Goal: Communication & Community: Ask a question

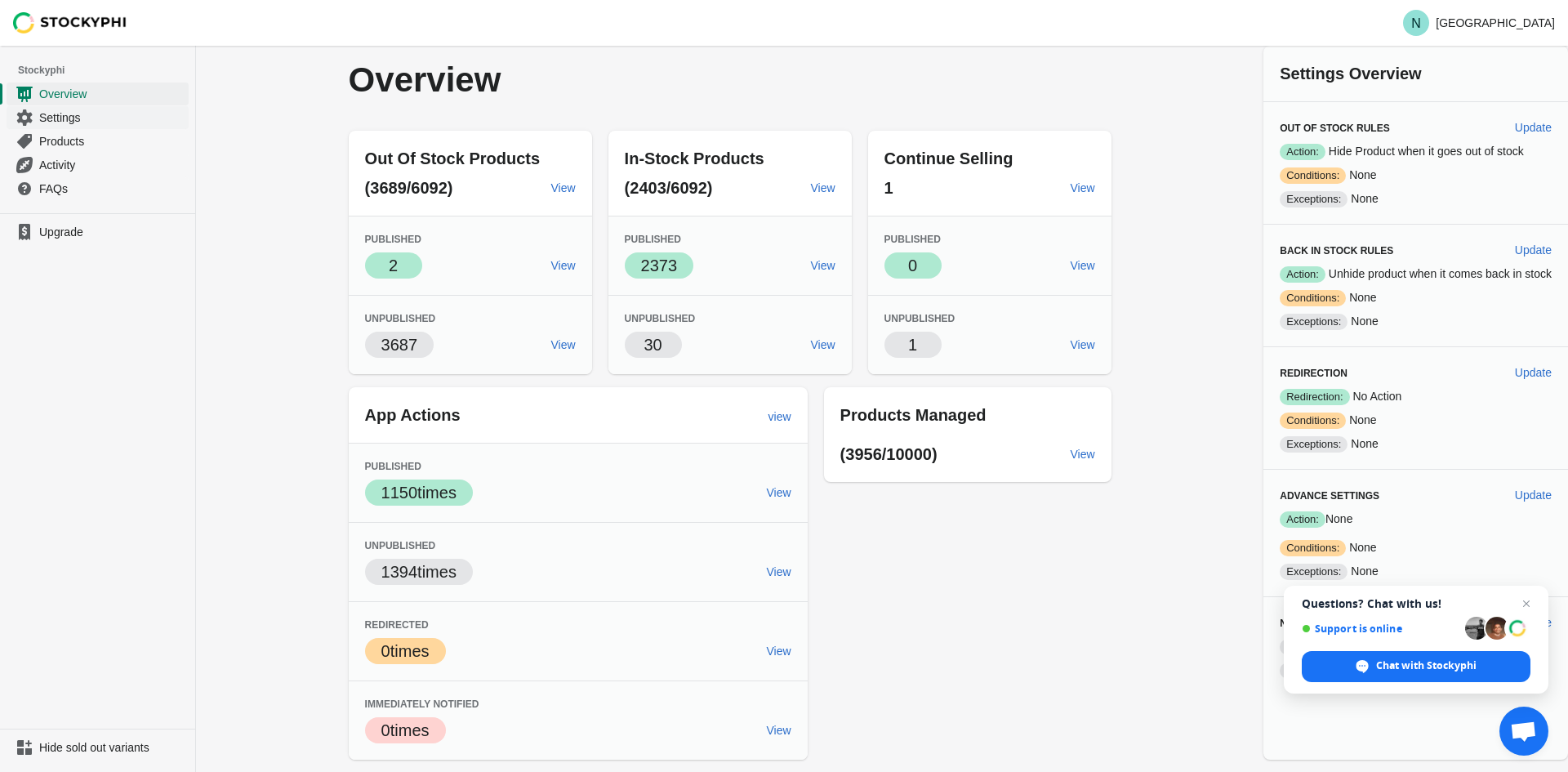
click at [71, 116] on span "Settings" at bounding box center [112, 117] width 146 height 16
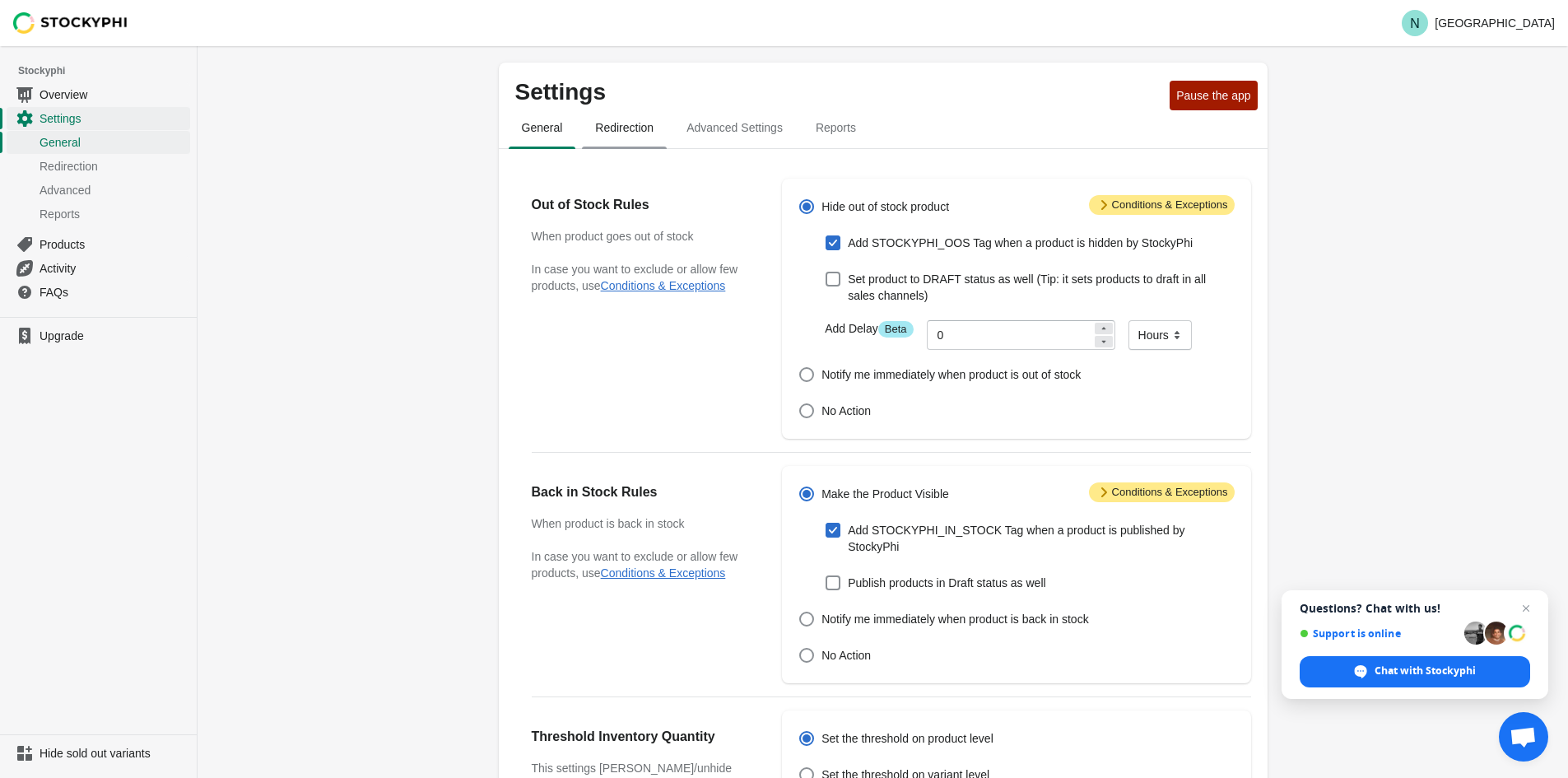
click at [619, 134] on span "Redirection" at bounding box center [624, 128] width 85 height 29
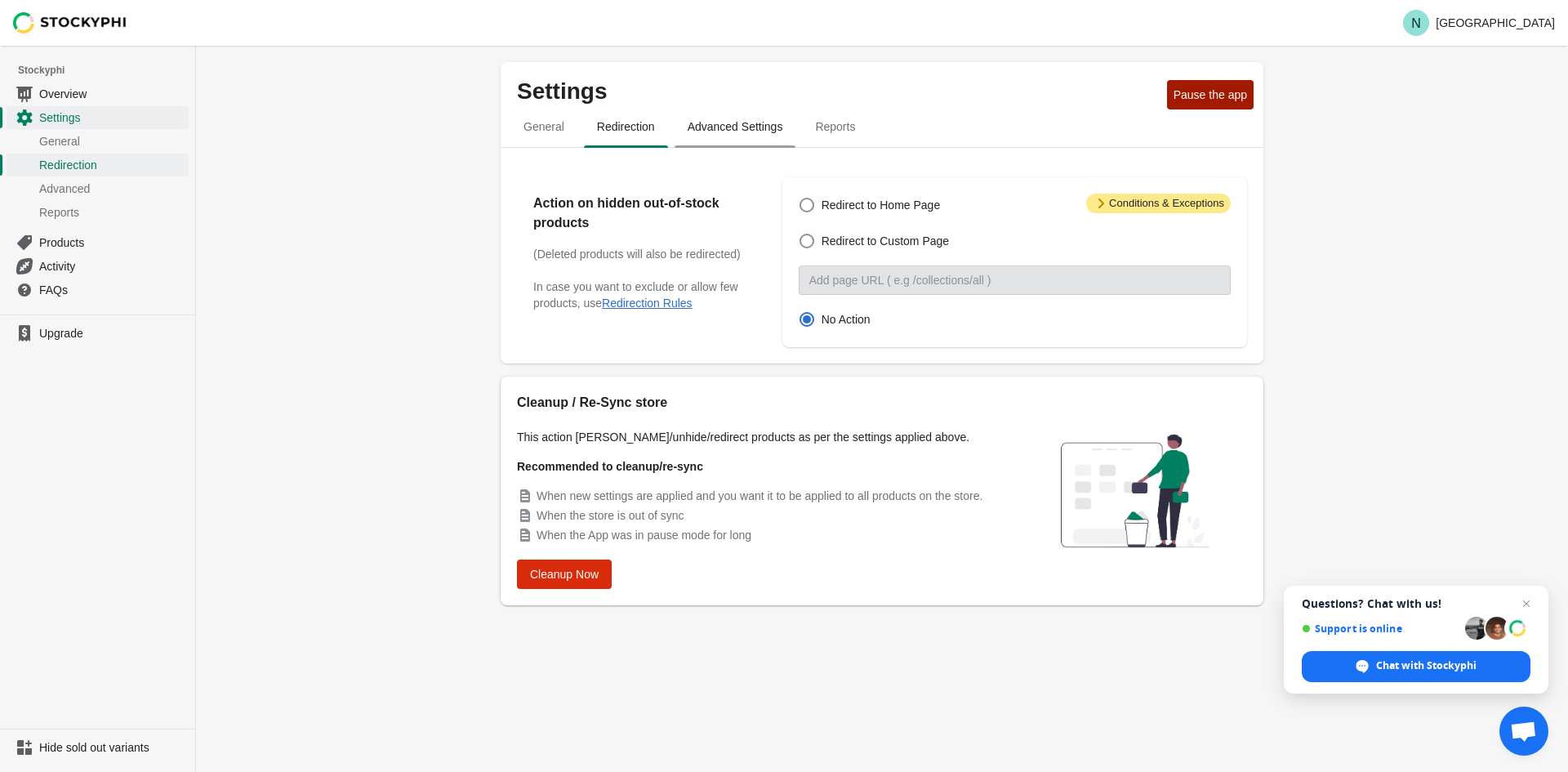
click at [701, 133] on span "Advanced Settings" at bounding box center [735, 127] width 121 height 29
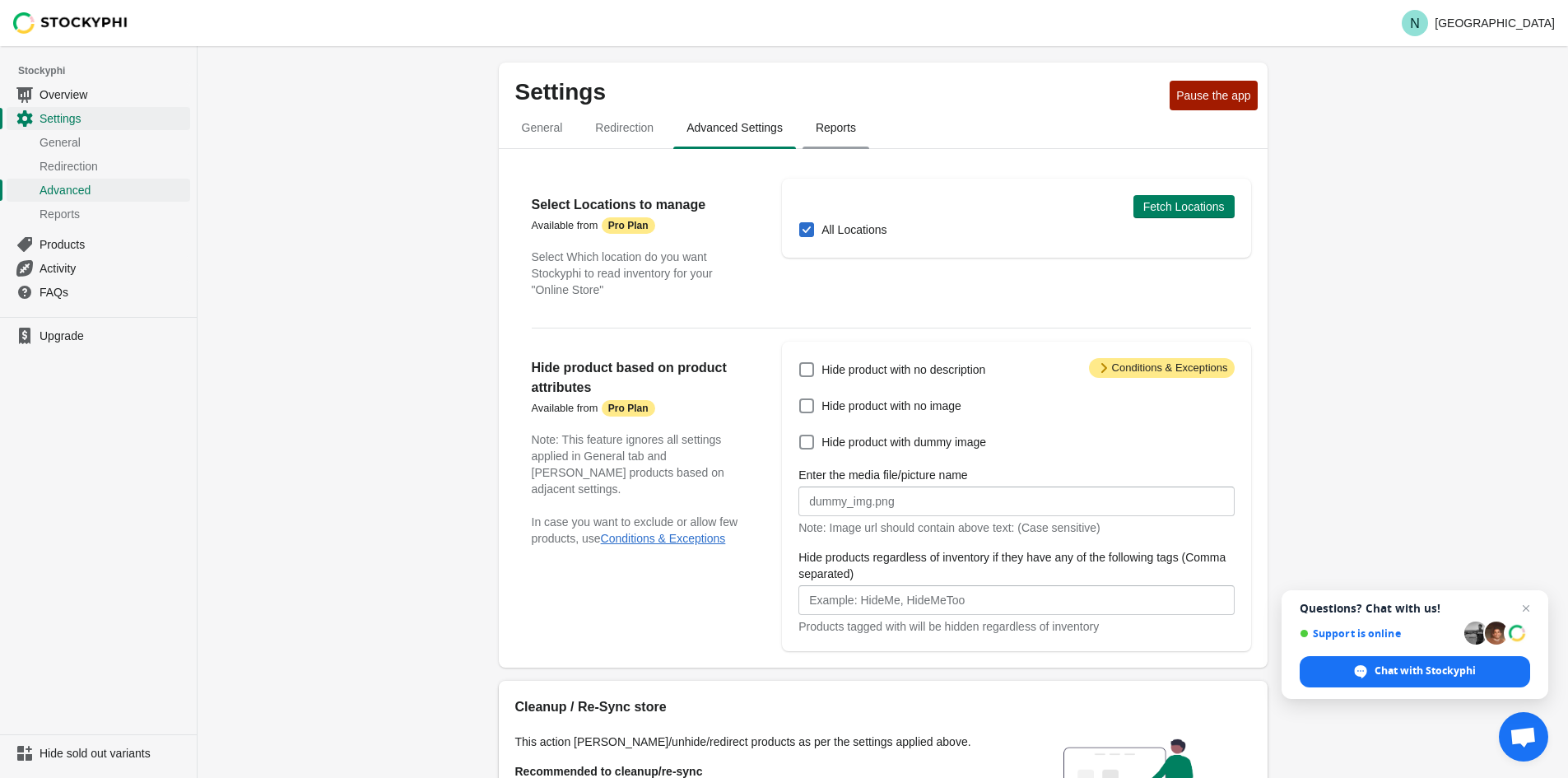
click at [811, 134] on span "Reports" at bounding box center [836, 128] width 66 height 29
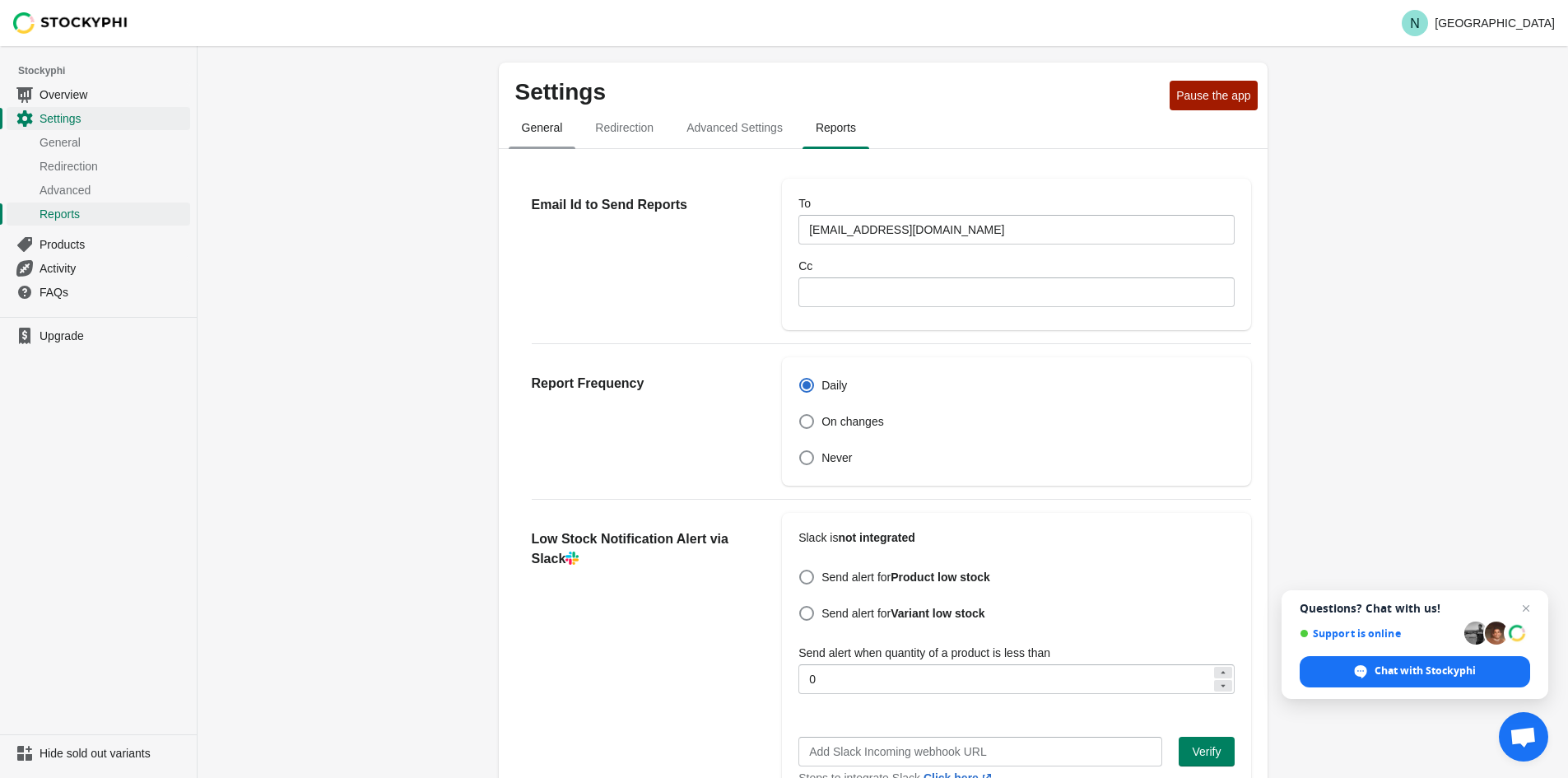
click at [564, 131] on span "General" at bounding box center [543, 128] width 67 height 29
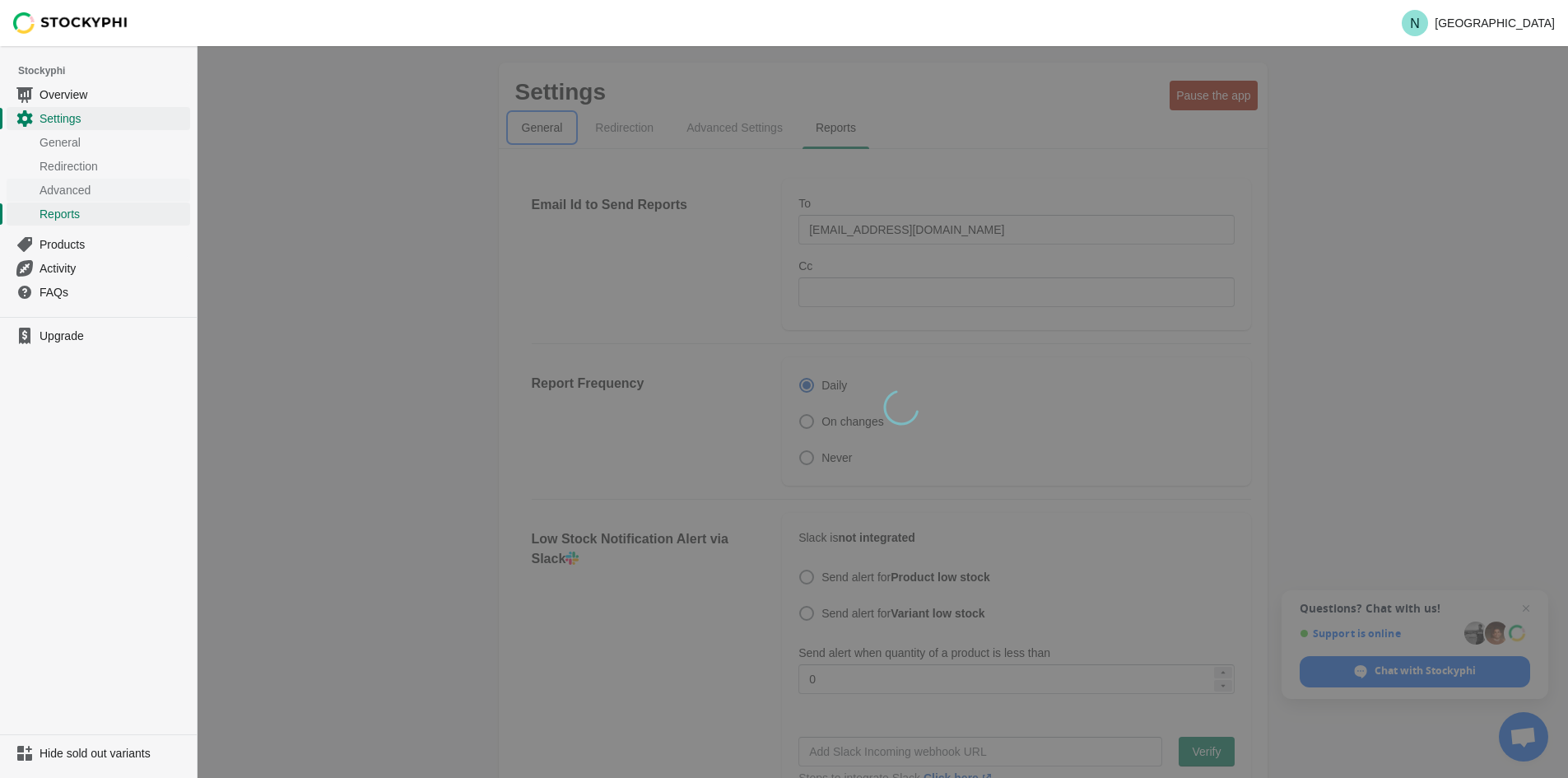
select select "hours"
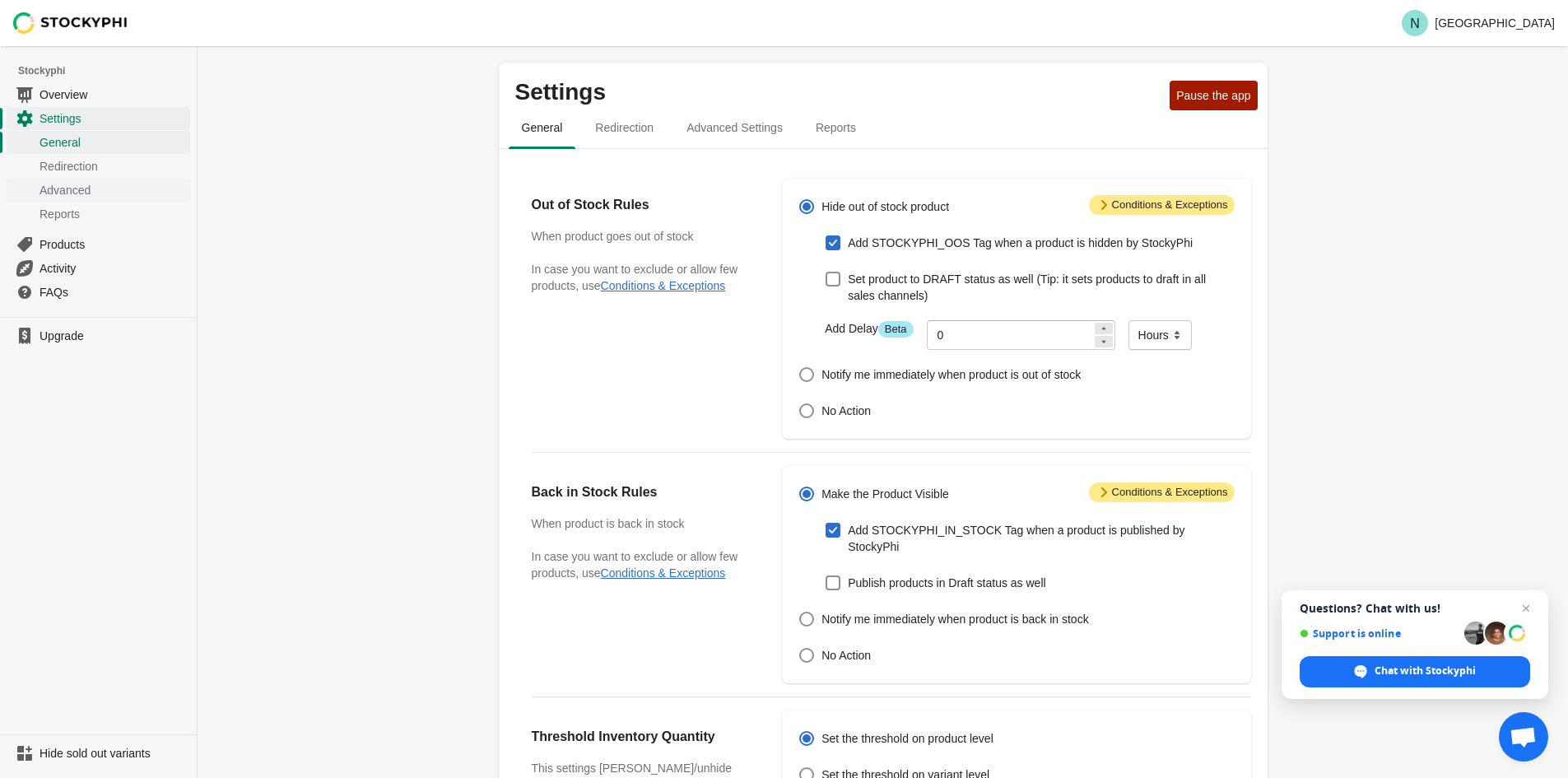
click at [64, 191] on span "Advanced" at bounding box center [113, 190] width 147 height 16
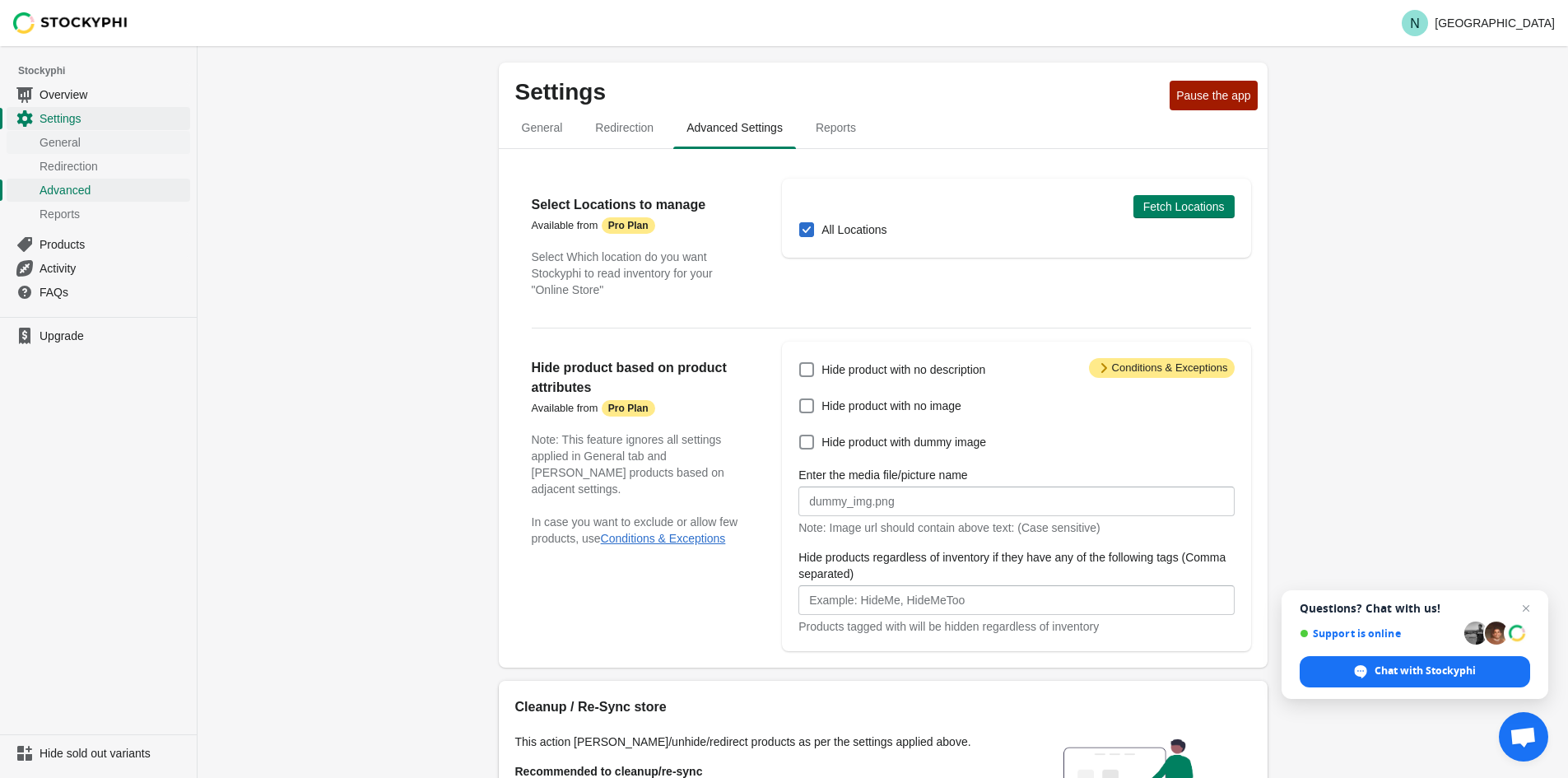
click at [62, 140] on span "General" at bounding box center [113, 142] width 147 height 16
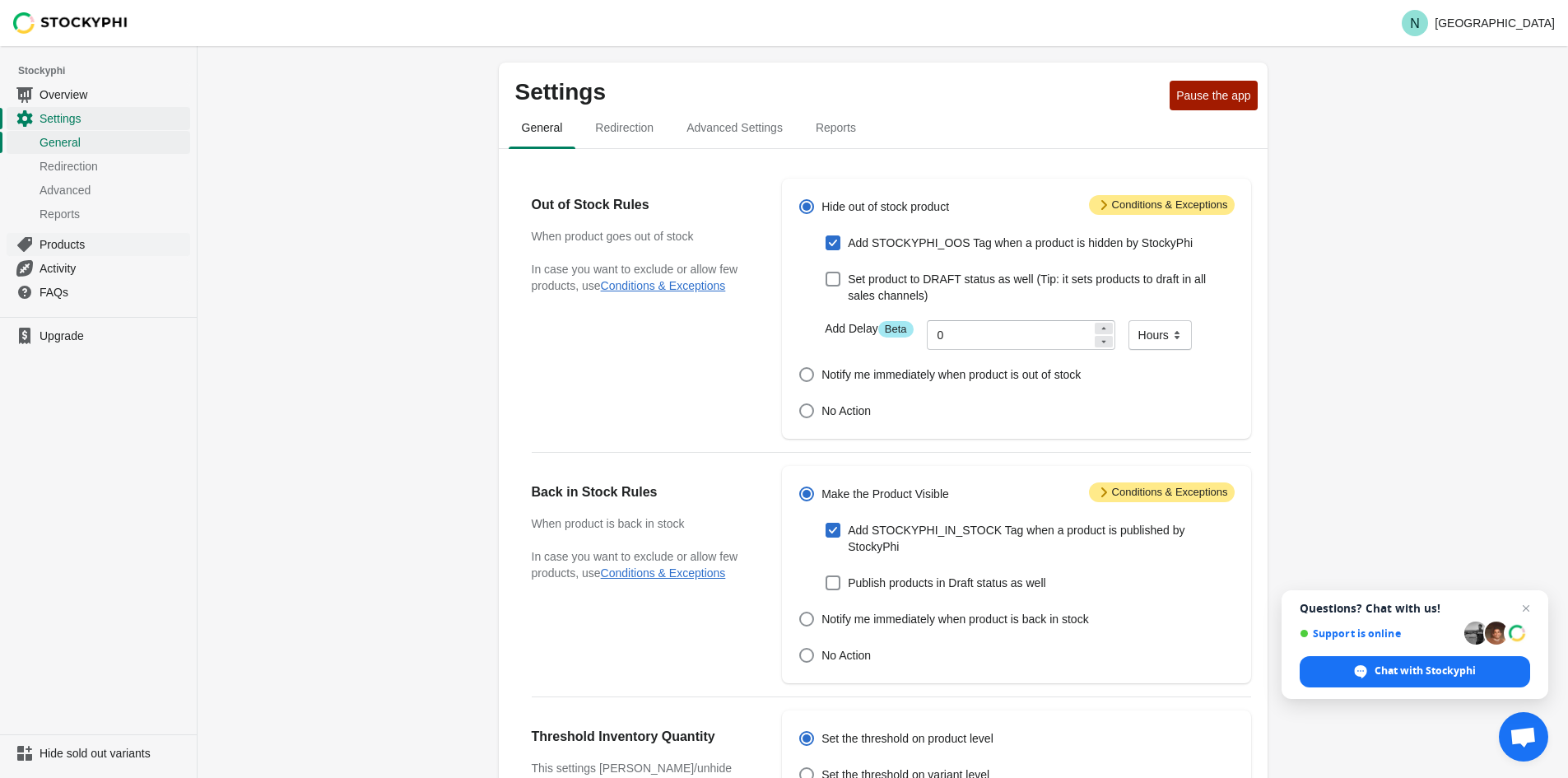
click at [72, 247] on span "Products" at bounding box center [113, 244] width 147 height 16
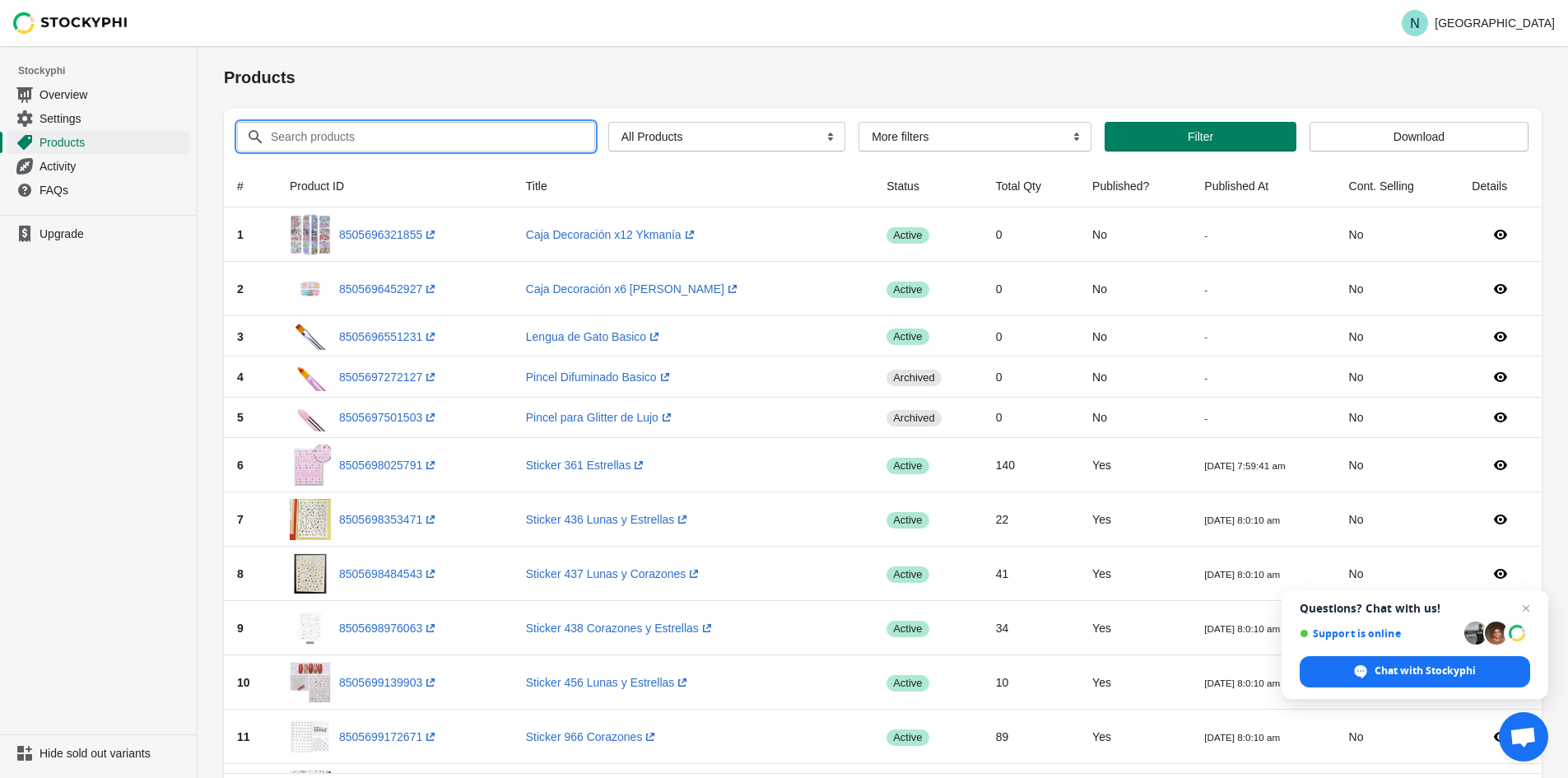
click at [370, 126] on input "Search products" at bounding box center [417, 136] width 296 height 29
paste input "Fundas para semipermanente x10uds"
type input "Fundas para semipermanente x10uds"
click at [224, 46] on button "Submit" at bounding box center [248, 54] width 47 height 17
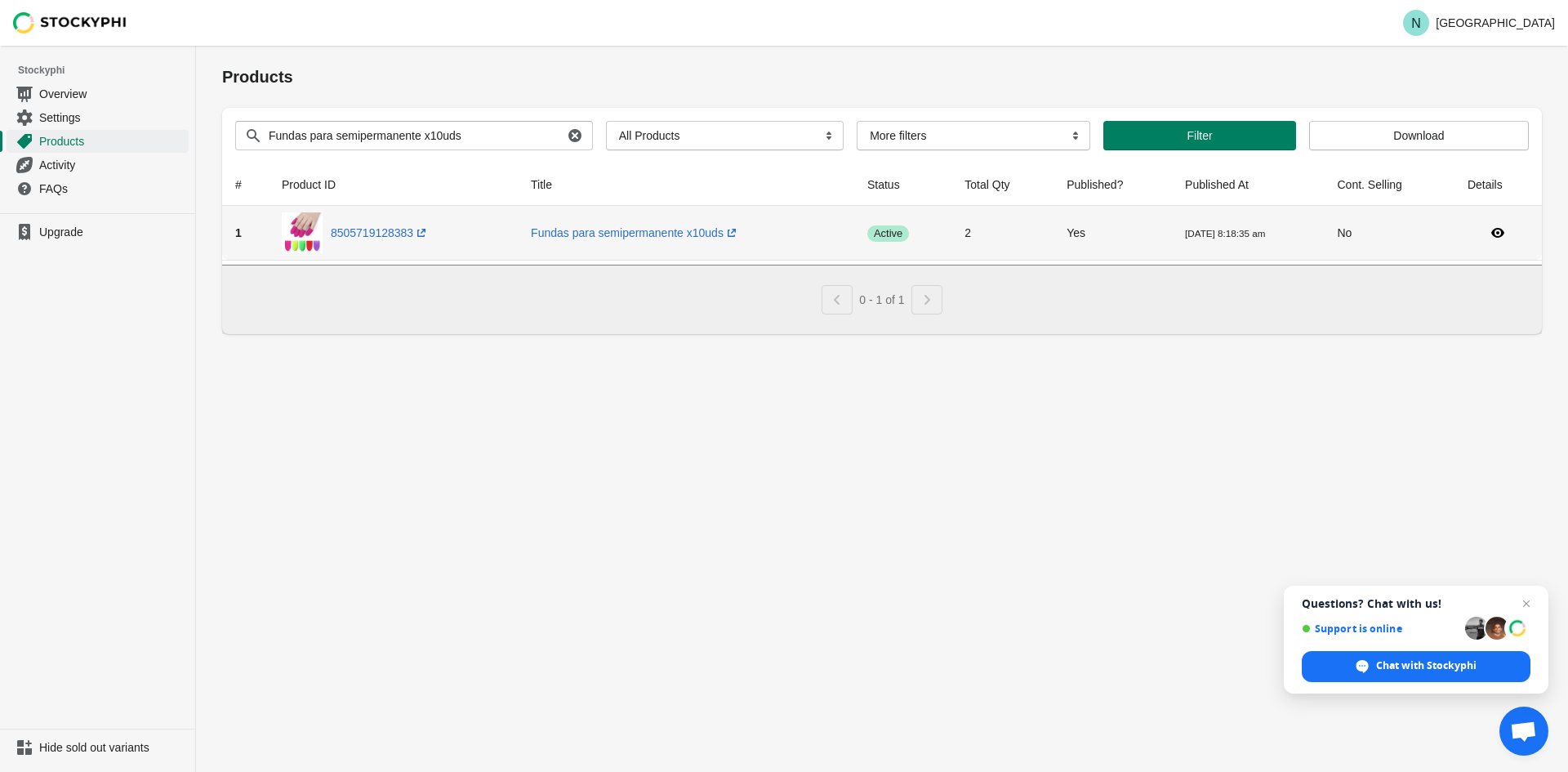
click at [951, 231] on td "2" at bounding box center [1002, 233] width 102 height 54
click at [1057, 240] on td "Yes" at bounding box center [1112, 233] width 118 height 54
click at [1500, 230] on icon at bounding box center [1497, 232] width 16 height 16
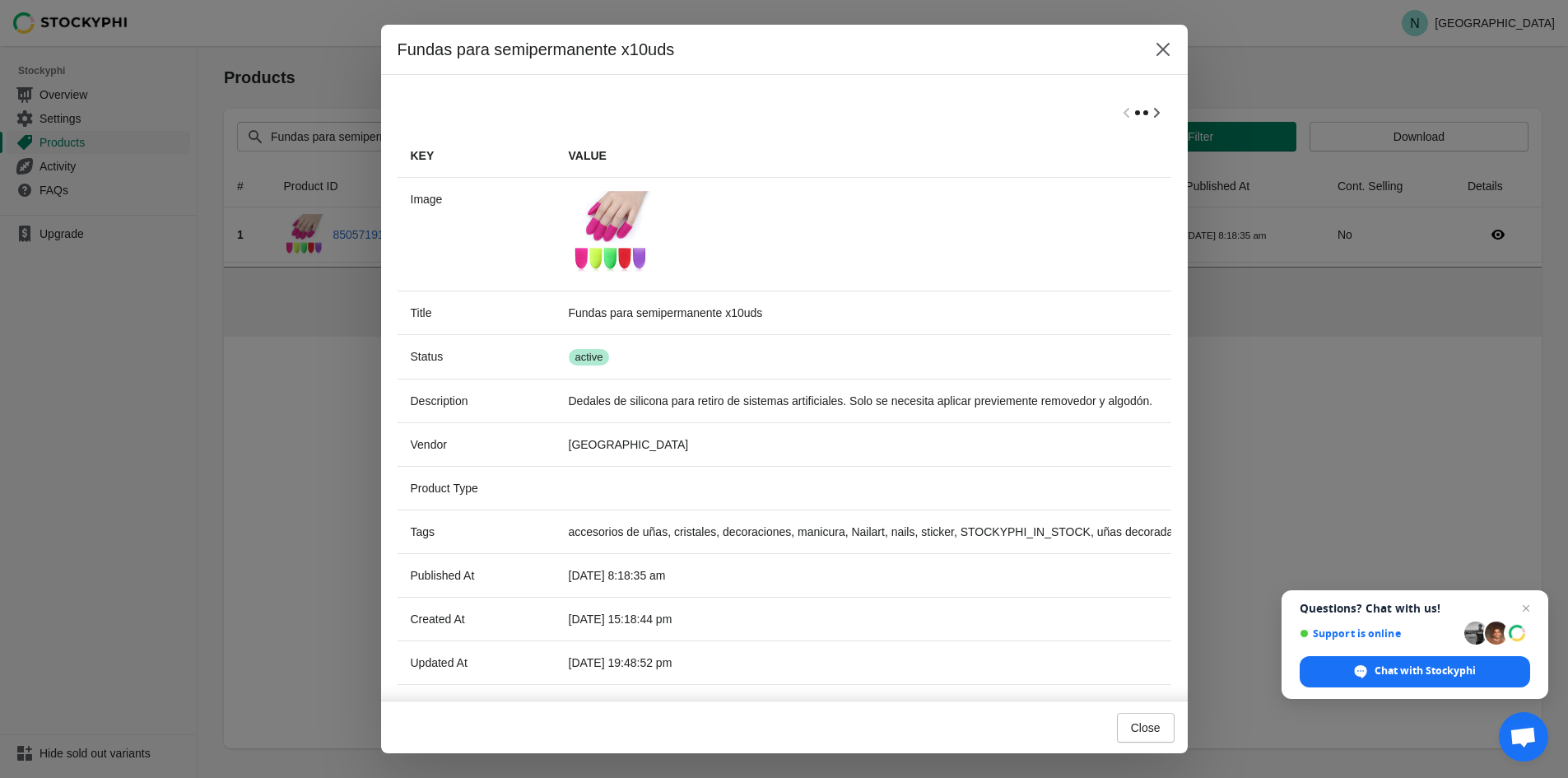
click at [1369, 469] on div "Fundas para semipermanente x10uds Key Value Image Title Fundas para semipermane…" at bounding box center [784, 389] width 1568 height 729
click at [1165, 43] on icon "Close" at bounding box center [1163, 49] width 16 height 16
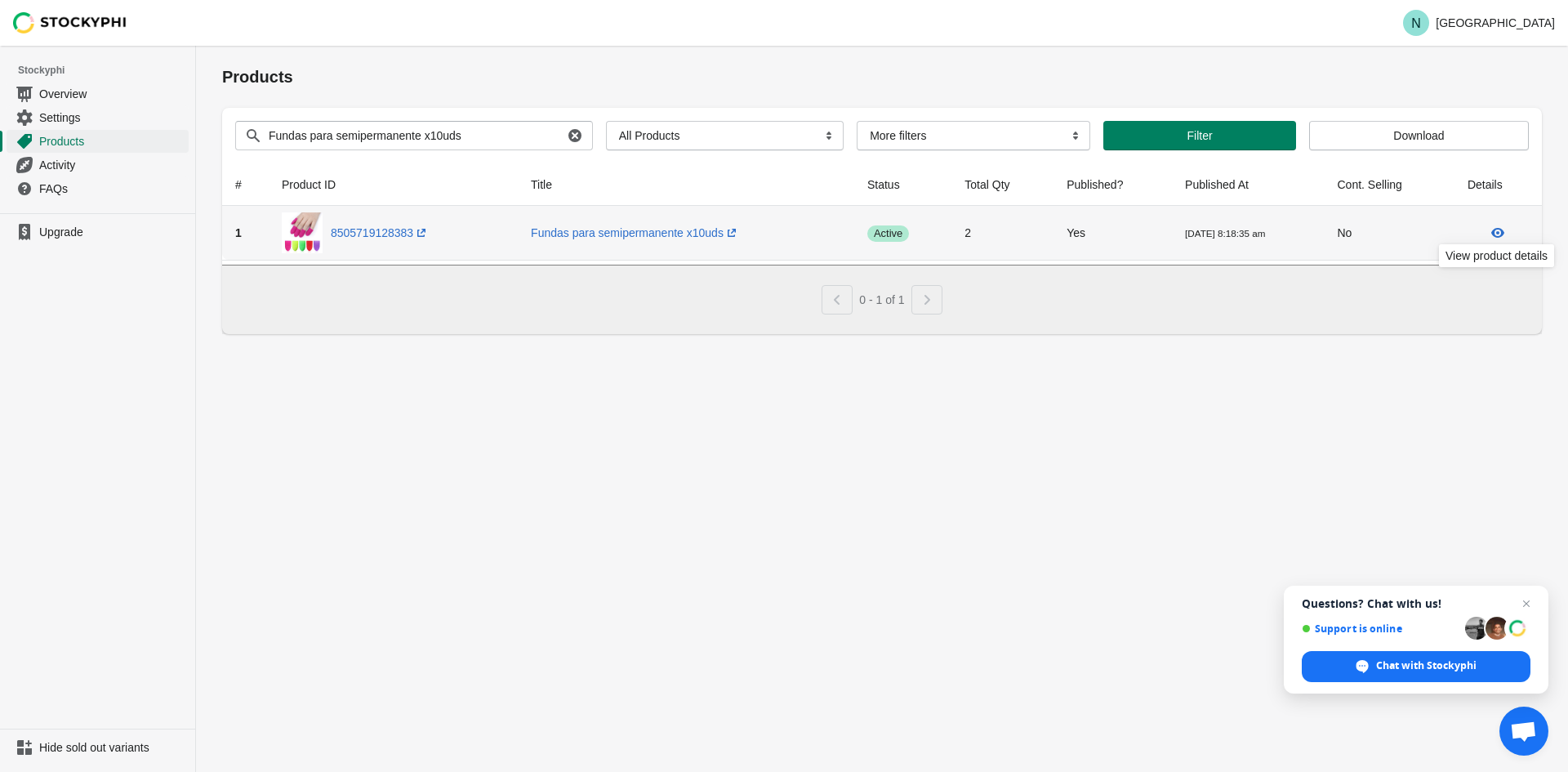
click at [1499, 230] on icon at bounding box center [1497, 232] width 16 height 16
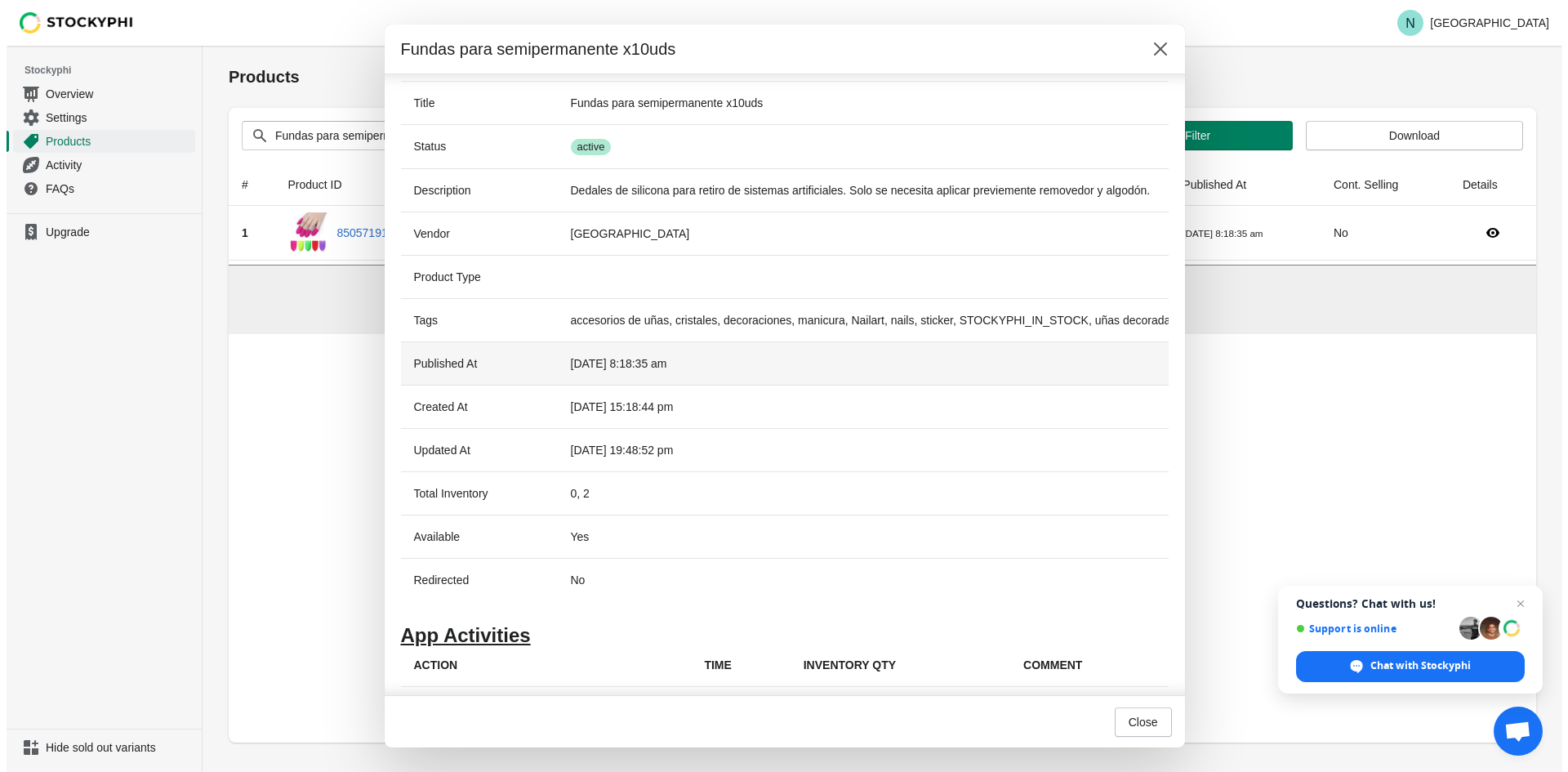
scroll to position [227, 0]
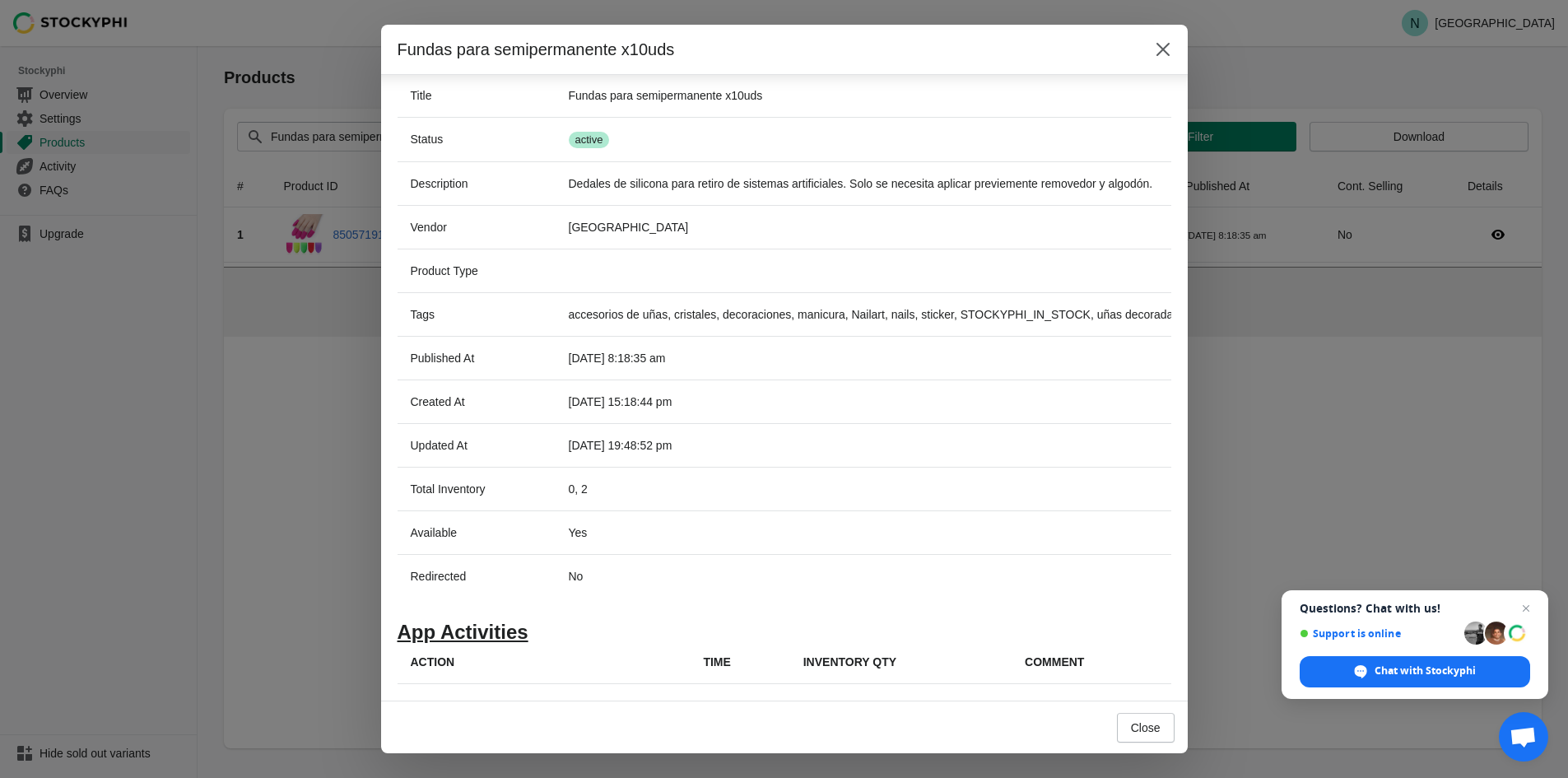
click at [1205, 278] on div "Fundas para semipermanente x10uds Key Value Image Title Fundas para semipermane…" at bounding box center [784, 389] width 1568 height 729
click at [1174, 52] on button "Close" at bounding box center [1163, 49] width 29 height 29
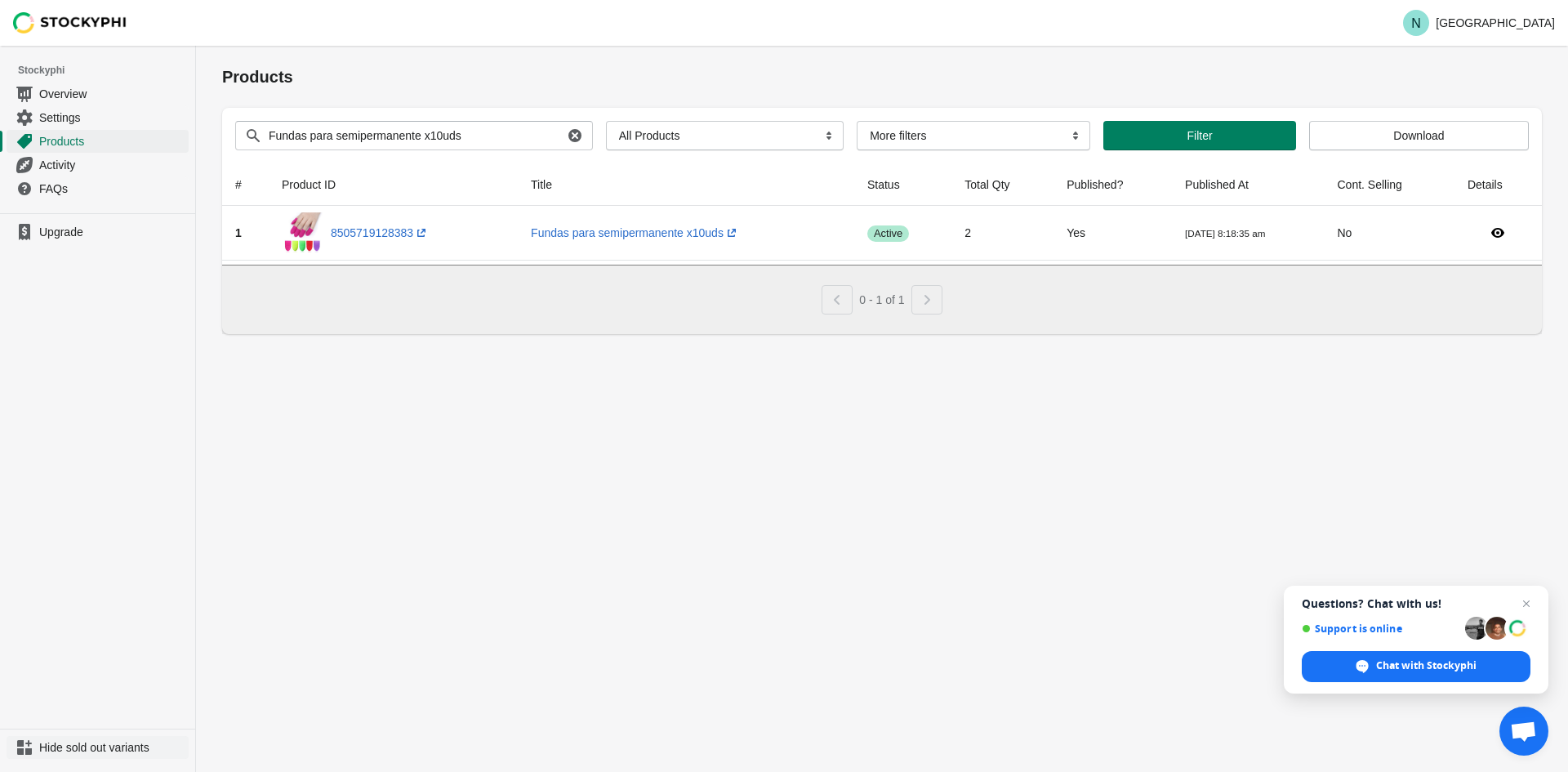
click at [97, 740] on span "Hide sold out variants" at bounding box center [112, 747] width 146 height 16
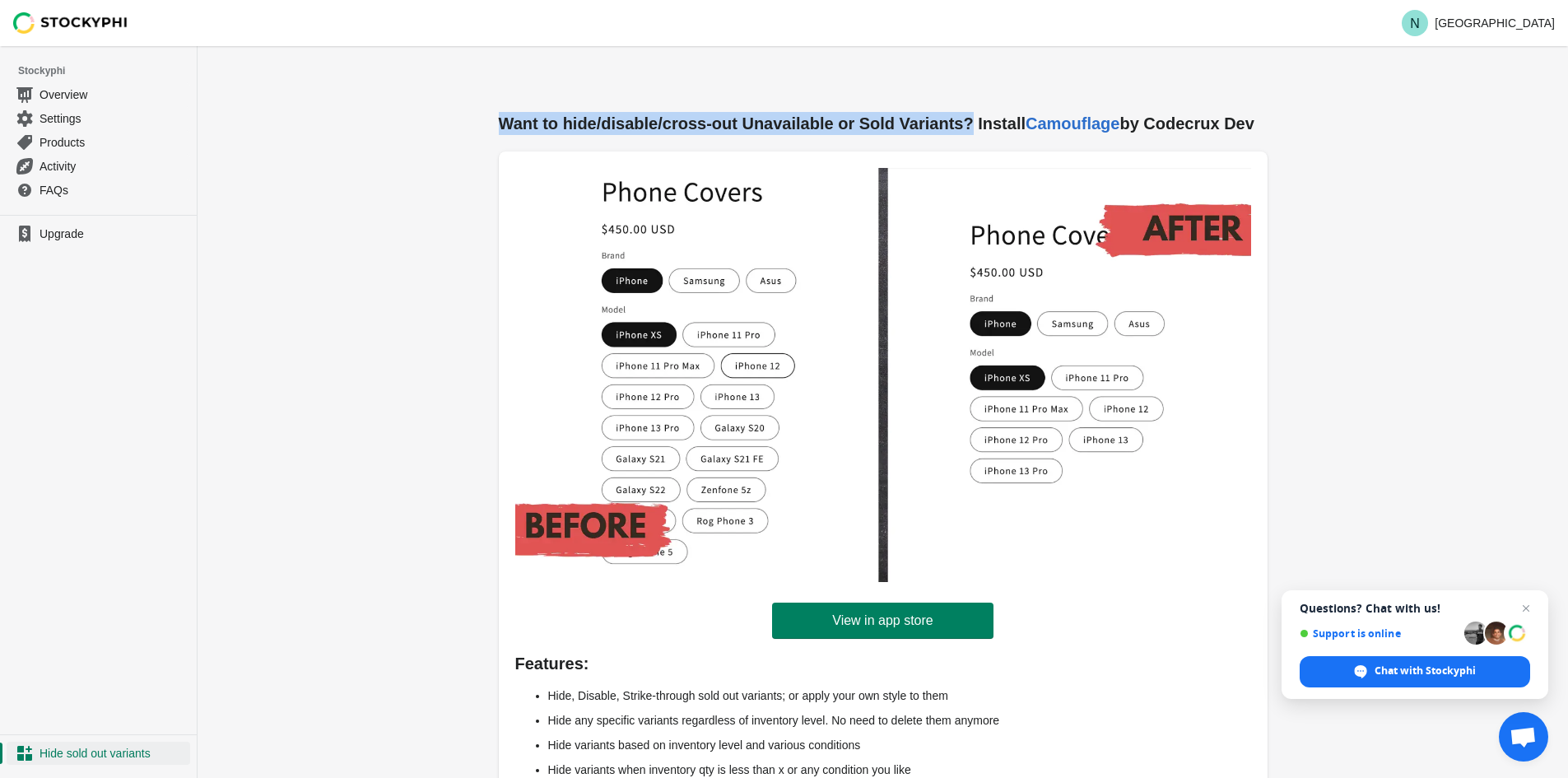
drag, startPoint x: 483, startPoint y: 126, endPoint x: 970, endPoint y: 126, distance: 487.0
click at [970, 126] on div "Want to hide/disable/cross-out Unavailable or Sold Variants? Install Camouflage…" at bounding box center [883, 477] width 822 height 730
copy h2 "Want to hide/disable/cross-out Unavailable or Sold Variants?"
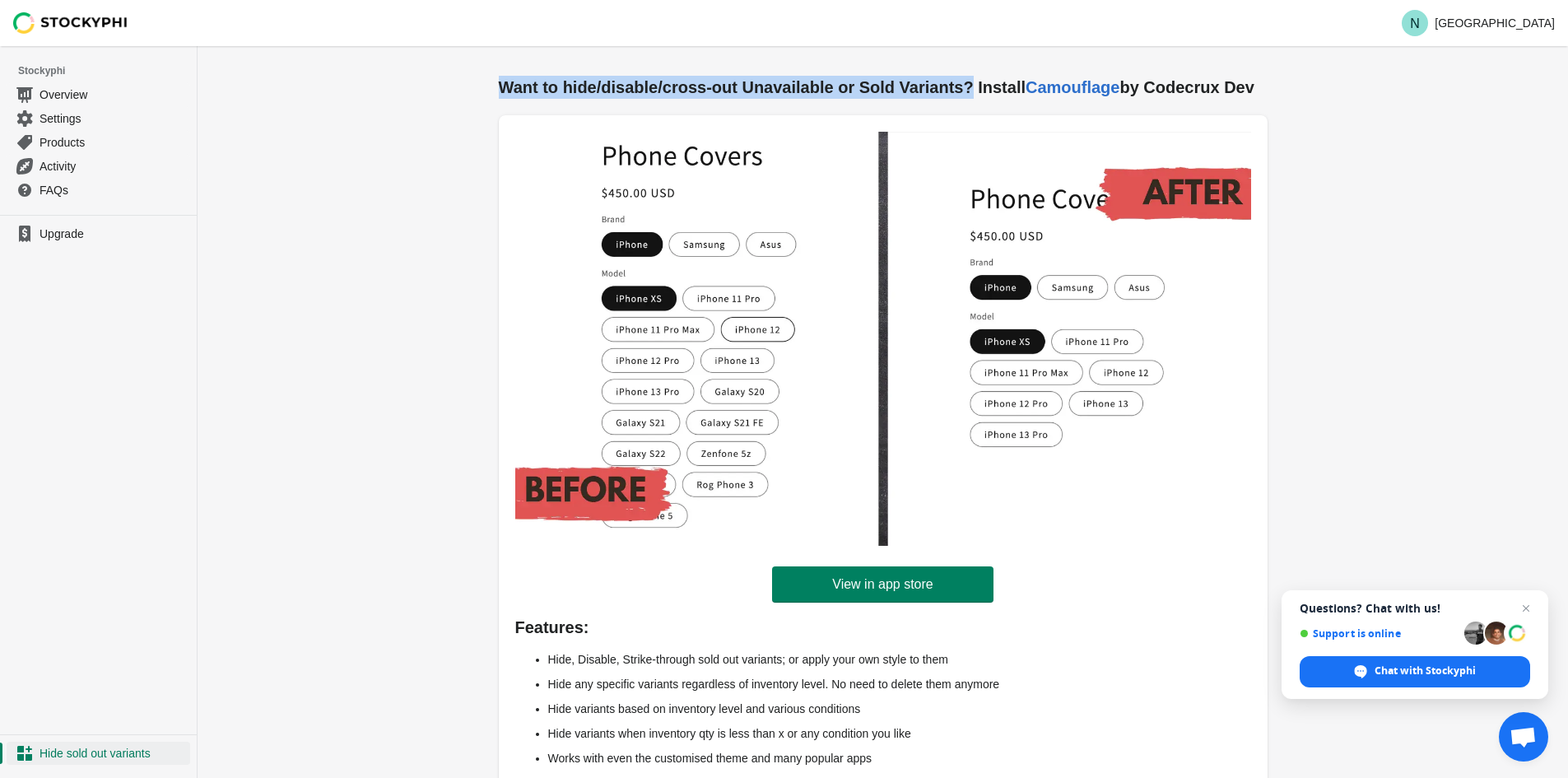
scroll to position [63, 0]
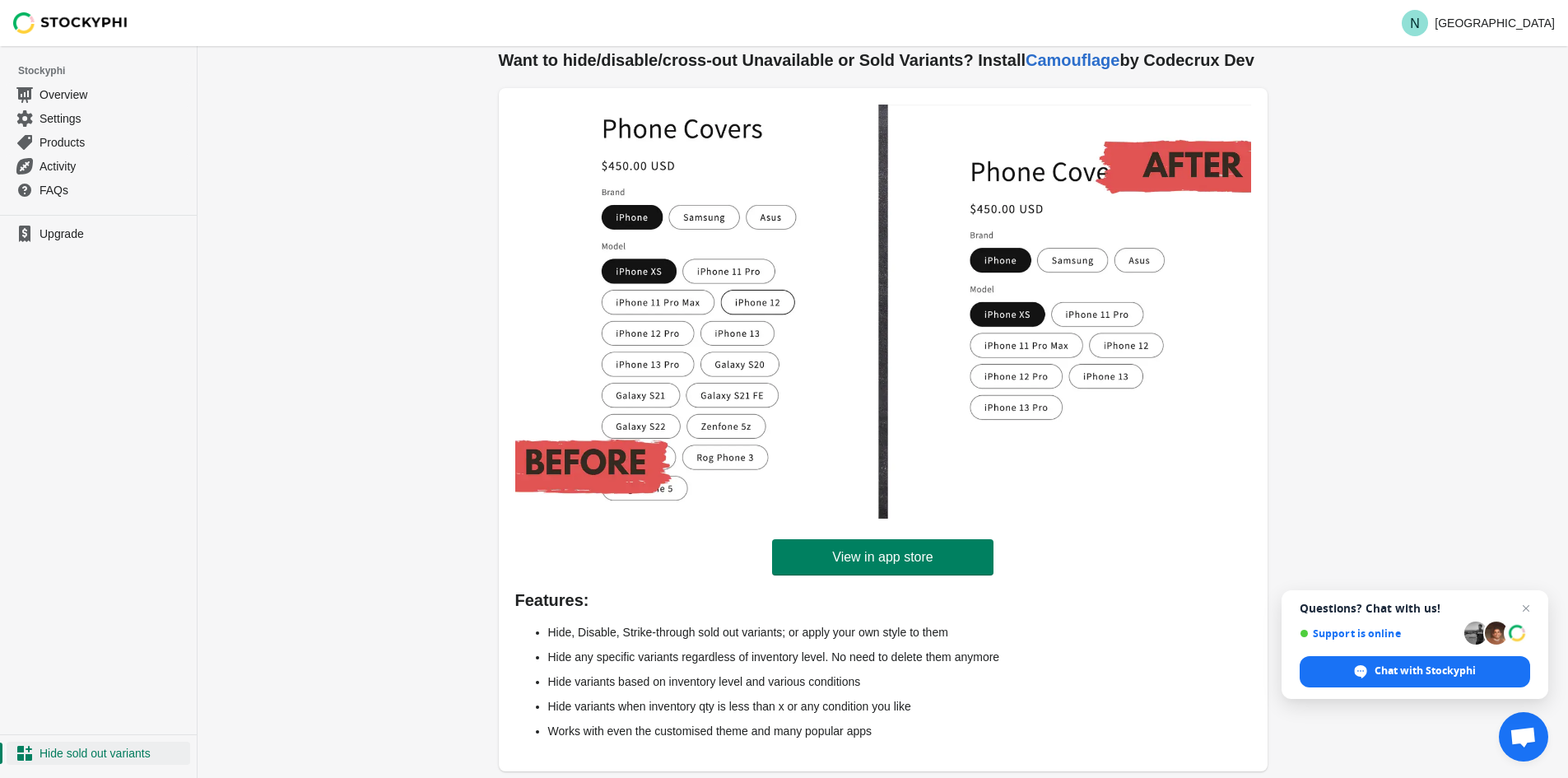
click at [1424, 416] on div "Want to hide/disable/cross-out Unavailable or Sold Variants? Install Camouflage…" at bounding box center [882, 413] width 1370 height 730
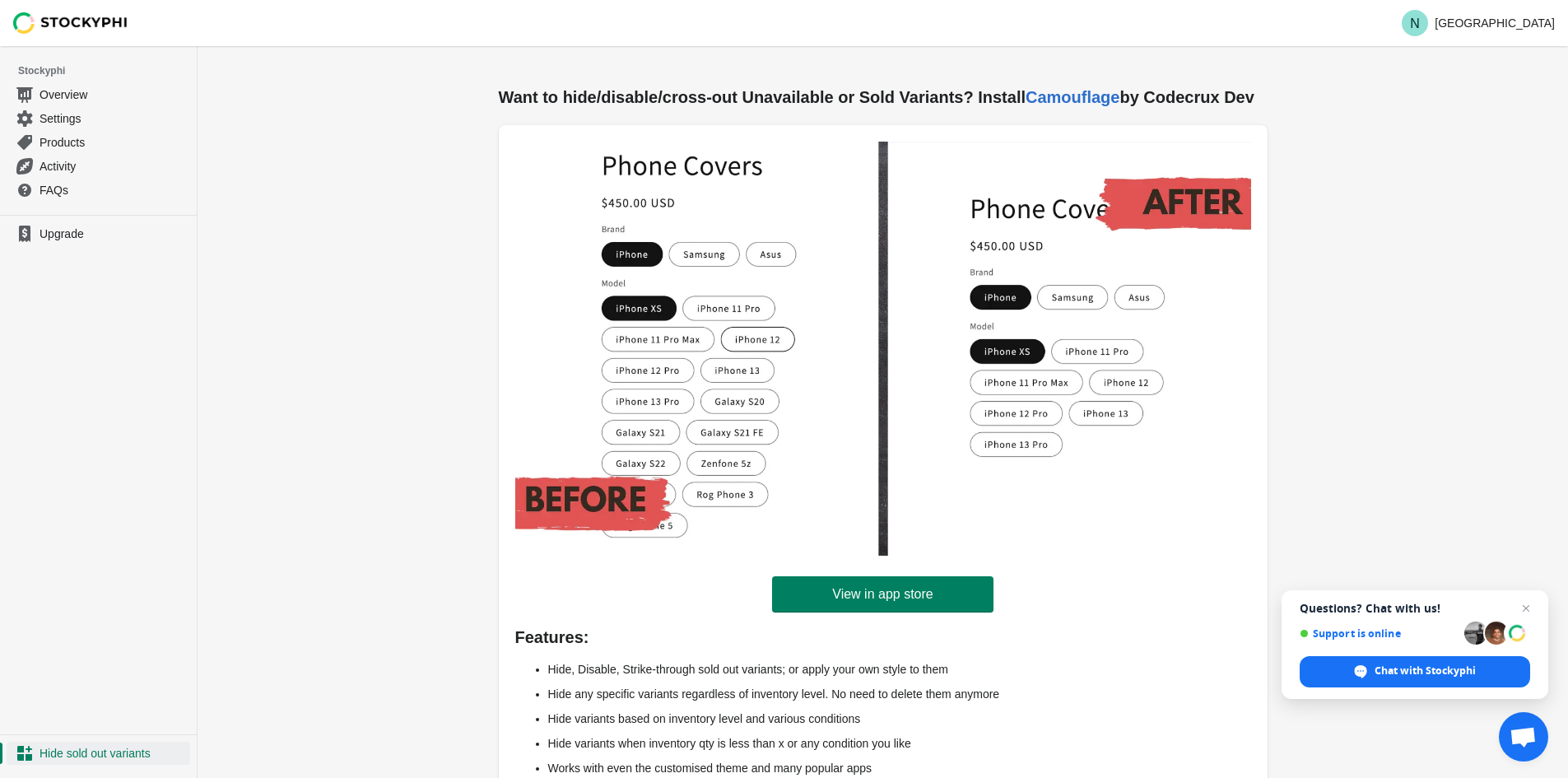
scroll to position [0, 0]
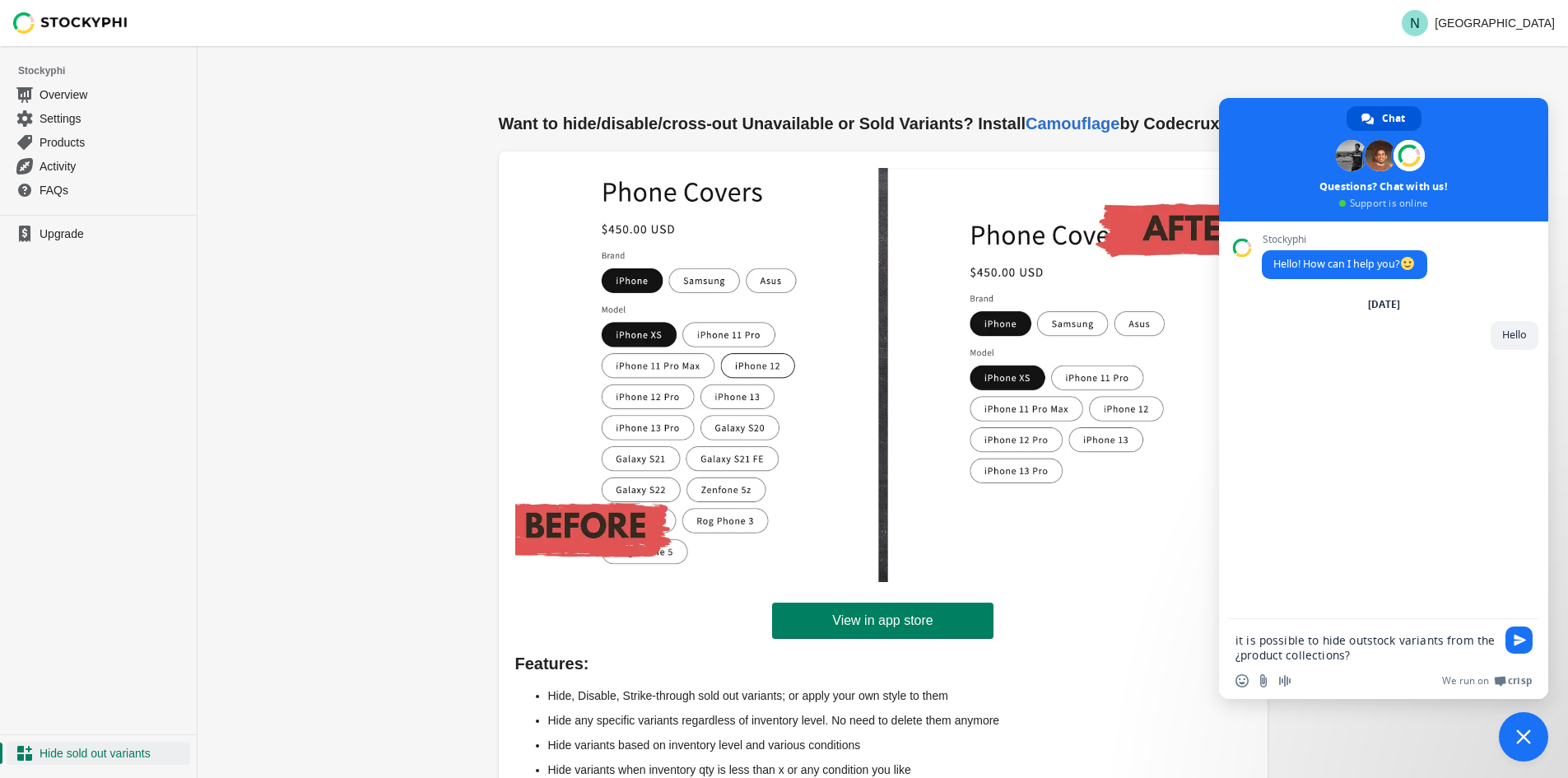
type textarea "¿it is possible to hide outstock variants from the product collections?"
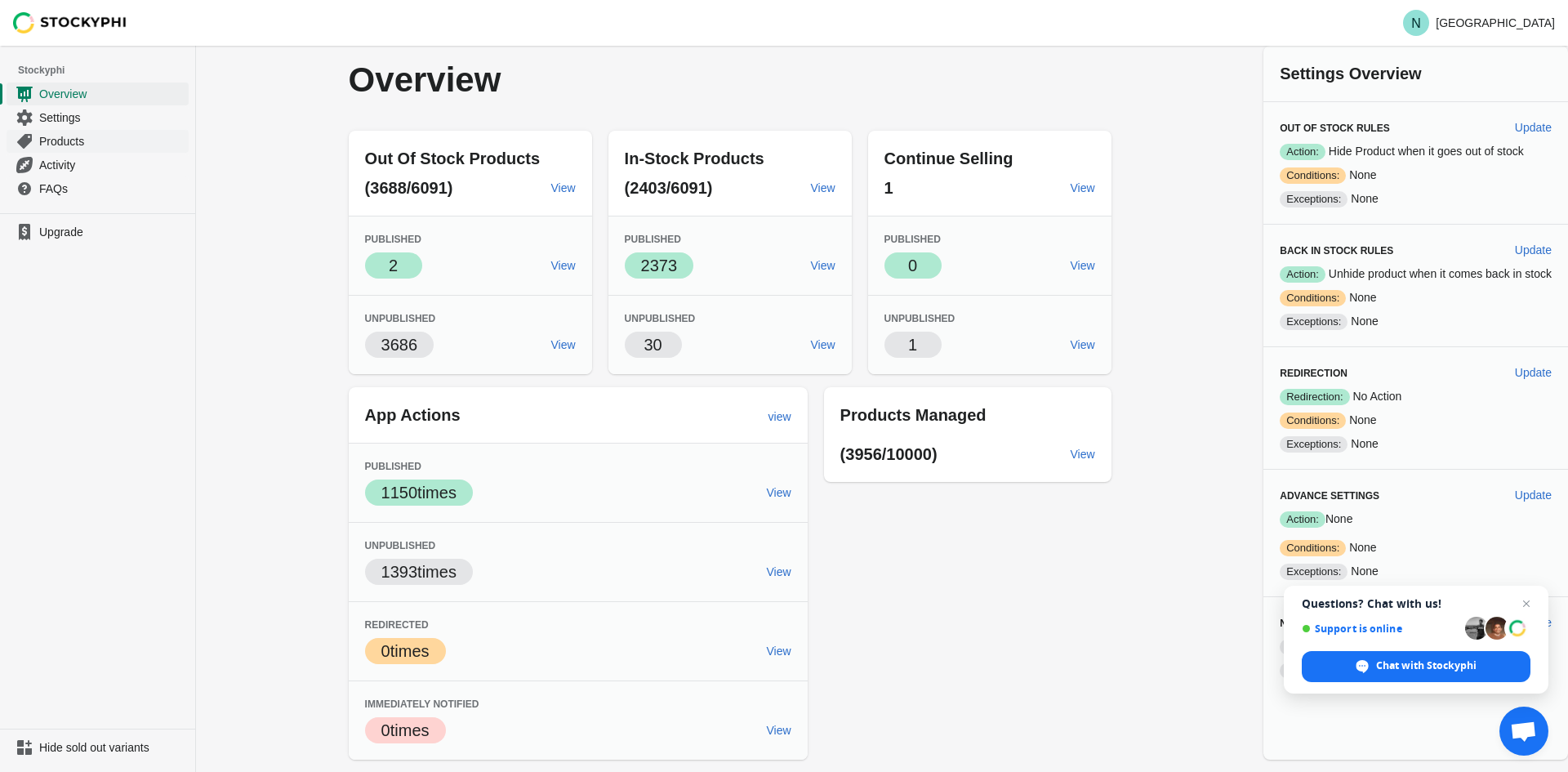
click at [74, 142] on span "Products" at bounding box center [112, 141] width 146 height 16
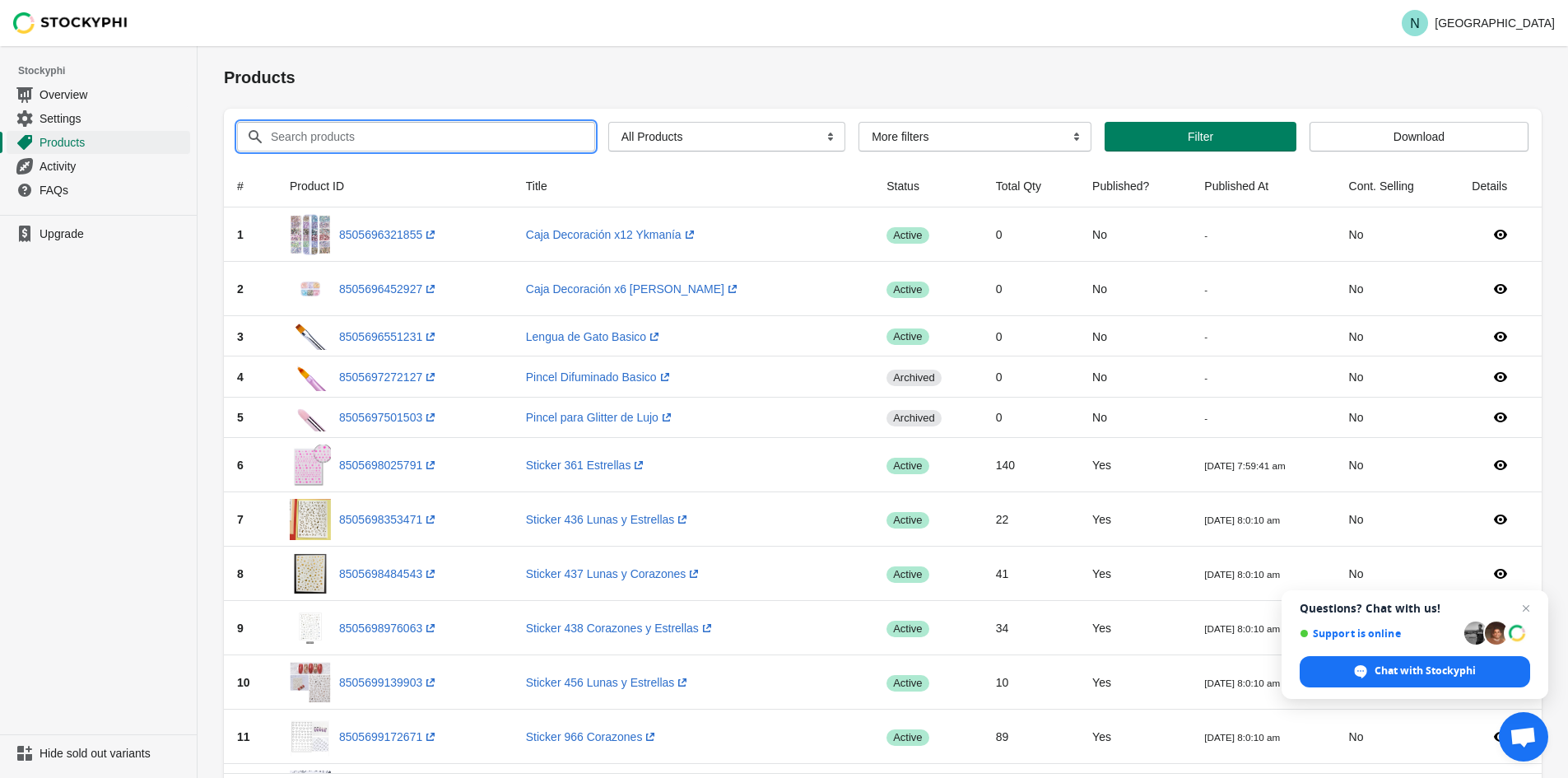
click at [486, 135] on input "Search products" at bounding box center [417, 136] width 296 height 29
paste input "Fundas para semipermanente x10uds"
type input "Fundas para semipermanente x10uds"
click at [586, 71] on h1 "Products" at bounding box center [883, 77] width 1318 height 23
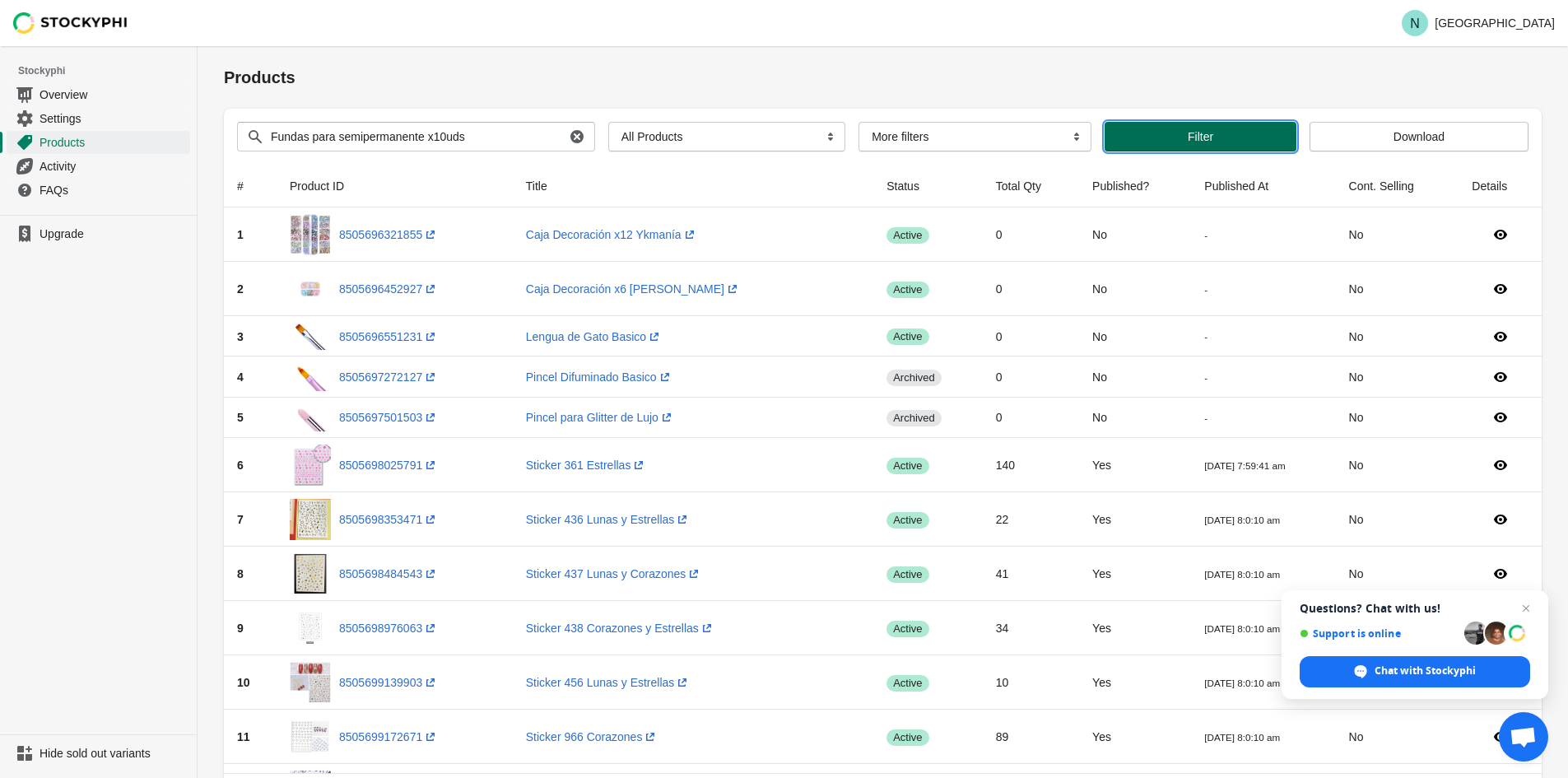
click at [1267, 142] on span "Filter" at bounding box center [1201, 136] width 166 height 13
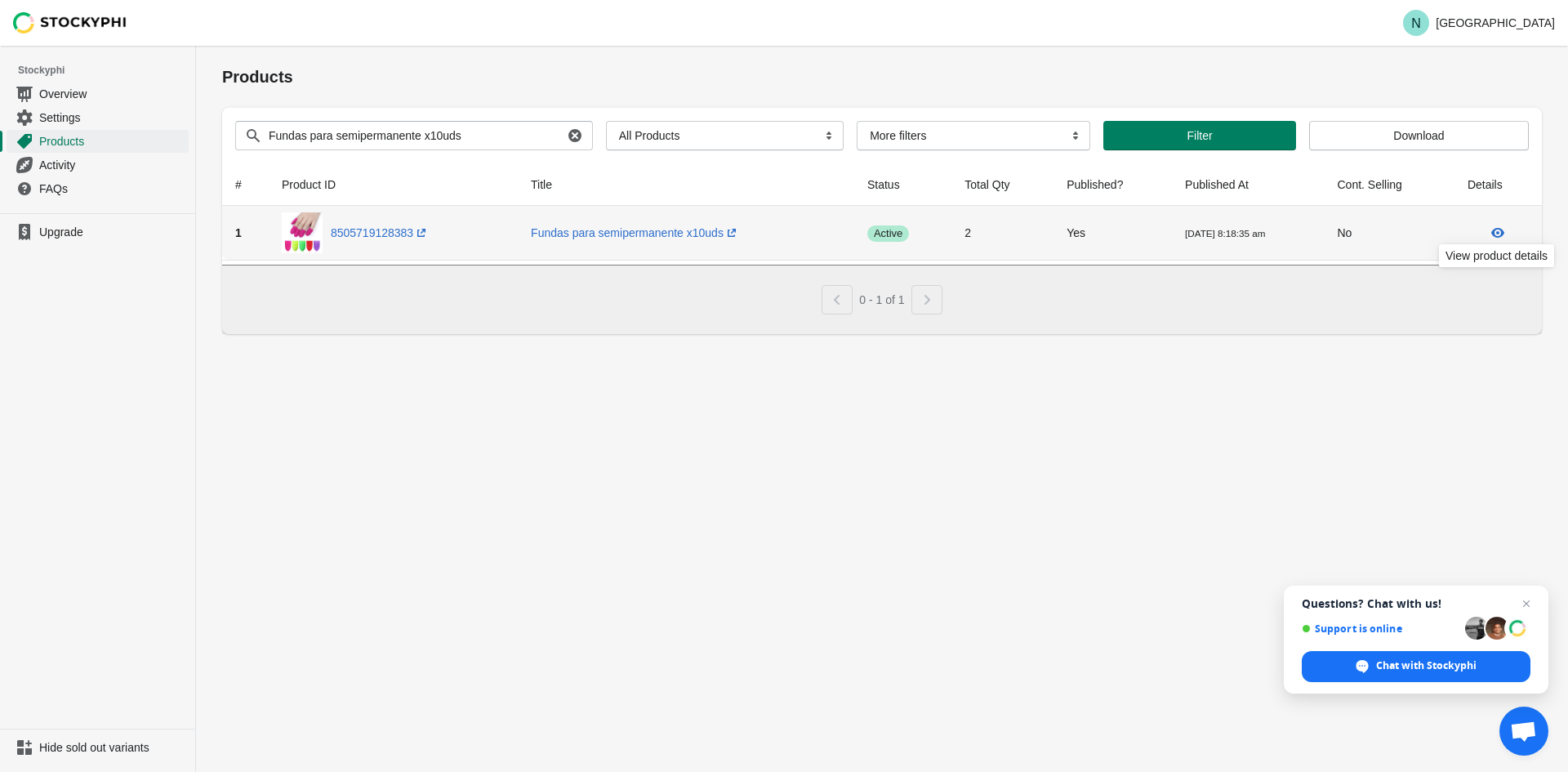
click at [1498, 238] on icon at bounding box center [1497, 232] width 16 height 16
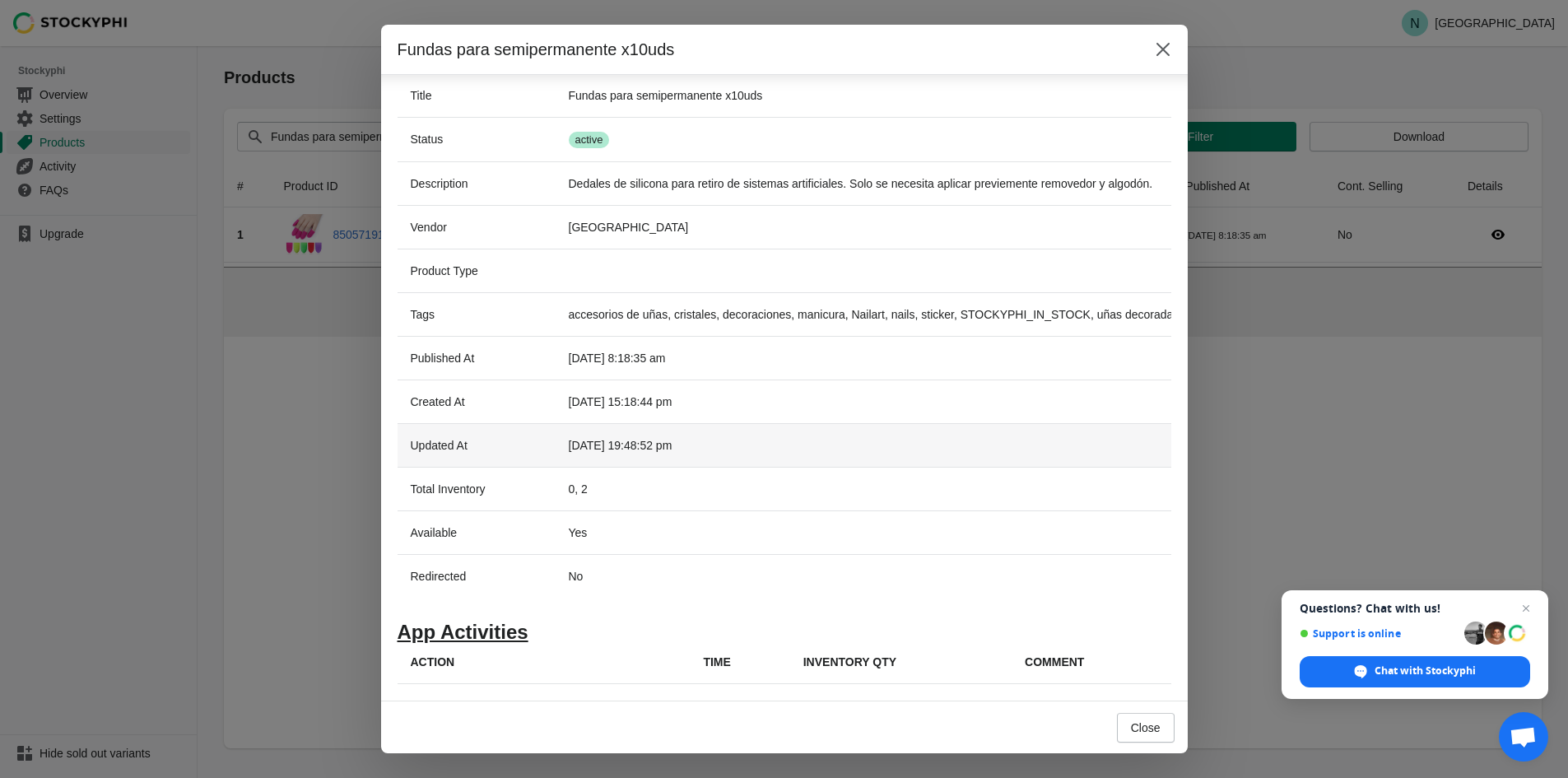
scroll to position [229, 0]
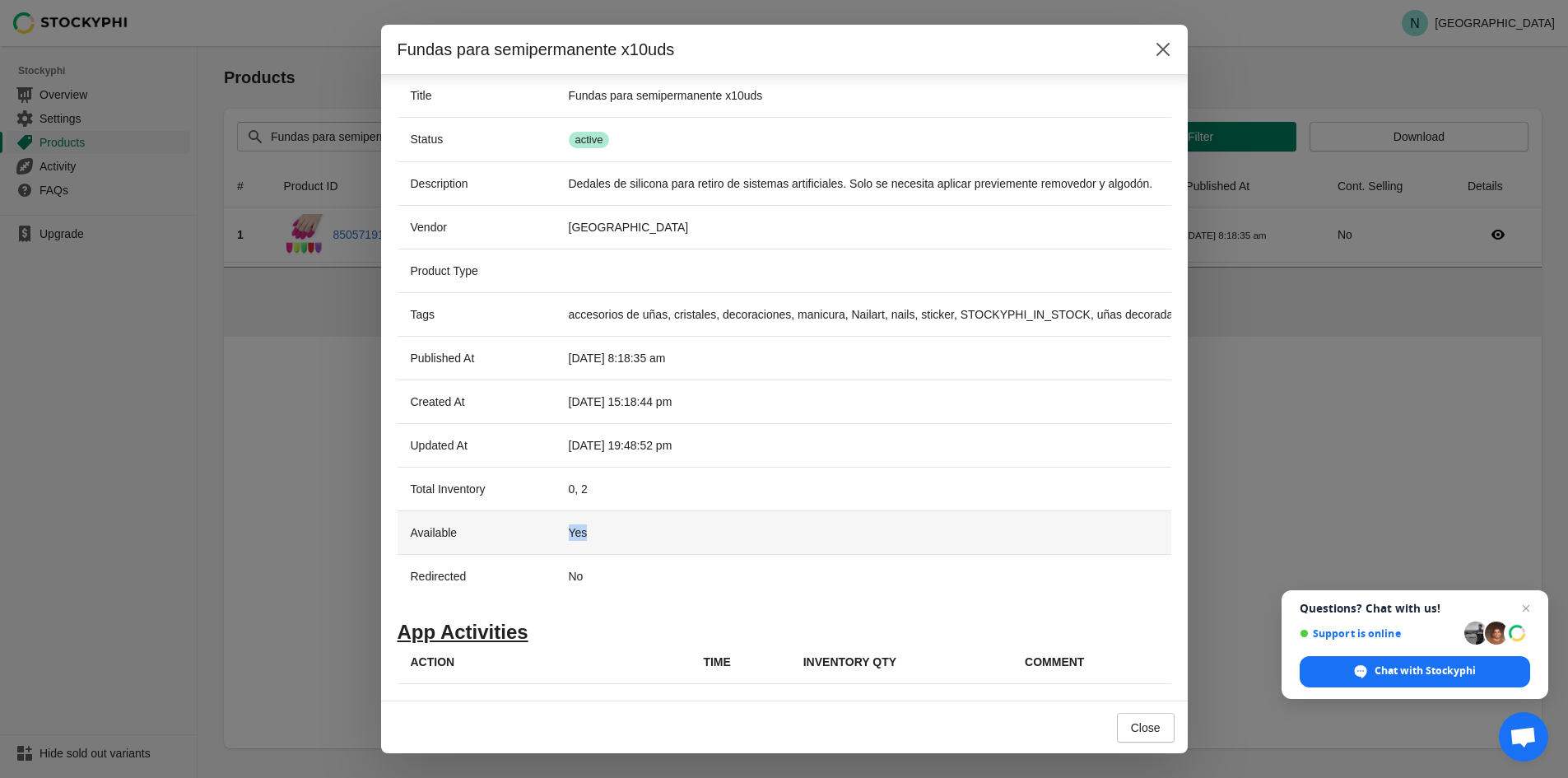
drag, startPoint x: 565, startPoint y: 521, endPoint x: 587, endPoint y: 524, distance: 22.2
click at [587, 524] on td "Yes" at bounding box center [874, 532] width 637 height 44
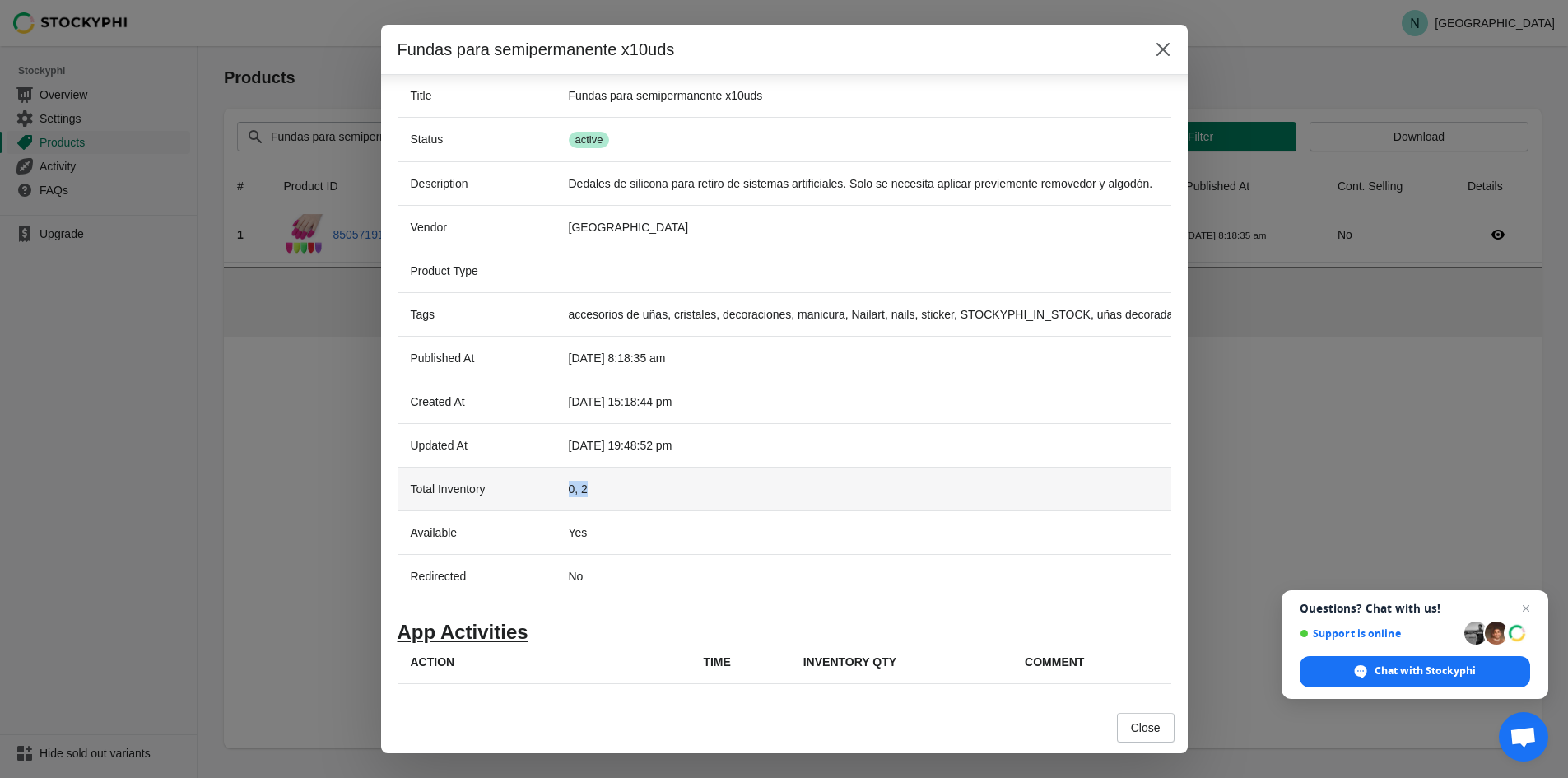
drag, startPoint x: 569, startPoint y: 478, endPoint x: 598, endPoint y: 478, distance: 29.0
click at [598, 478] on td "0, 2" at bounding box center [874, 488] width 637 height 44
click at [586, 492] on td "0, 2" at bounding box center [874, 488] width 637 height 44
drag, startPoint x: 582, startPoint y: 476, endPoint x: 590, endPoint y: 480, distance: 8.9
click at [590, 480] on td "0, 2" at bounding box center [874, 488] width 637 height 44
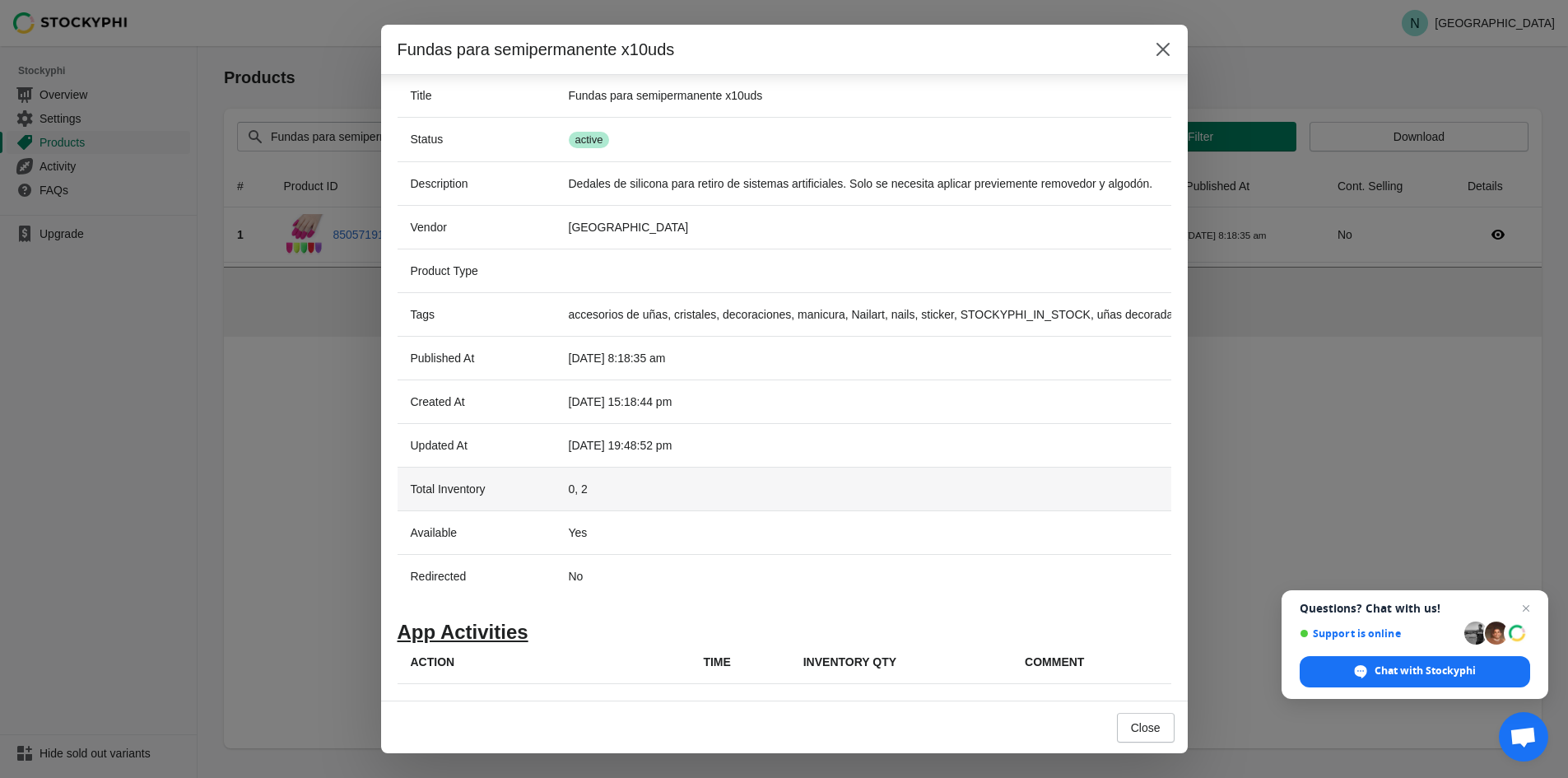
click at [569, 479] on td "0, 2" at bounding box center [874, 488] width 637 height 44
drag, startPoint x: 583, startPoint y: 478, endPoint x: 593, endPoint y: 480, distance: 10.2
click at [593, 480] on td "0, 2" at bounding box center [874, 488] width 637 height 44
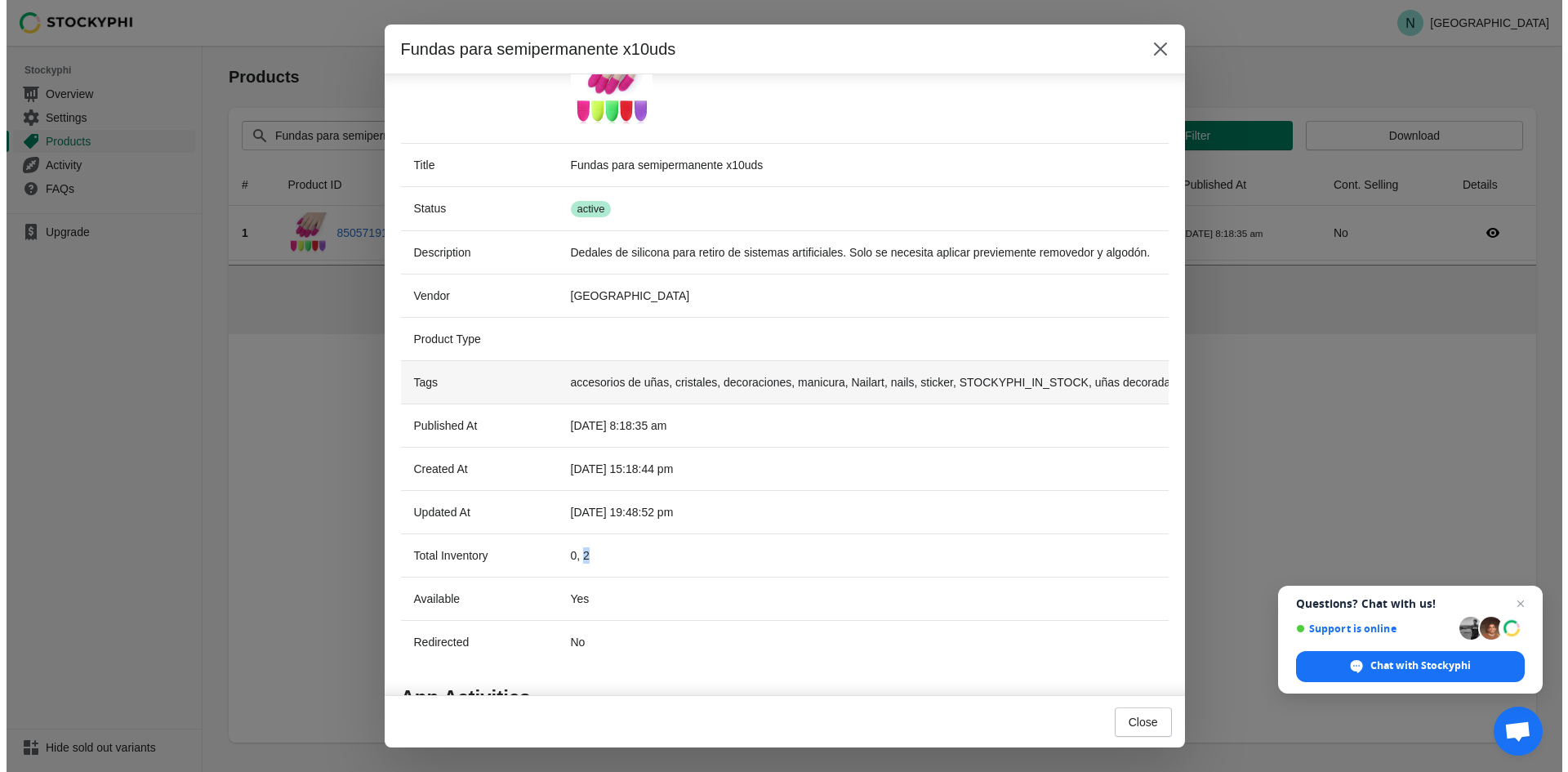
scroll to position [0, 0]
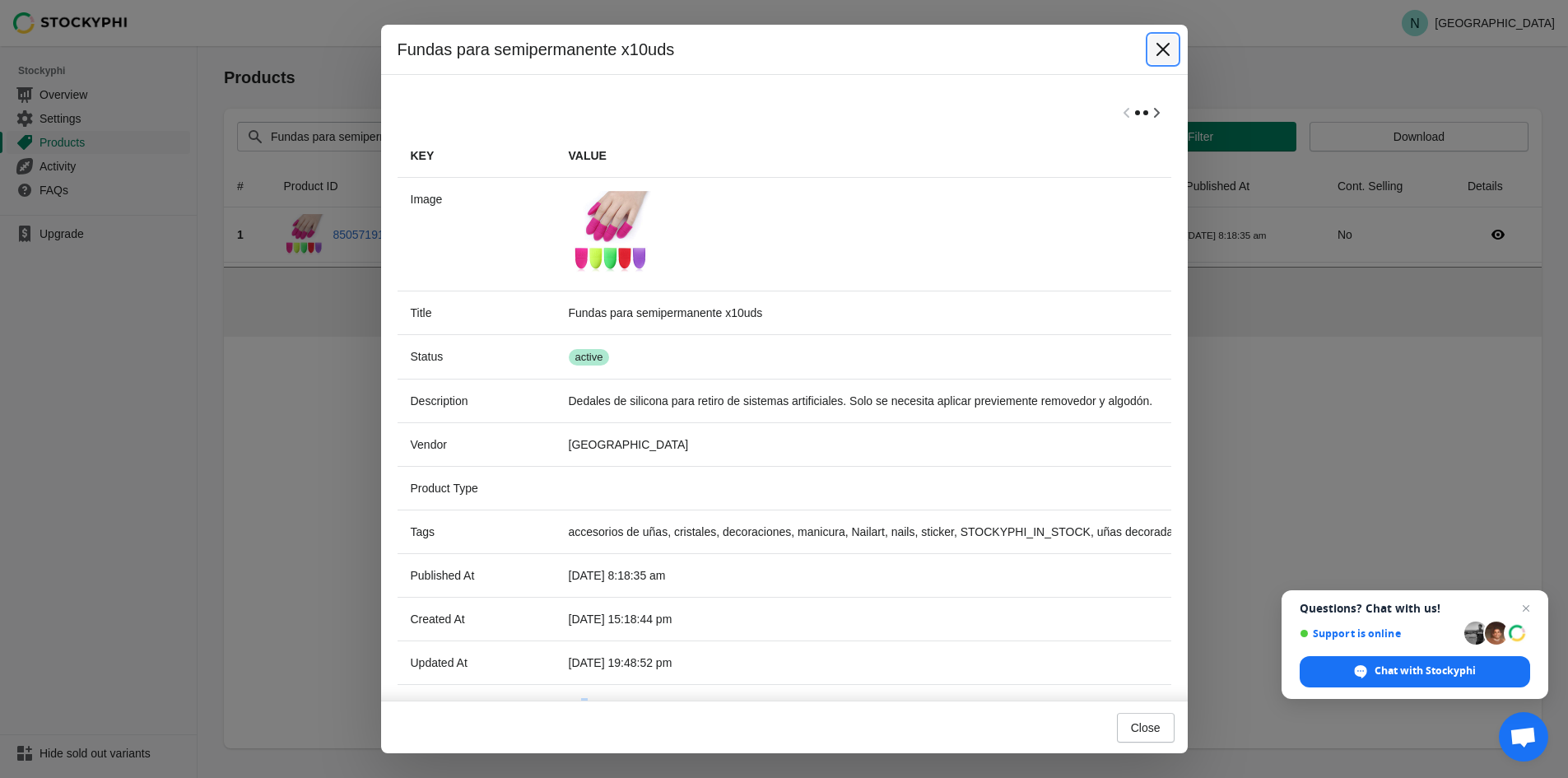
click at [1155, 52] on icon "Close" at bounding box center [1163, 49] width 16 height 16
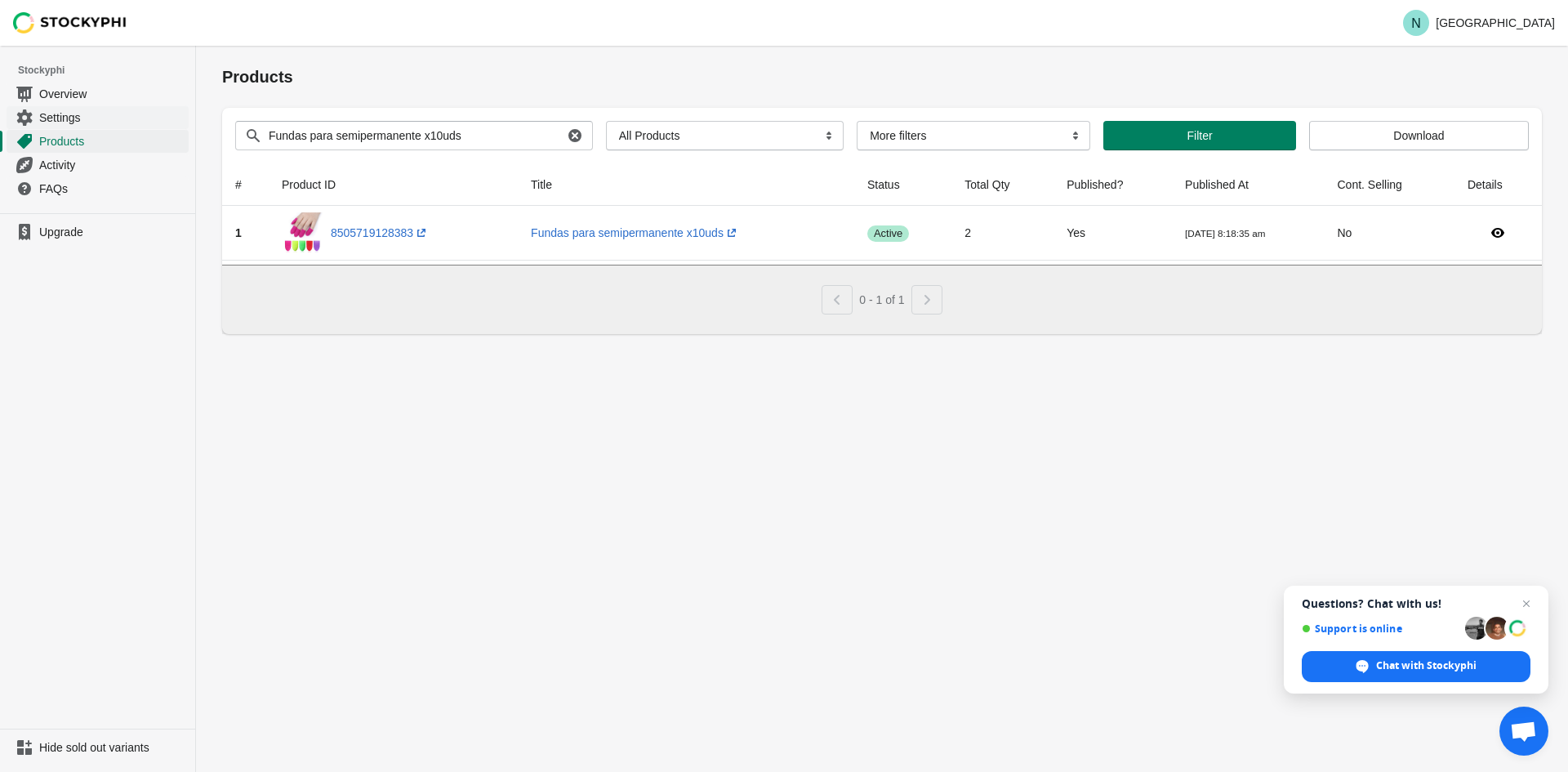
click at [64, 113] on span "Settings" at bounding box center [112, 117] width 146 height 16
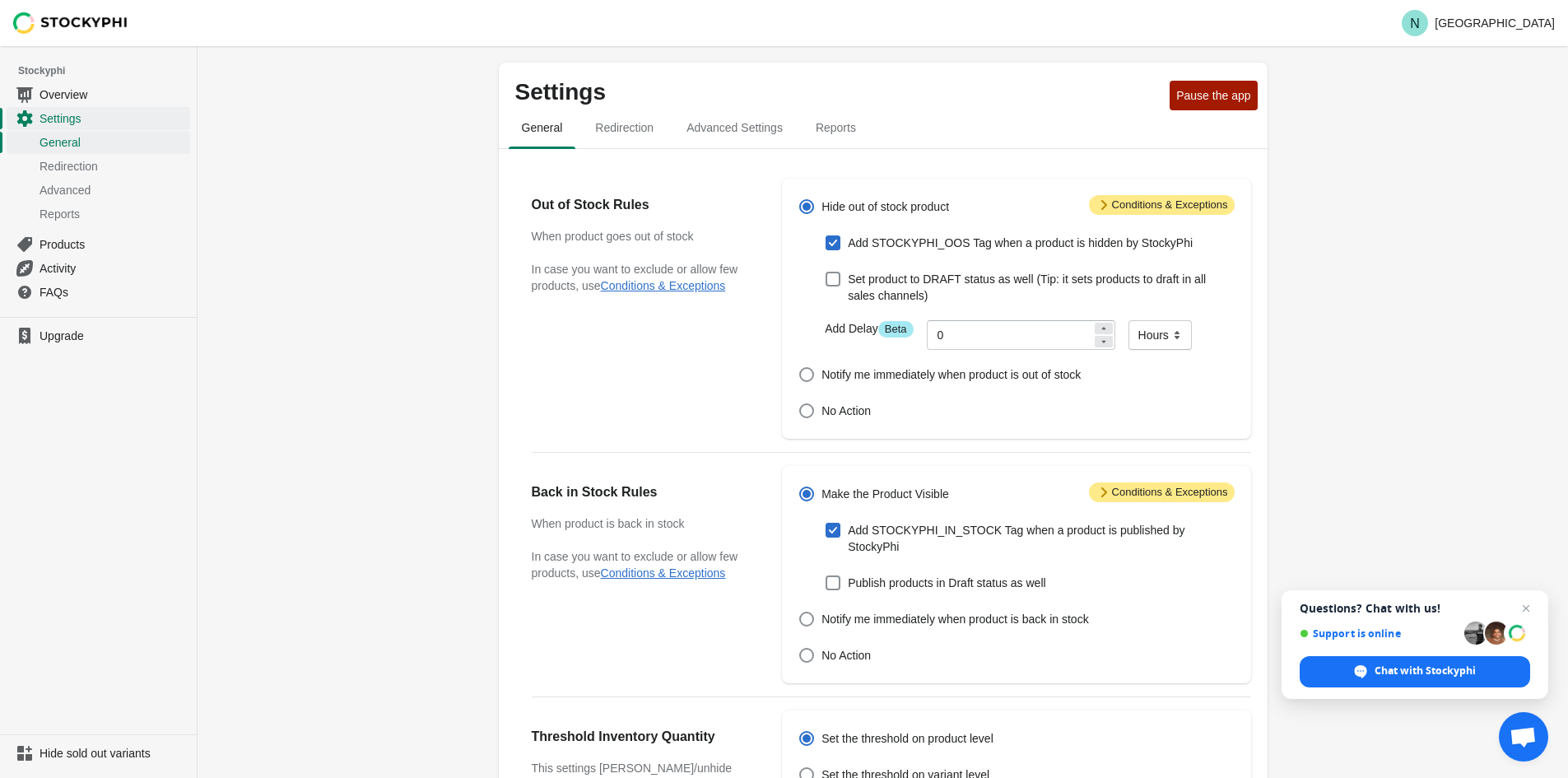
click at [1133, 201] on span "Attention Conditions & Exceptions" at bounding box center [1162, 204] width 146 height 20
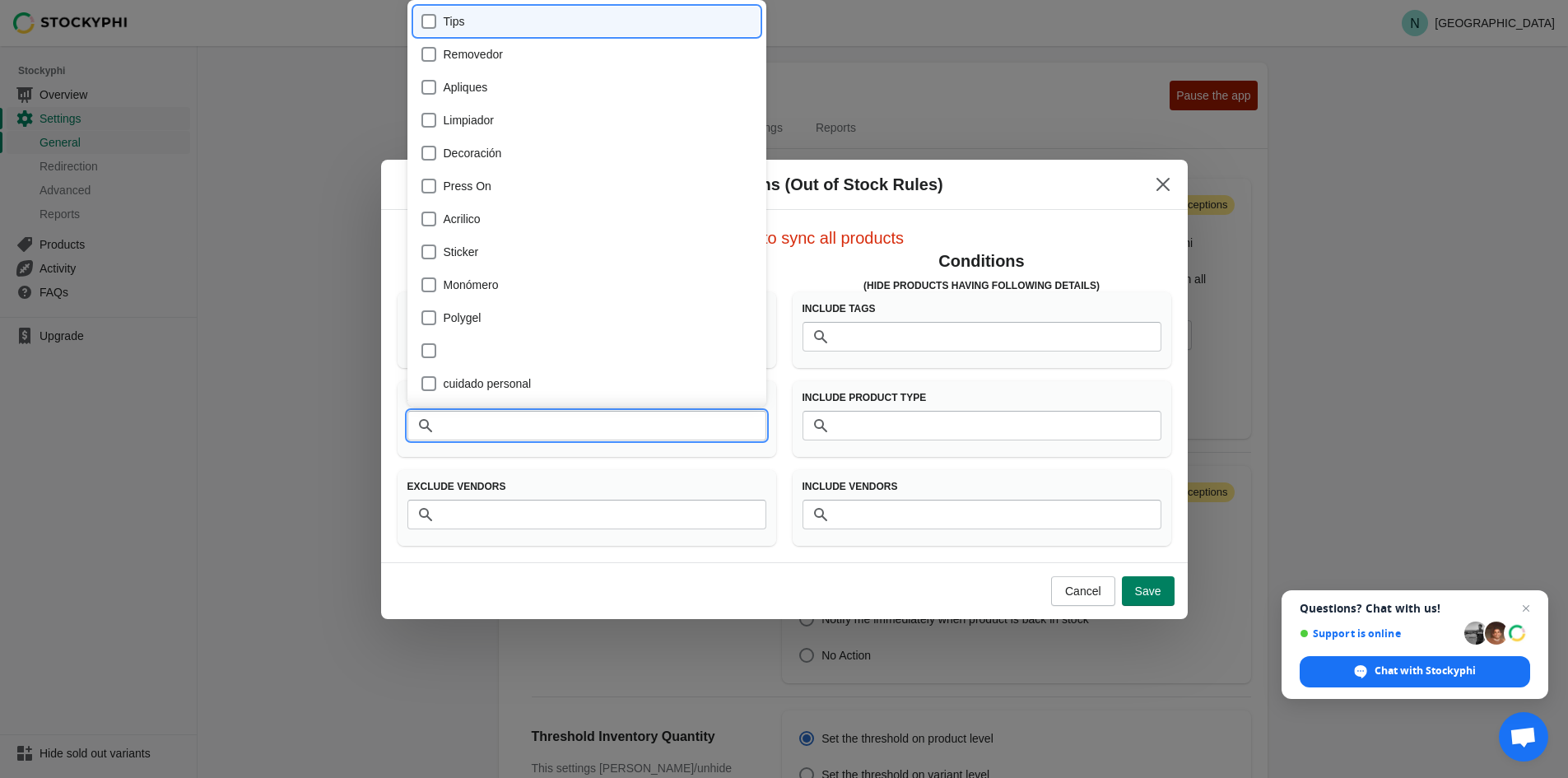
click at [476, 424] on input "Product Type" at bounding box center [604, 425] width 326 height 29
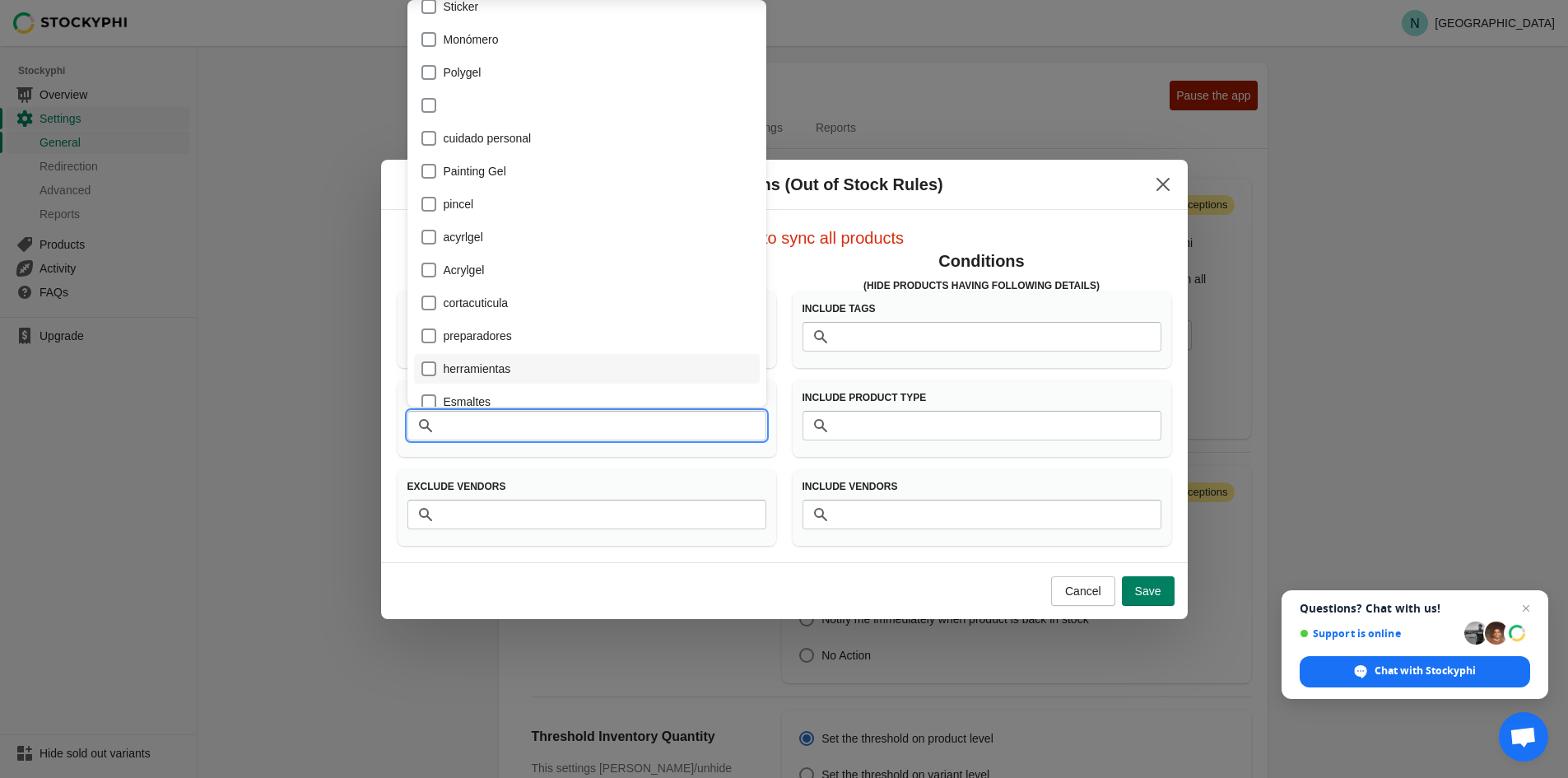
scroll to position [262, 0]
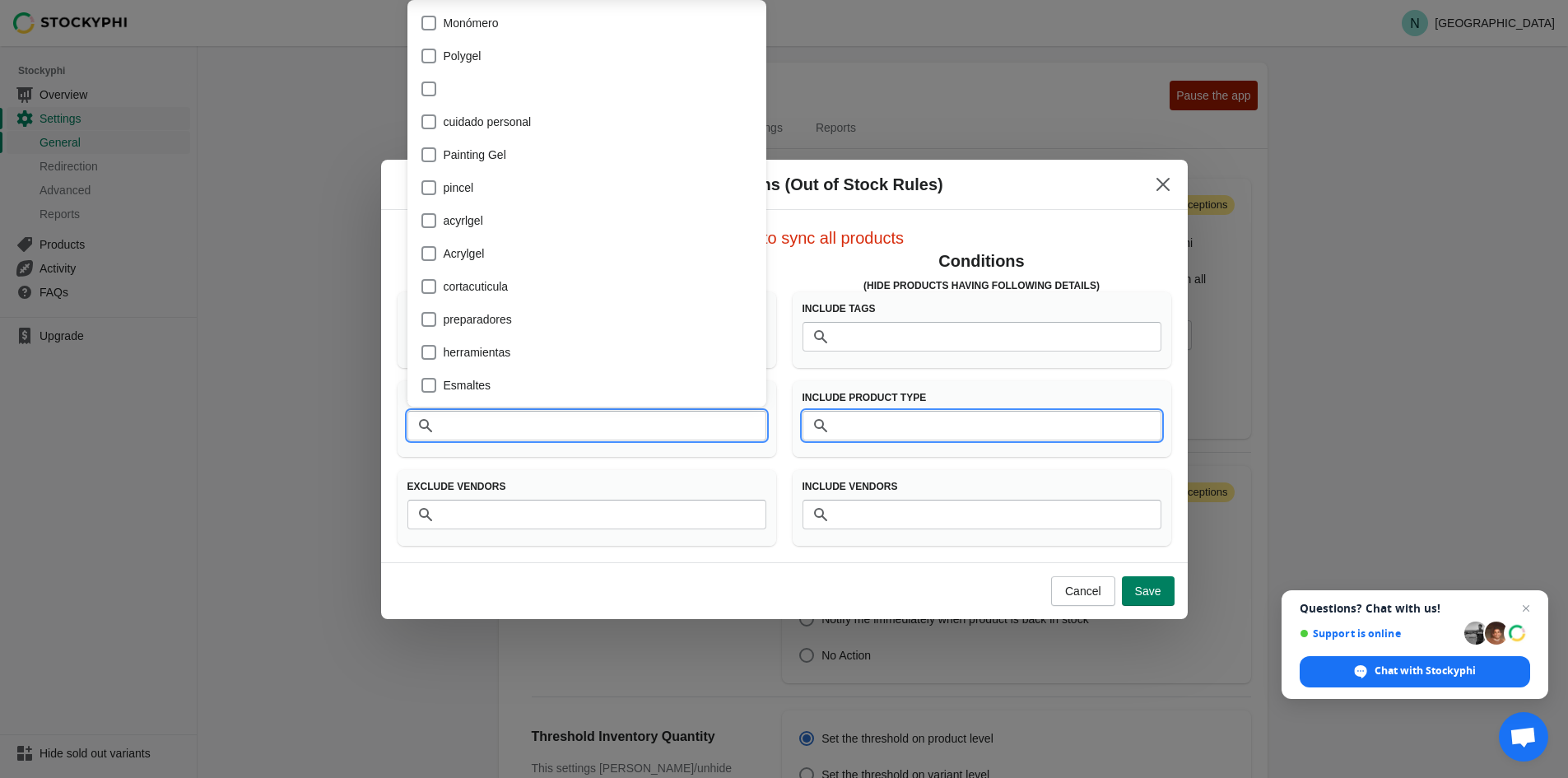
click at [900, 417] on input "Product Type" at bounding box center [999, 425] width 326 height 29
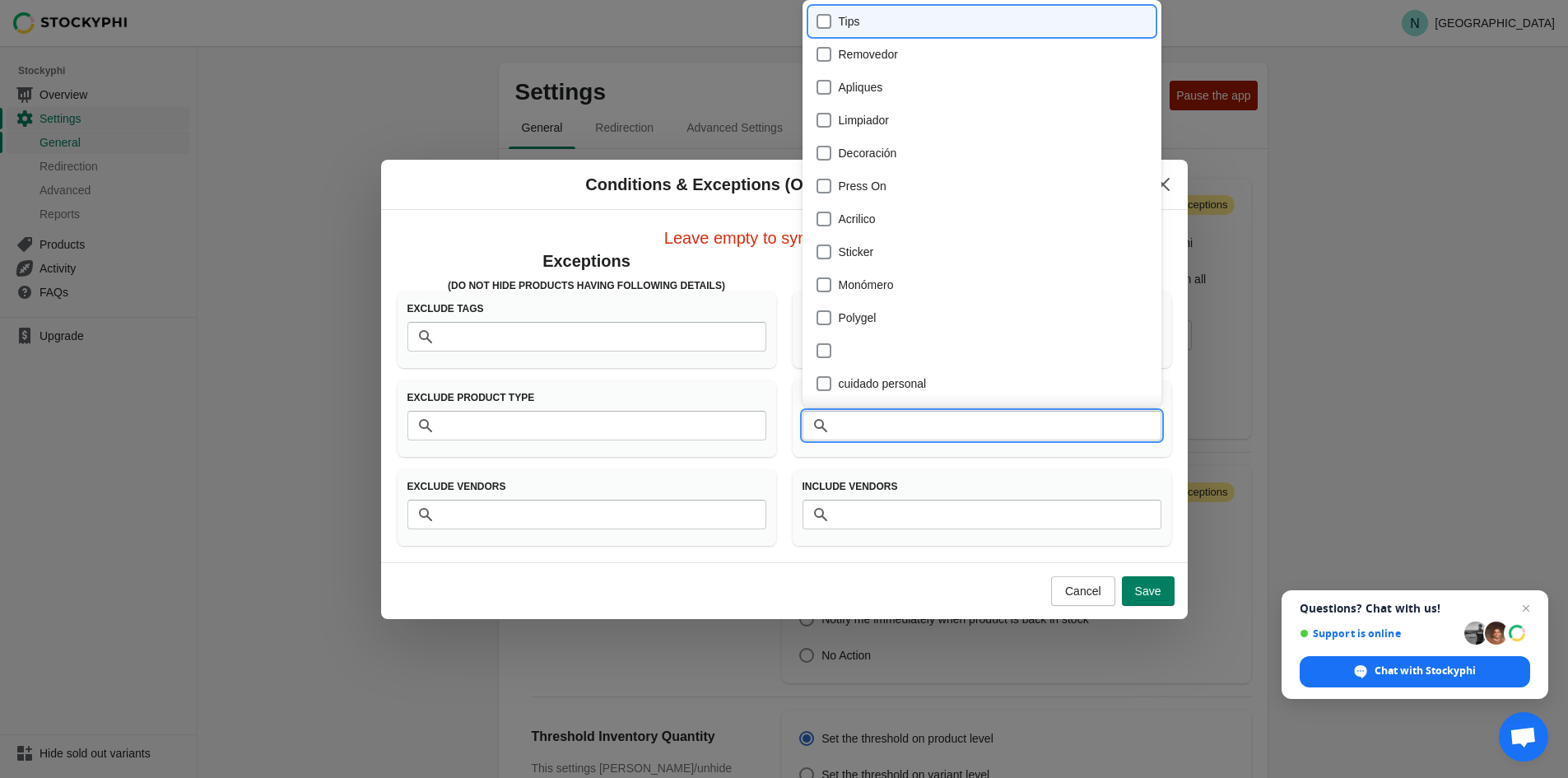
click at [894, 588] on div "Cancel Save" at bounding box center [778, 585] width 793 height 43
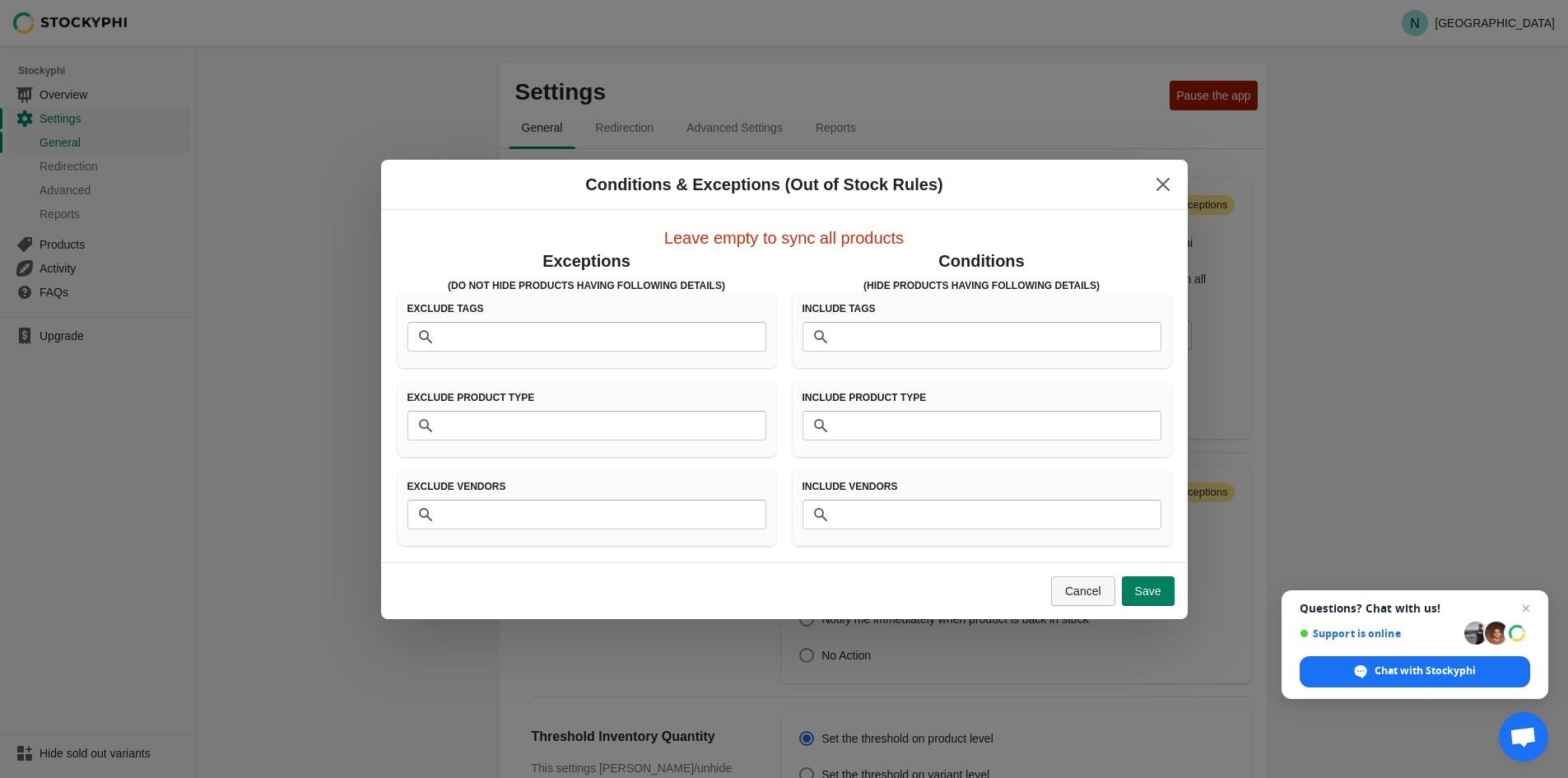
click at [1090, 599] on button "Cancel" at bounding box center [1083, 591] width 64 height 29
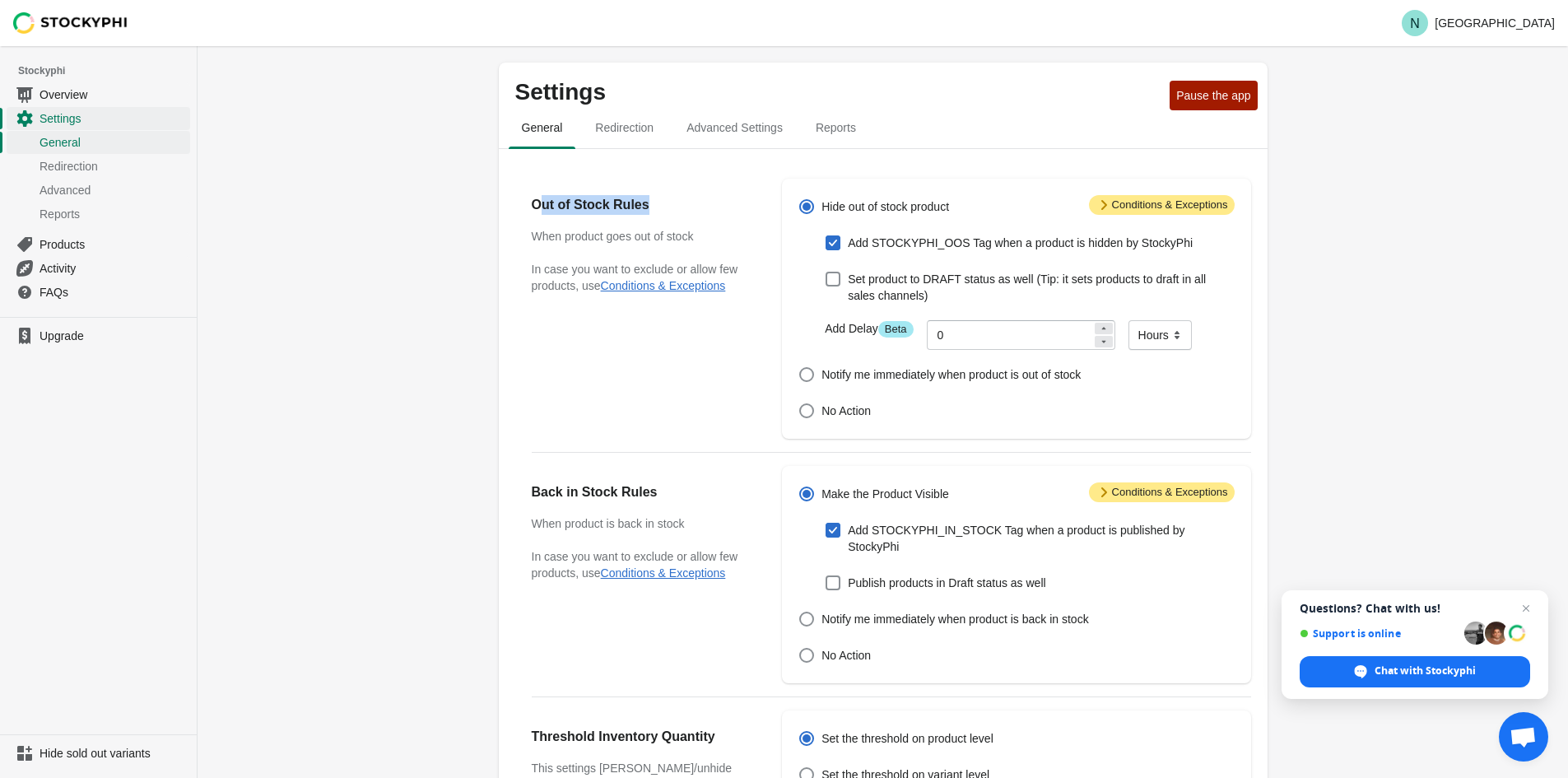
drag, startPoint x: 599, startPoint y: 199, endPoint x: 645, endPoint y: 206, distance: 46.5
click at [641, 204] on h2 "Out of Stock Rules" at bounding box center [641, 204] width 218 height 20
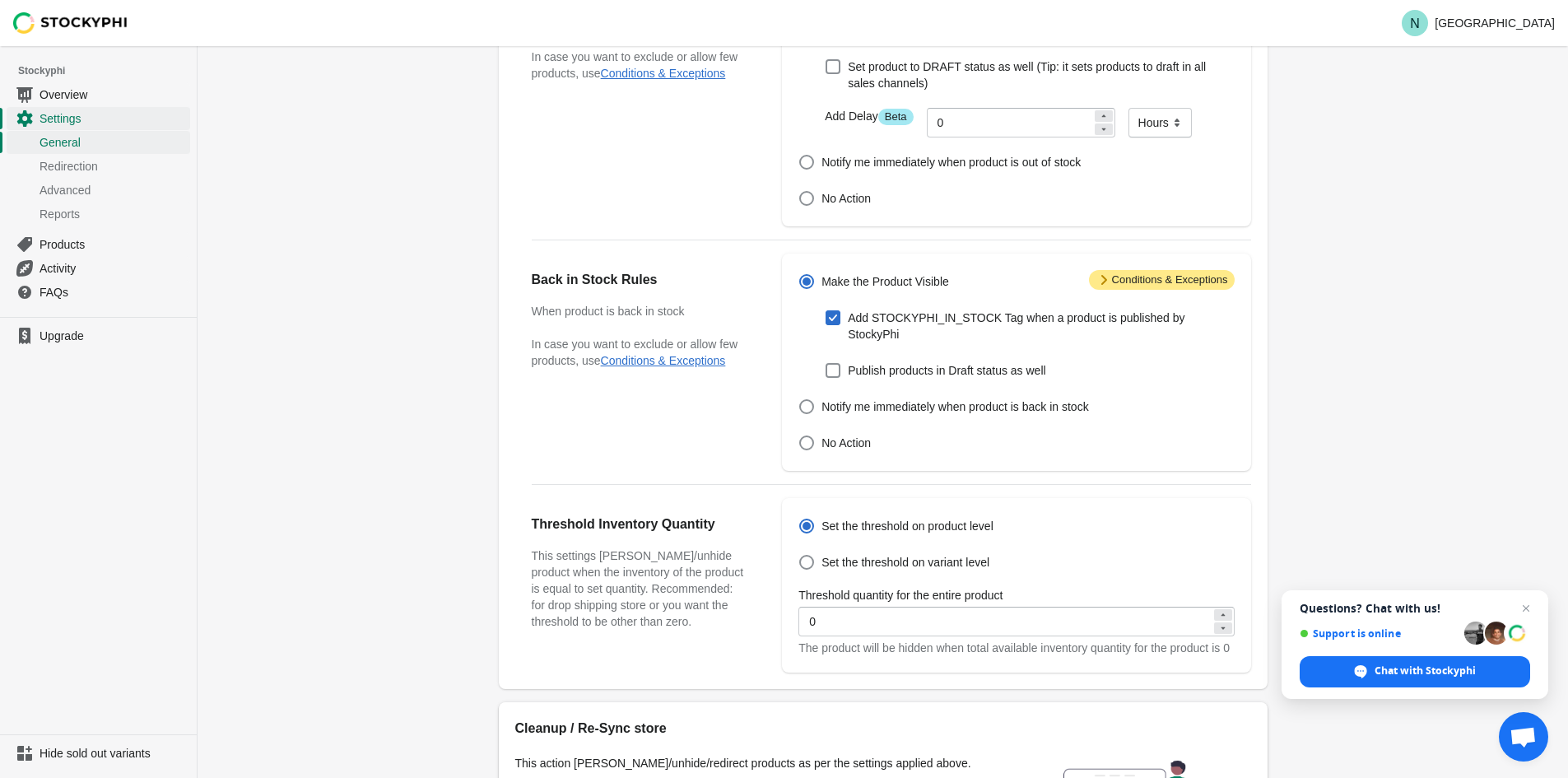
scroll to position [247, 0]
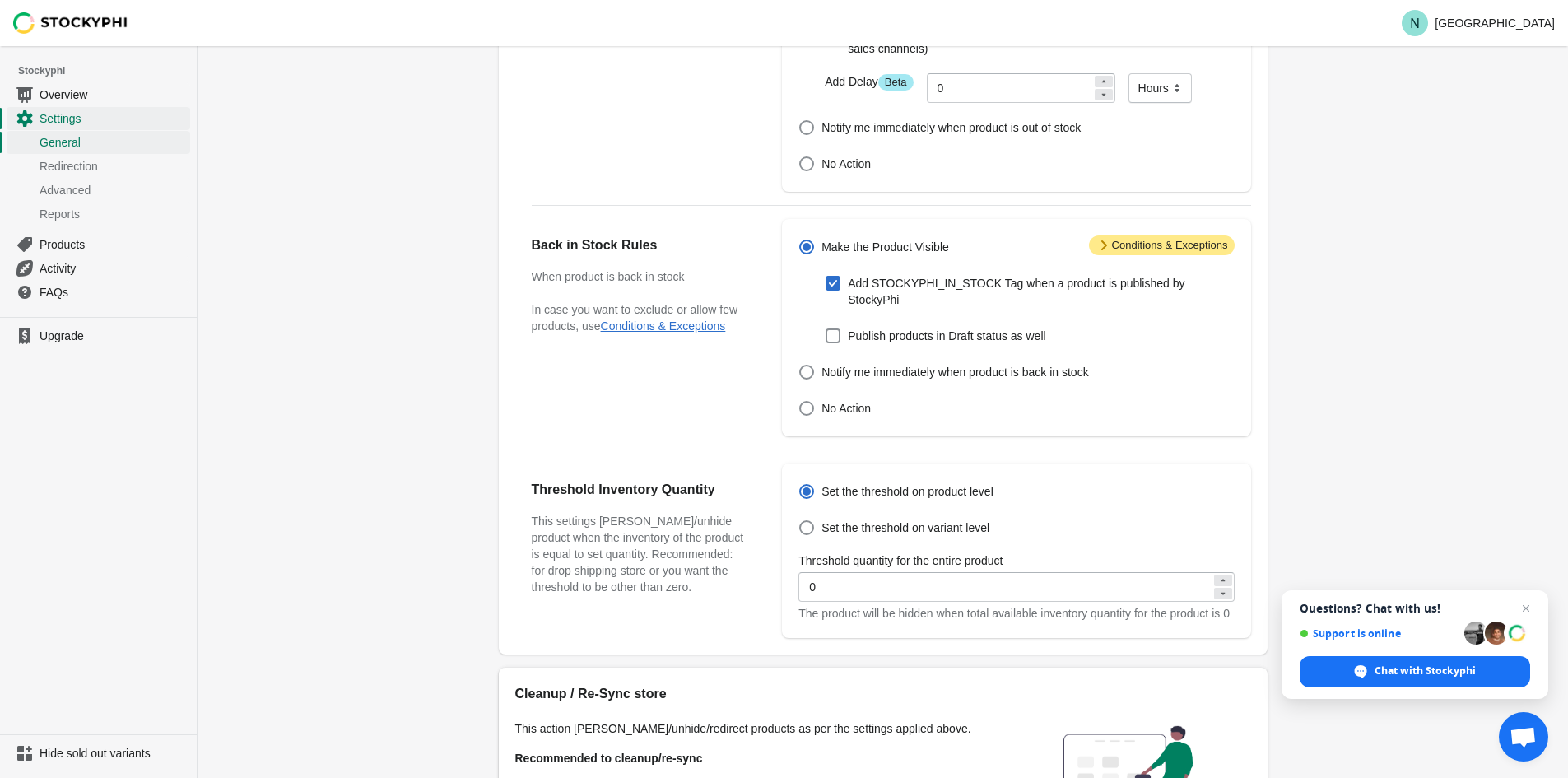
click at [474, 350] on div "Settings Pause the app General Redirection Advanced Settings Reports General Re…" at bounding box center [883, 385] width 822 height 1139
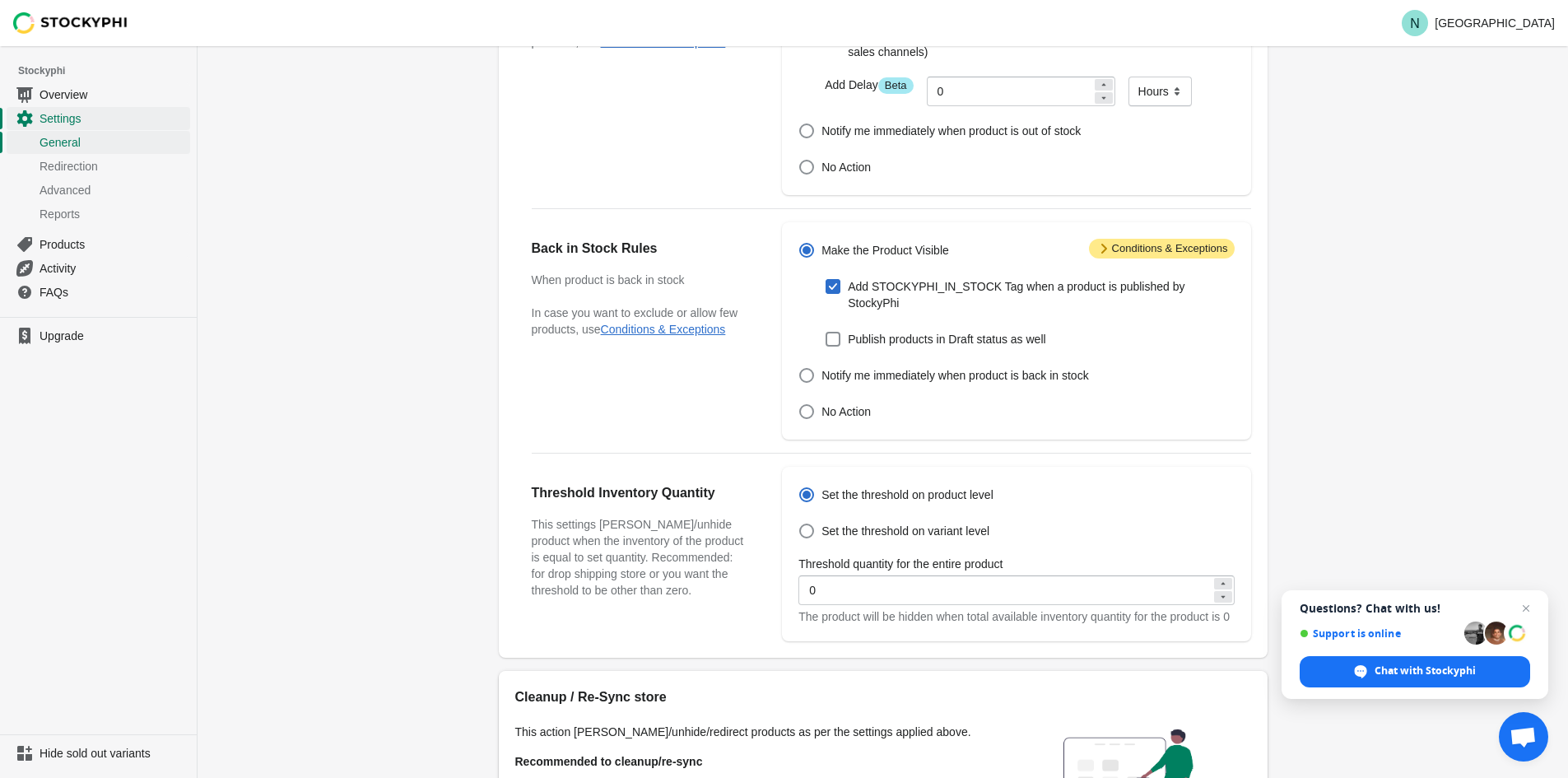
scroll to position [0, 0]
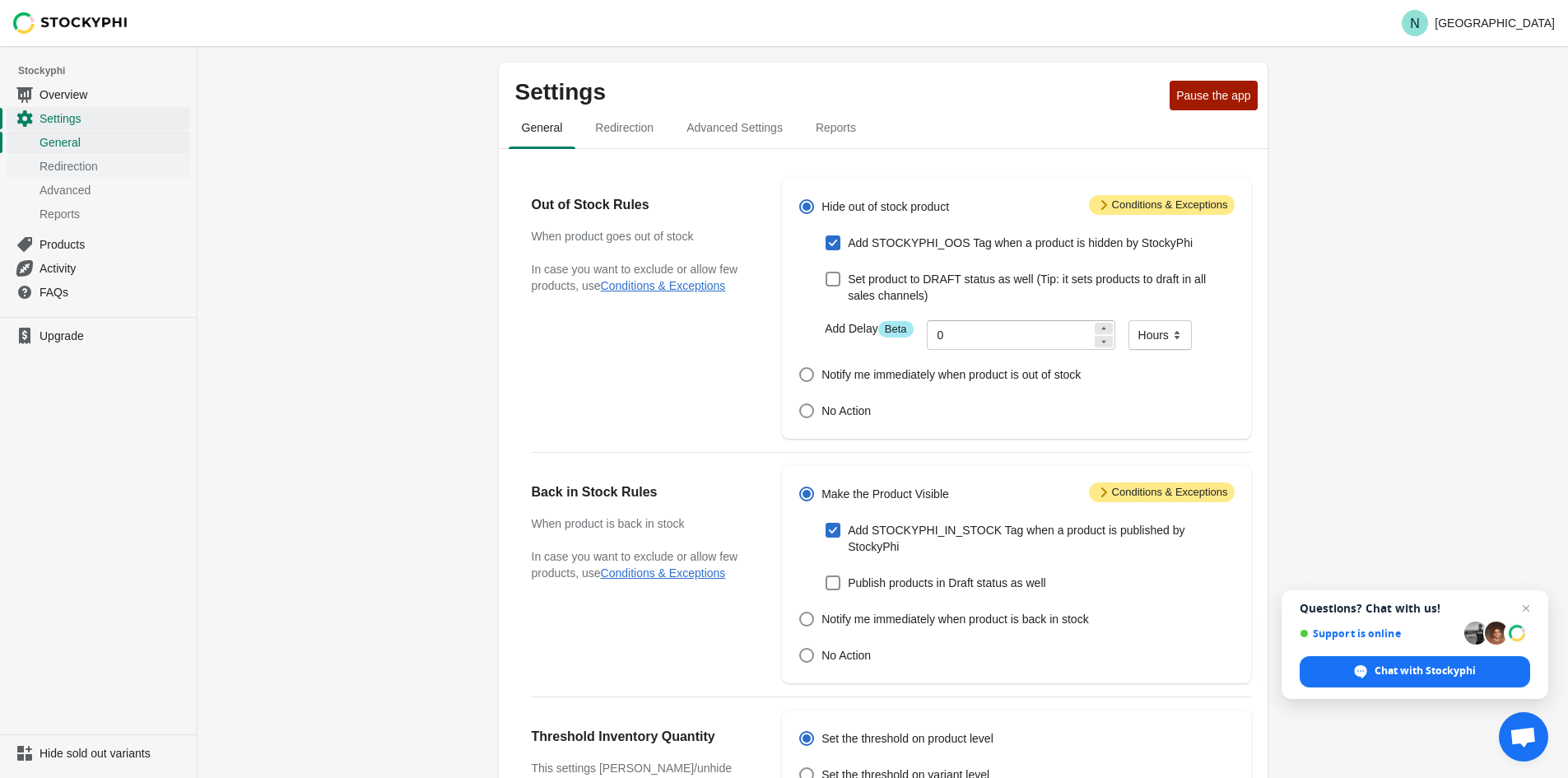
click at [80, 160] on span "Redirection" at bounding box center [113, 166] width 147 height 16
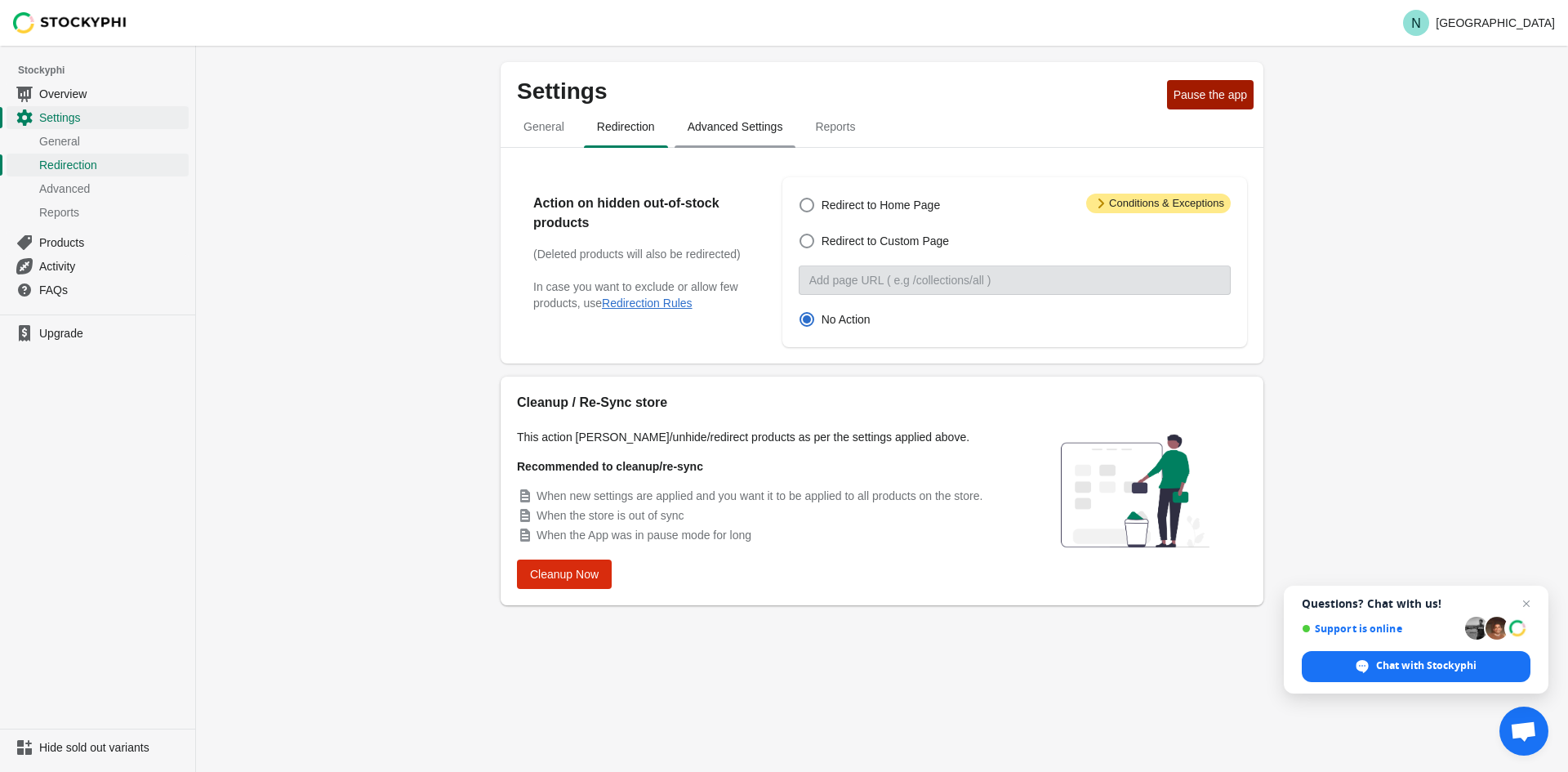
click at [733, 129] on span "Advanced Settings" at bounding box center [735, 127] width 121 height 29
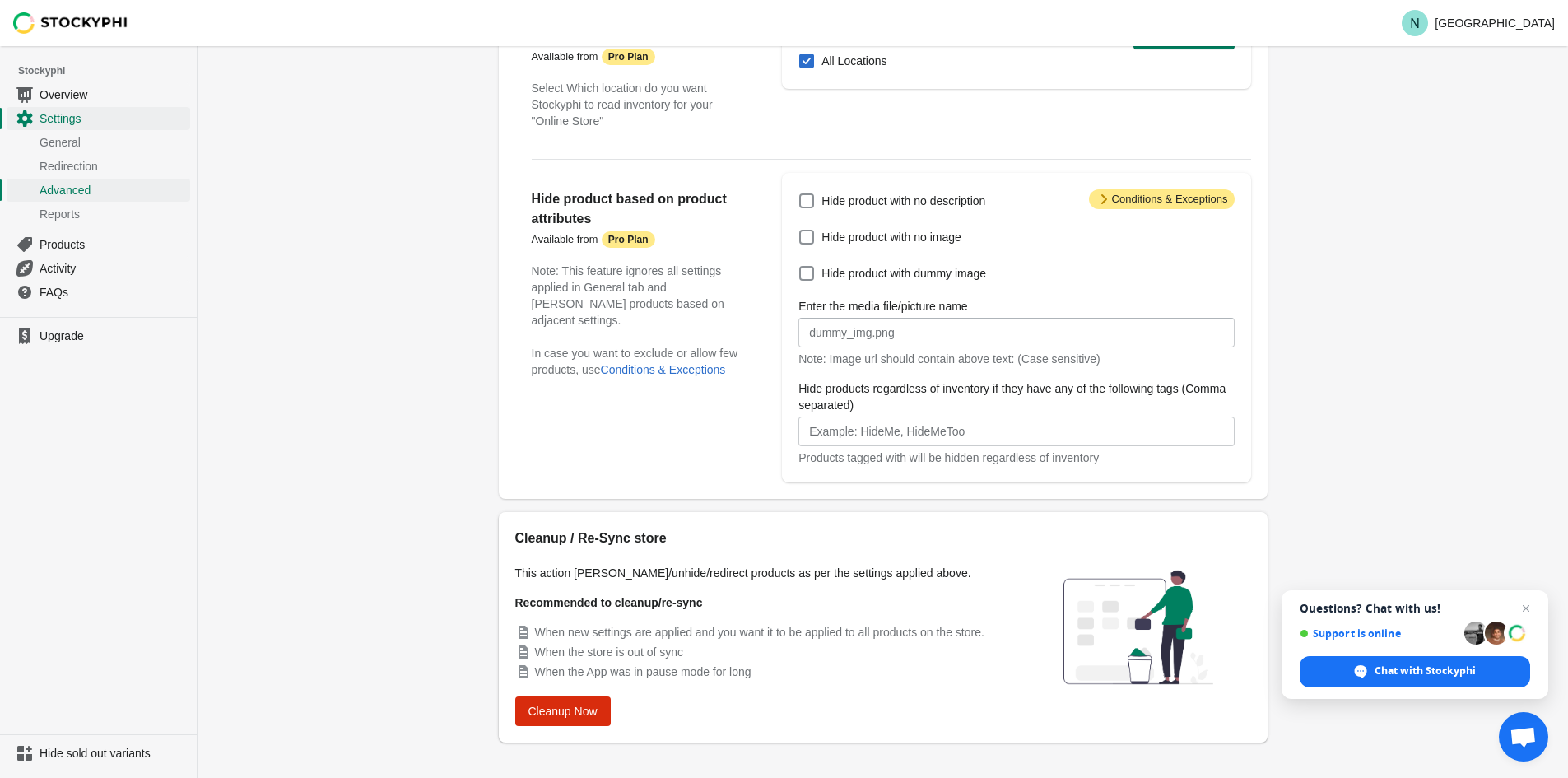
scroll to position [190, 0]
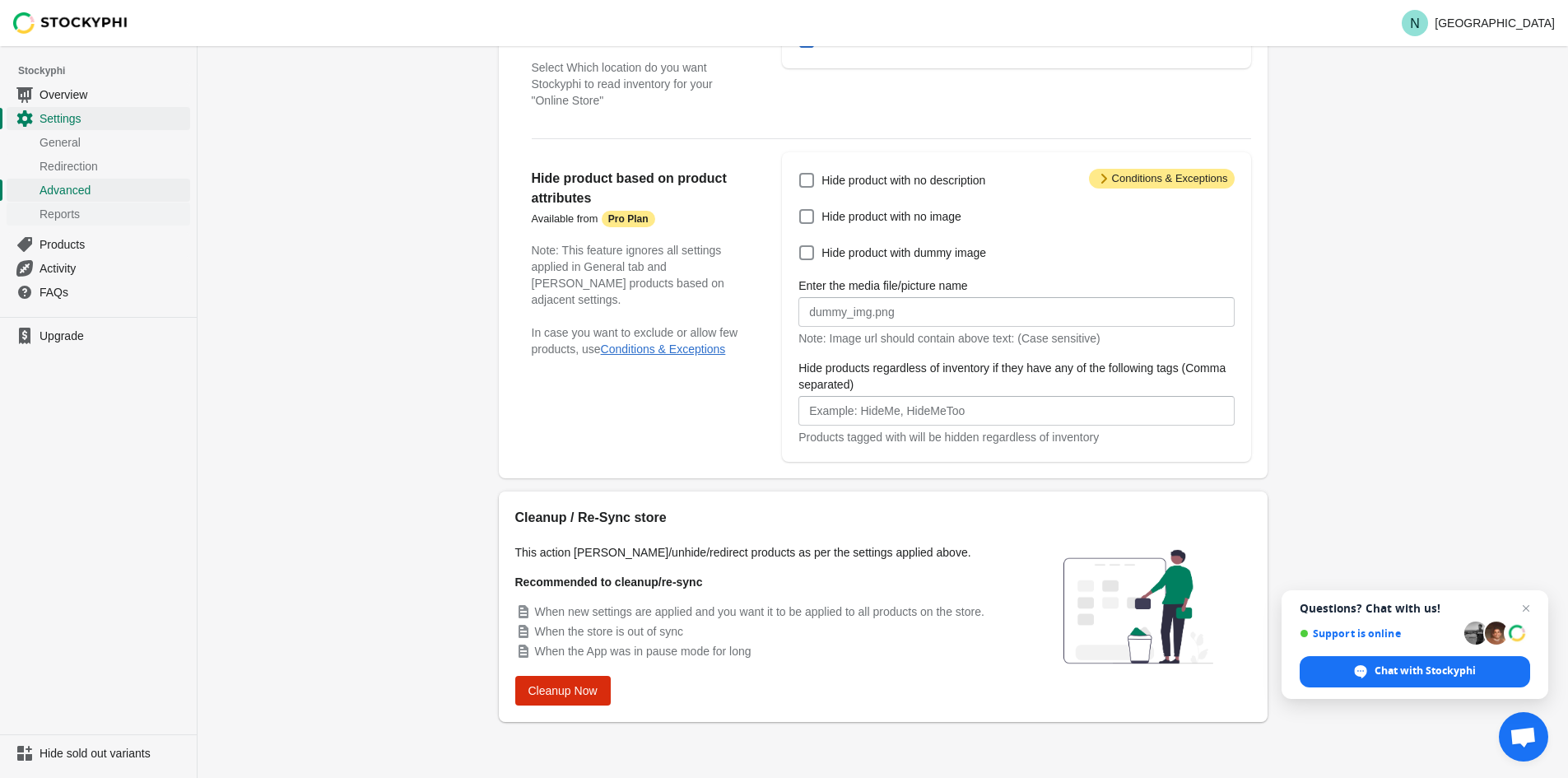
click at [67, 217] on span "Reports" at bounding box center [113, 214] width 147 height 16
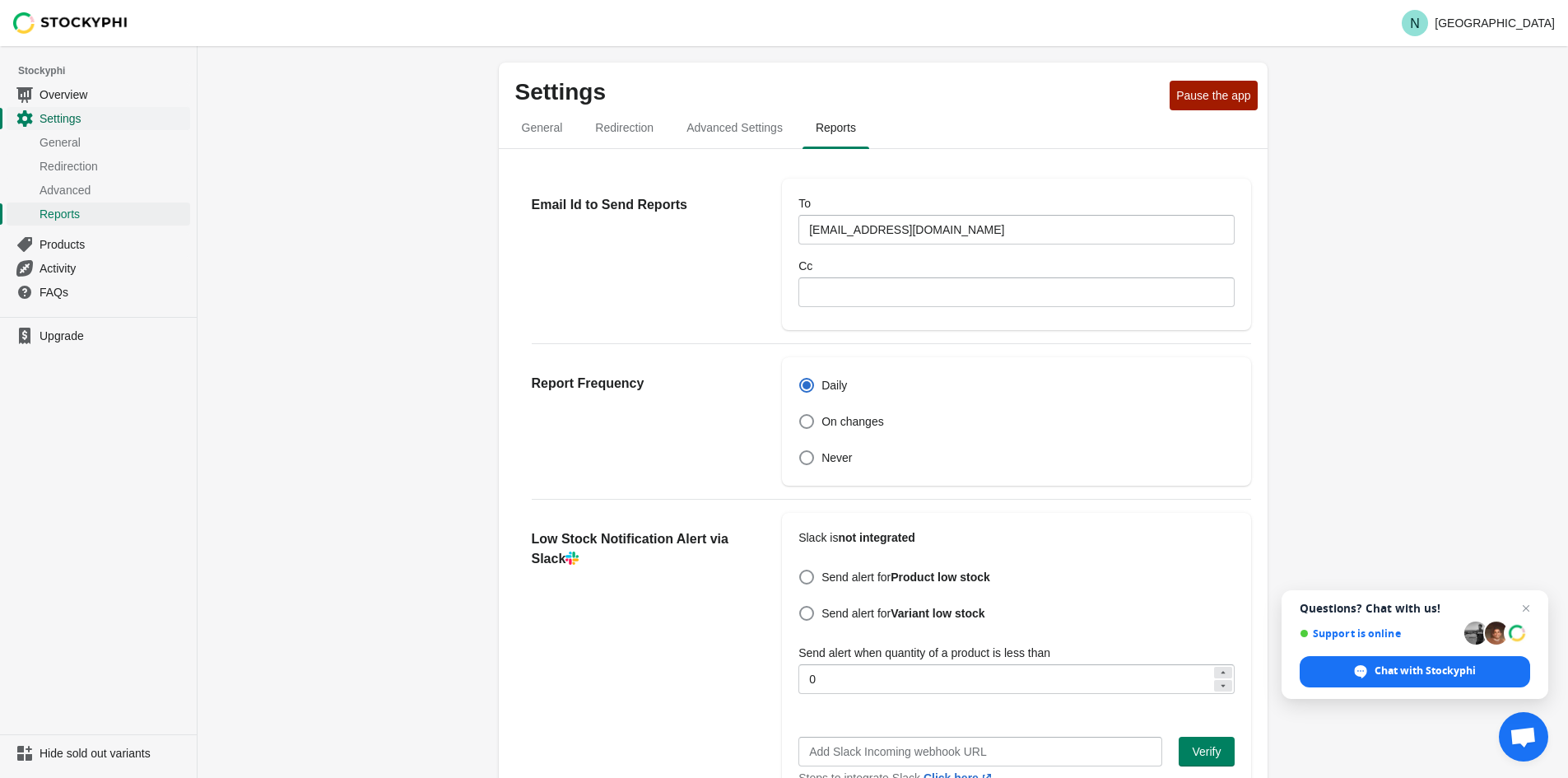
click at [62, 117] on span "Settings" at bounding box center [113, 118] width 147 height 16
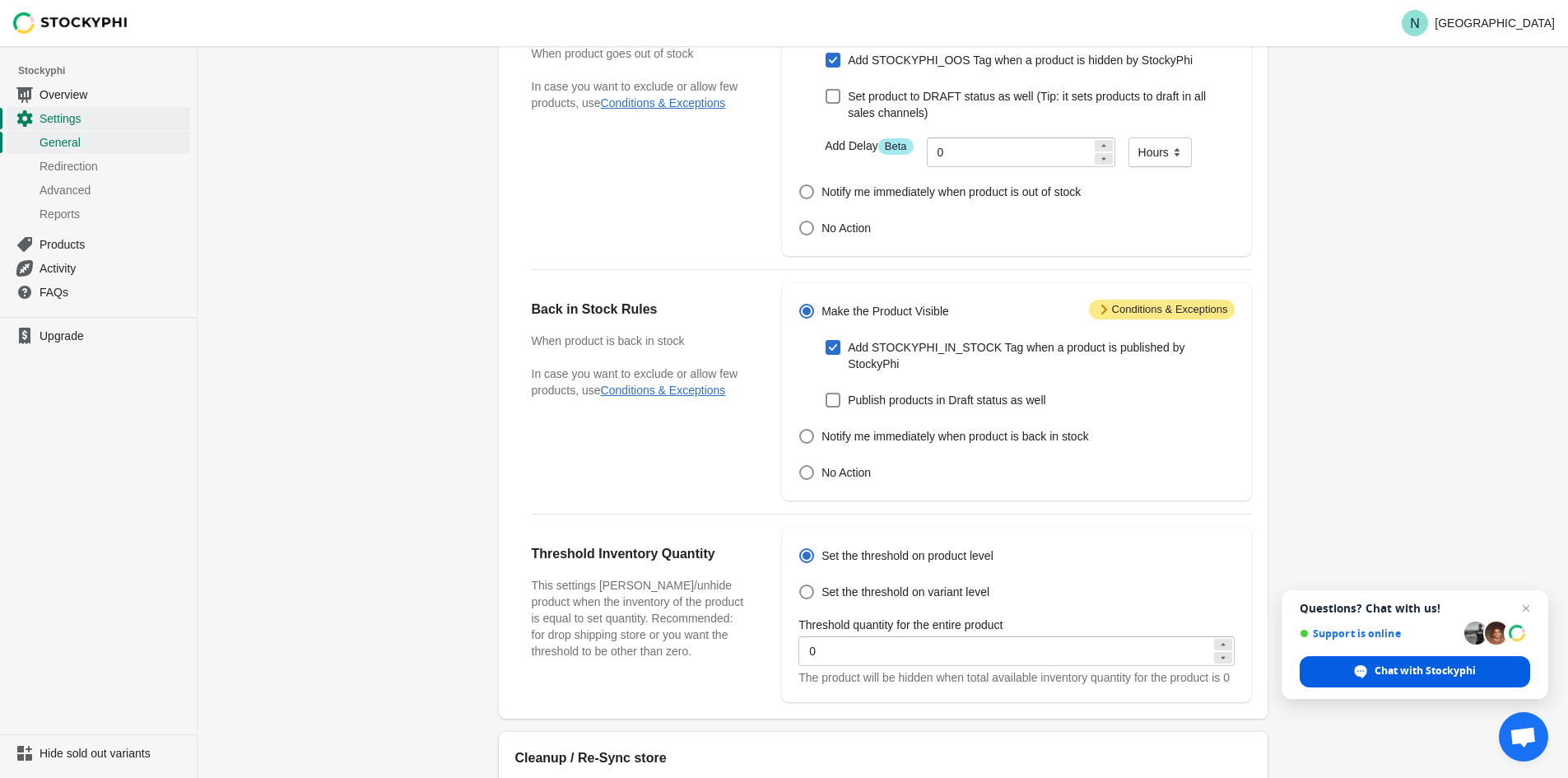
scroll to position [82, 0]
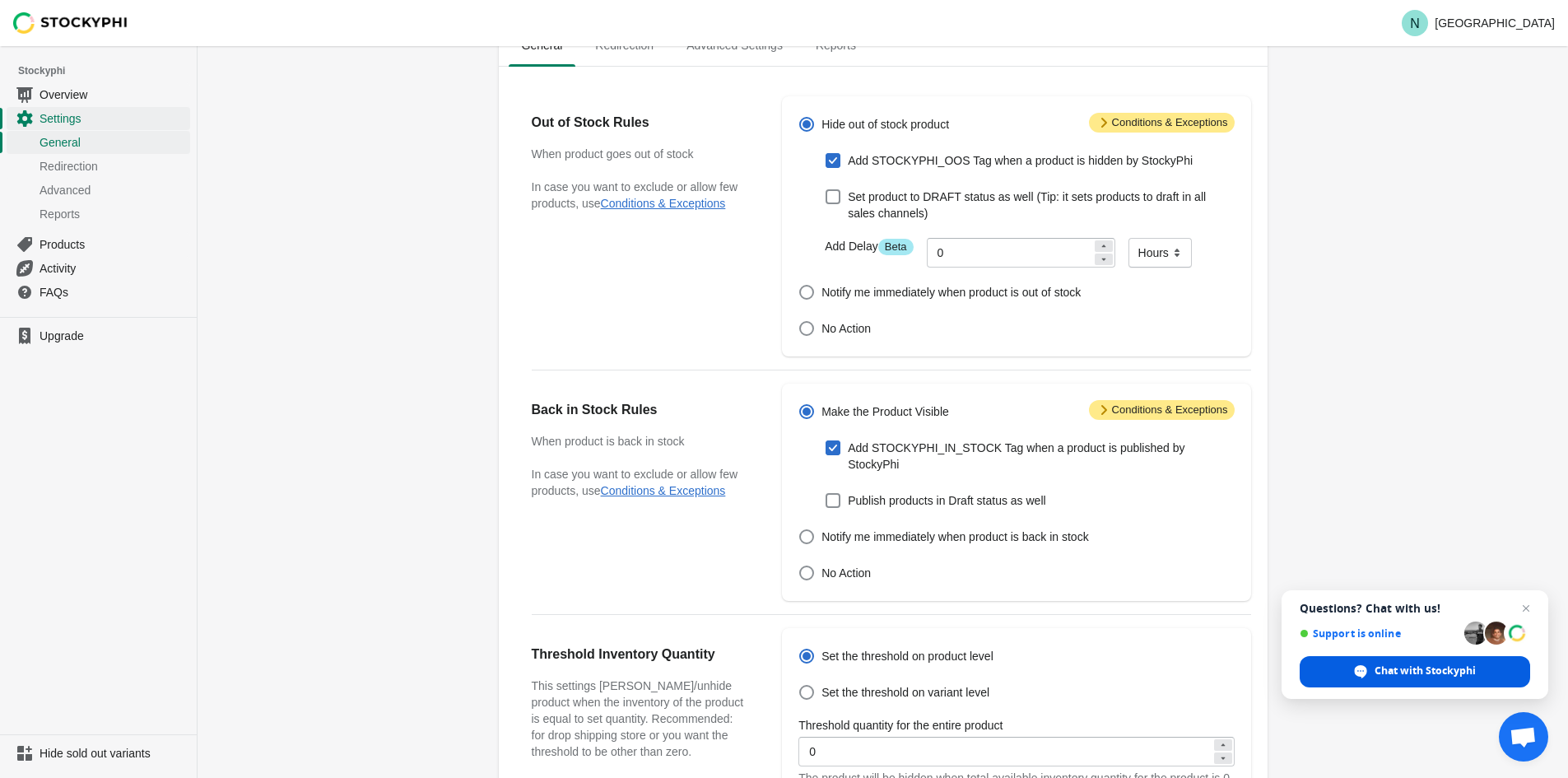
click at [1432, 676] on span "Chat with Stockyphi" at bounding box center [1425, 670] width 101 height 15
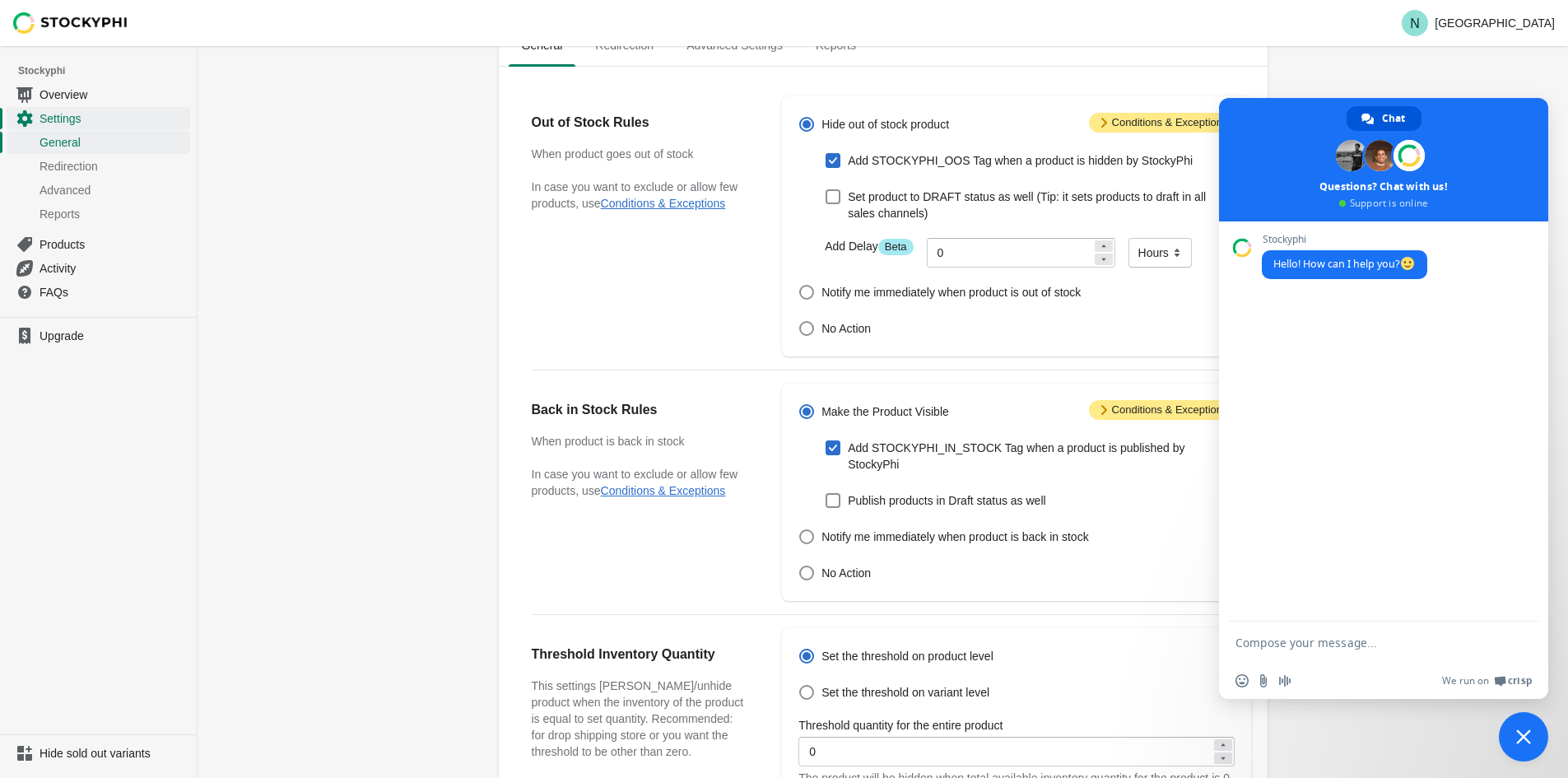
click at [1273, 641] on textarea "Compose your message..." at bounding box center [1366, 643] width 260 height 15
click at [1330, 633] on form at bounding box center [1366, 644] width 260 height 45
click at [1321, 643] on textarea "Compose your message..." at bounding box center [1366, 643] width 260 height 15
type textarea "Hello"
click at [1325, 642] on textarea "Compose your message..." at bounding box center [1366, 643] width 260 height 15
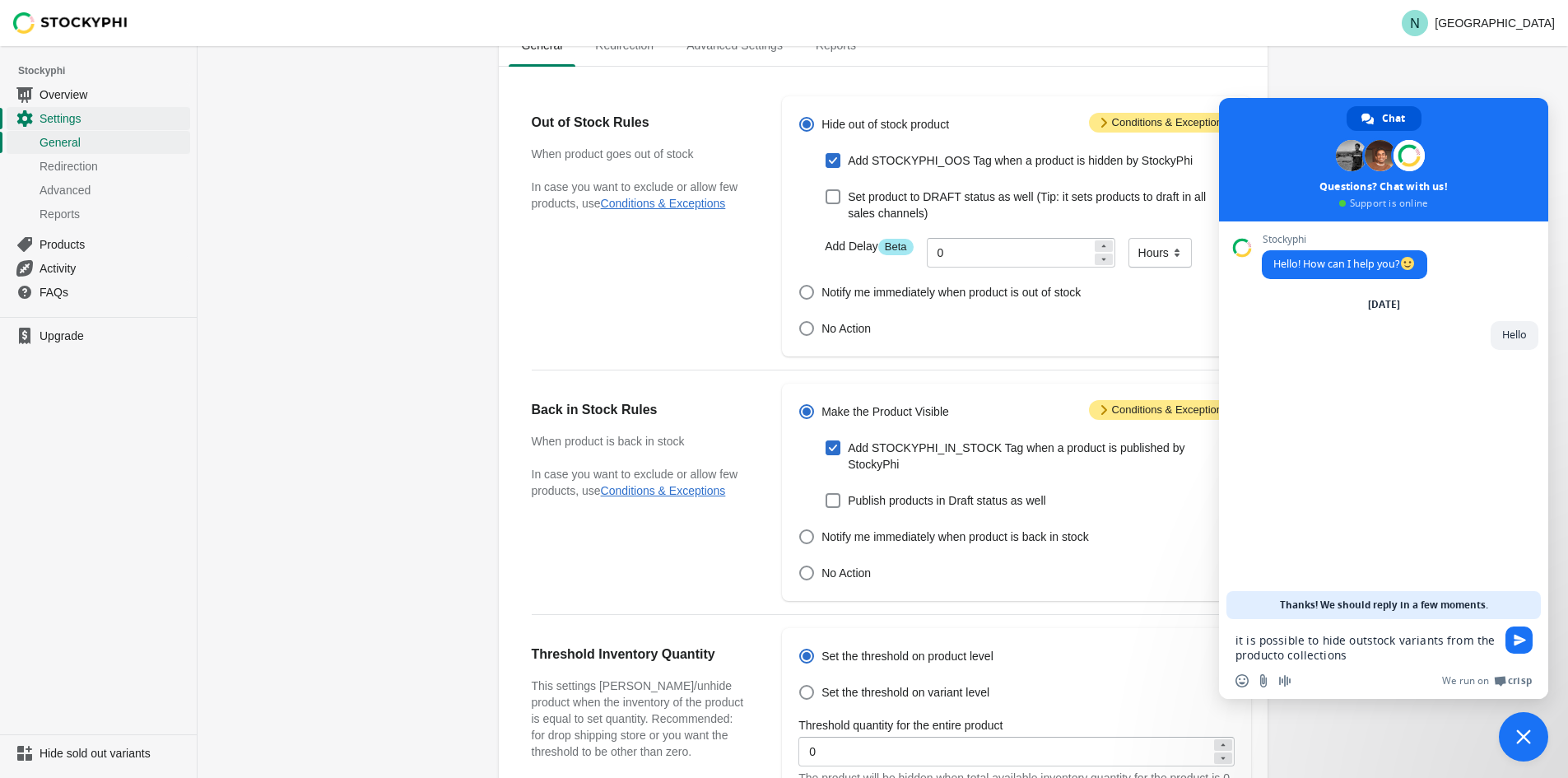
paste textarea "Es posible ocultar variantes agotadas de las colecciones de producto"
paste textarea "Compose your message..."
click at [1364, 654] on textarea "¿it is possible to hide outstock variants from the product collections?" at bounding box center [1366, 648] width 260 height 29
type textarea "¿it is possible to hide outstock variants from the product collections?"
click at [1516, 638] on span "Send" at bounding box center [1520, 640] width 12 height 12
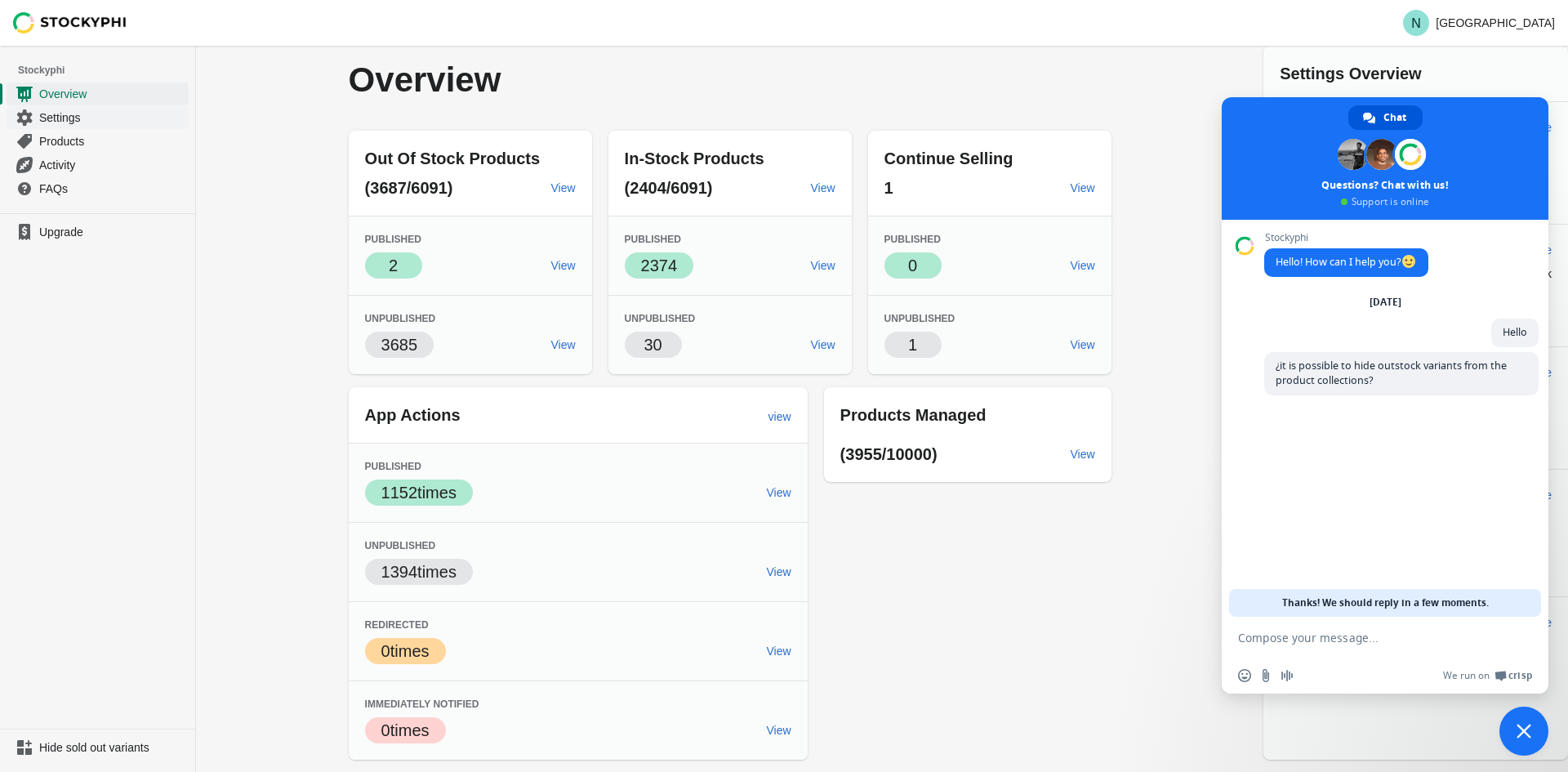
click at [77, 116] on span "Settings" at bounding box center [112, 117] width 146 height 16
click at [62, 150] on link "Products" at bounding box center [98, 141] width 182 height 24
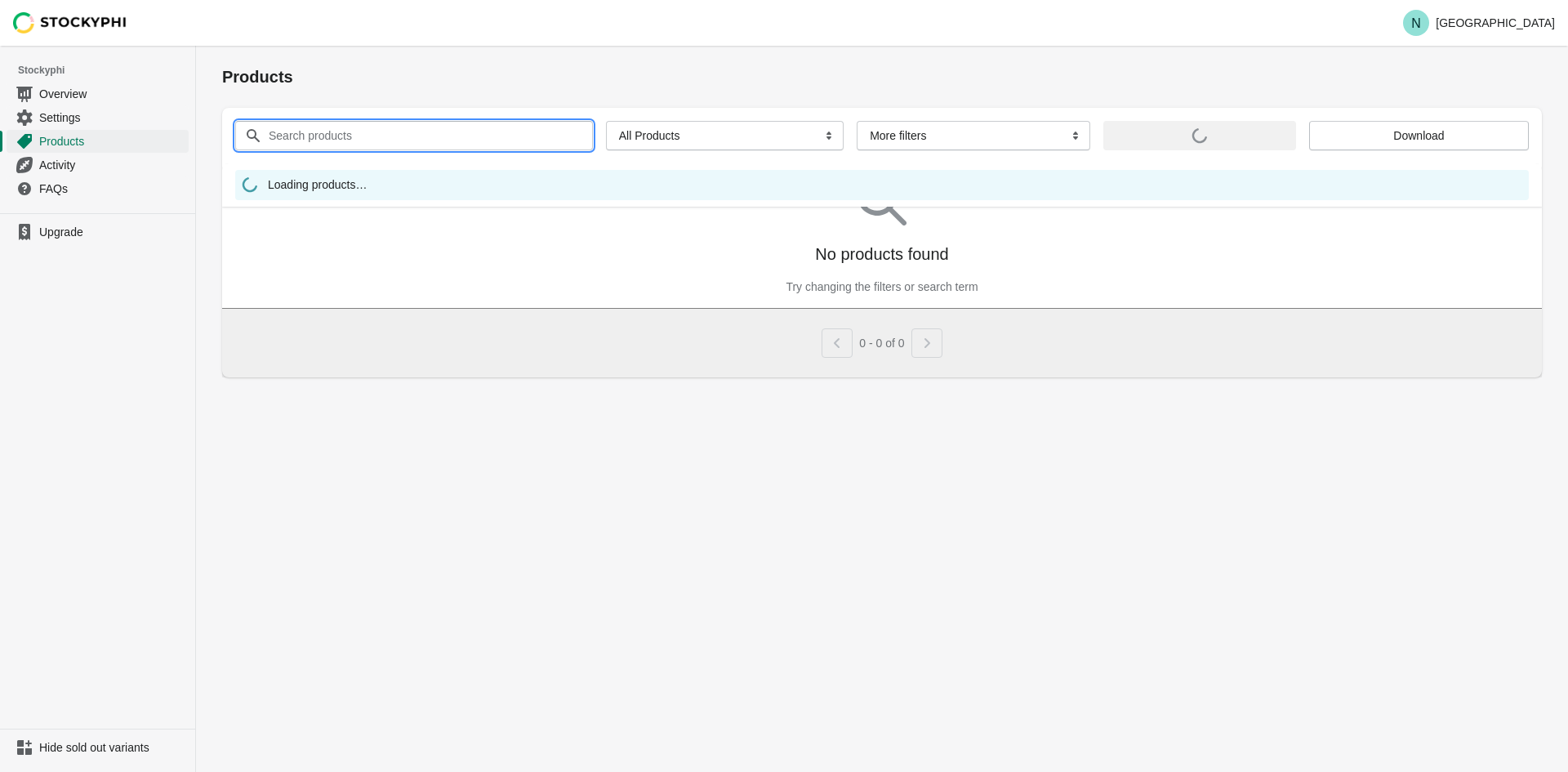
click at [455, 134] on input "Search products" at bounding box center [416, 135] width 296 height 29
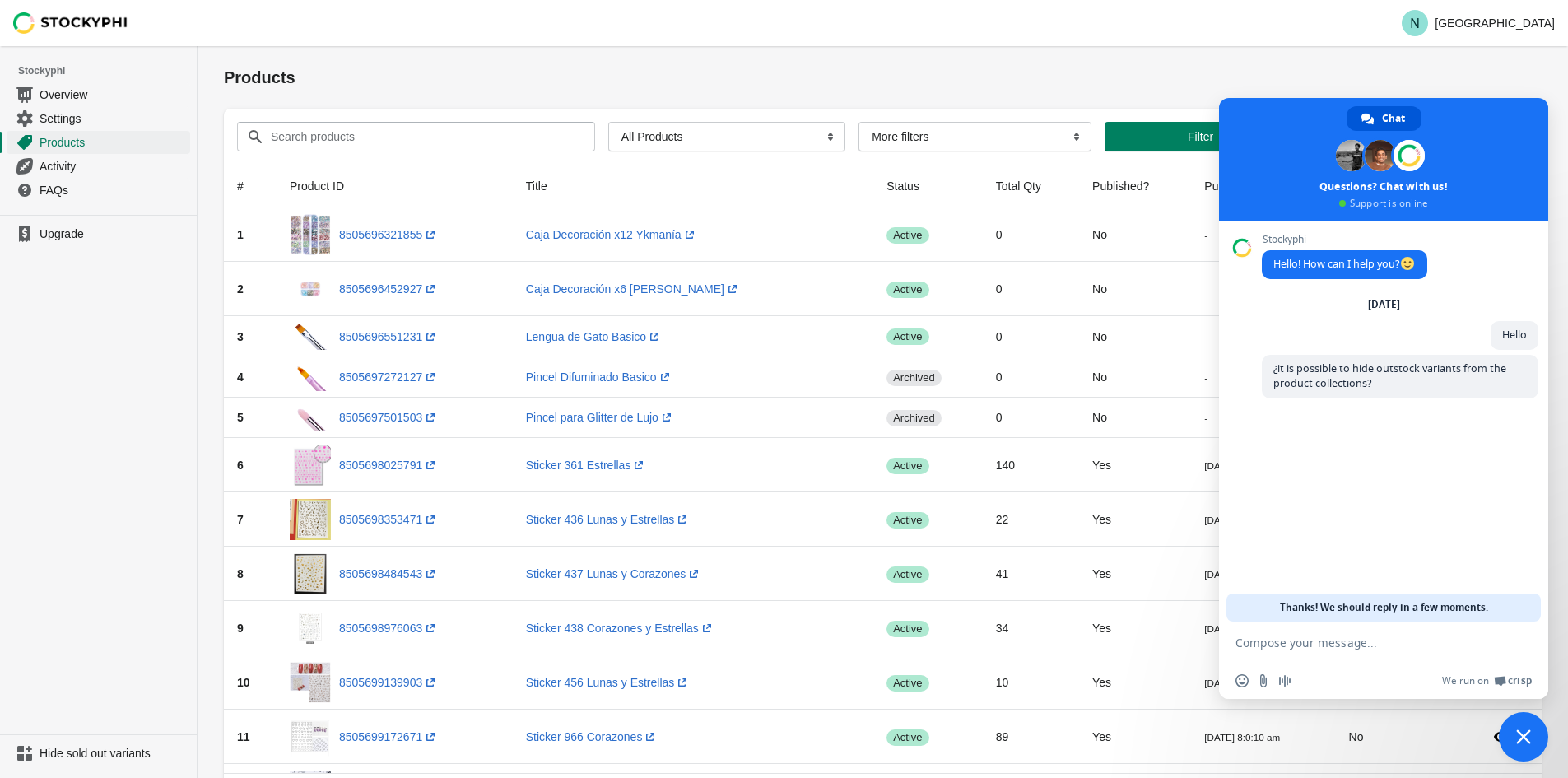
click at [1512, 739] on span "Close chat" at bounding box center [1523, 737] width 49 height 49
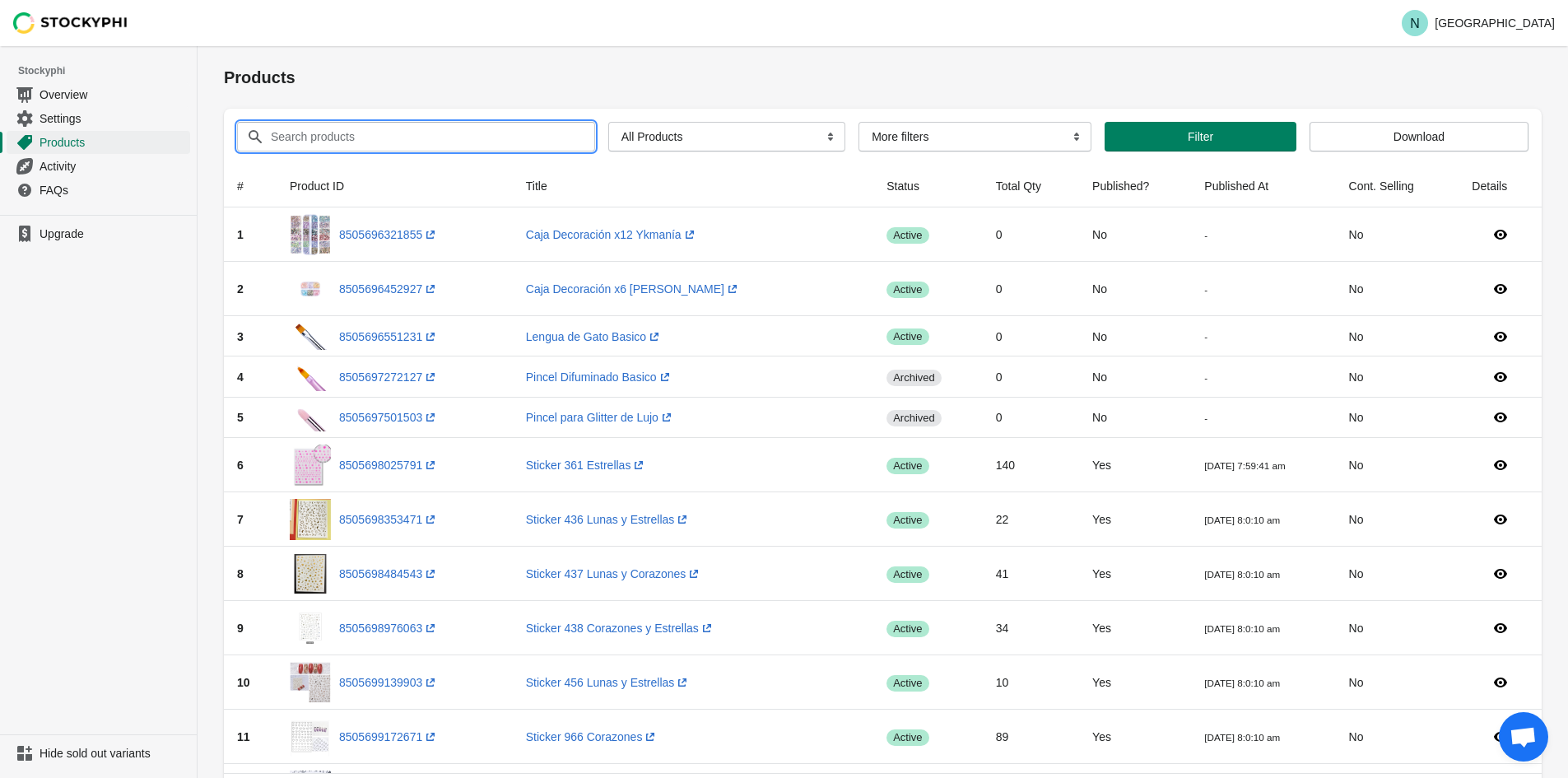
click at [411, 133] on input "Search products" at bounding box center [417, 136] width 296 height 29
paste input "Paquete de Algodón en cuadros"
type input "Paquete de Algodón en cuadros"
click at [224, 46] on button "Submit" at bounding box center [248, 54] width 47 height 17
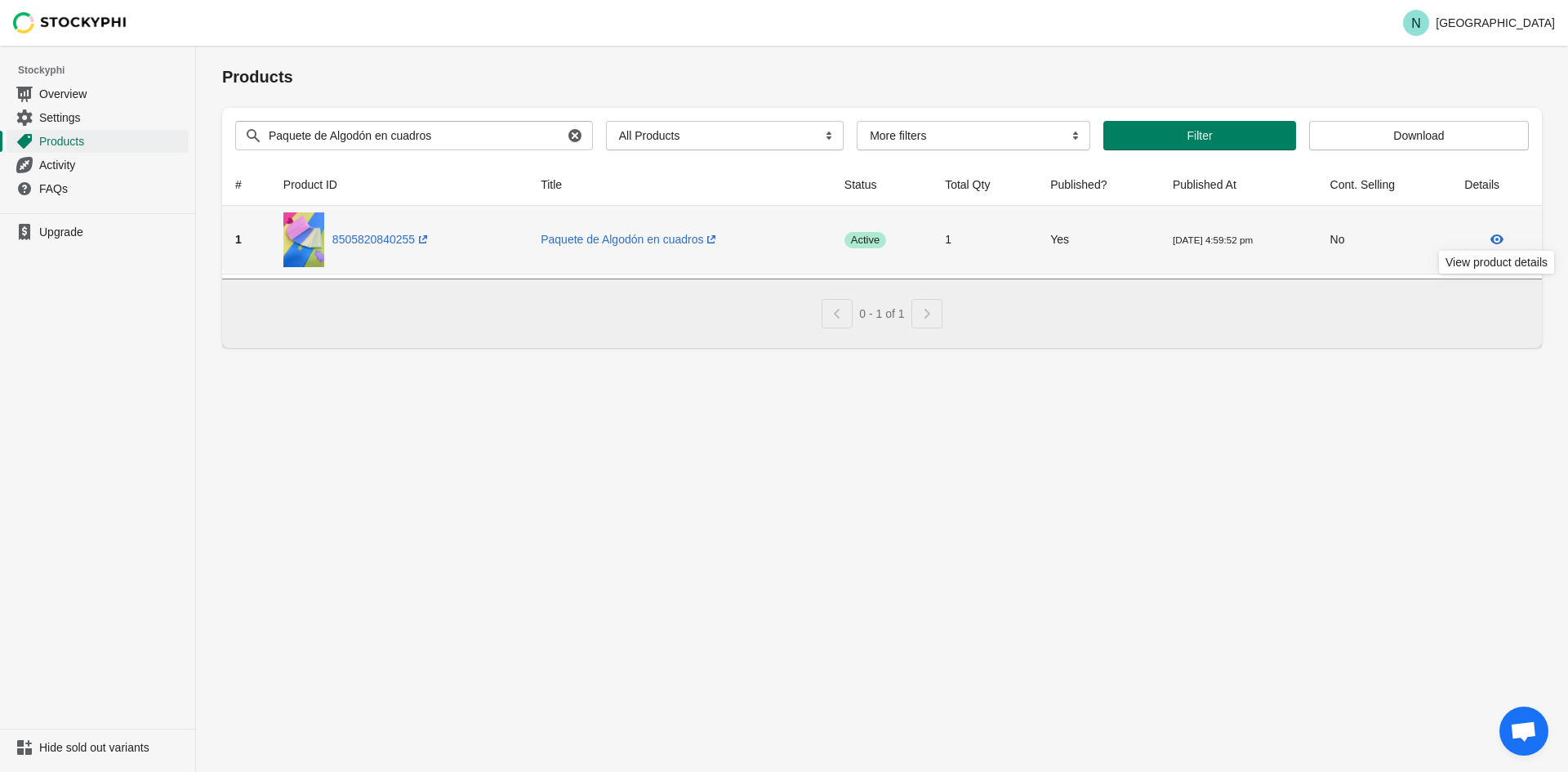
click at [1498, 243] on icon at bounding box center [1496, 239] width 13 height 9
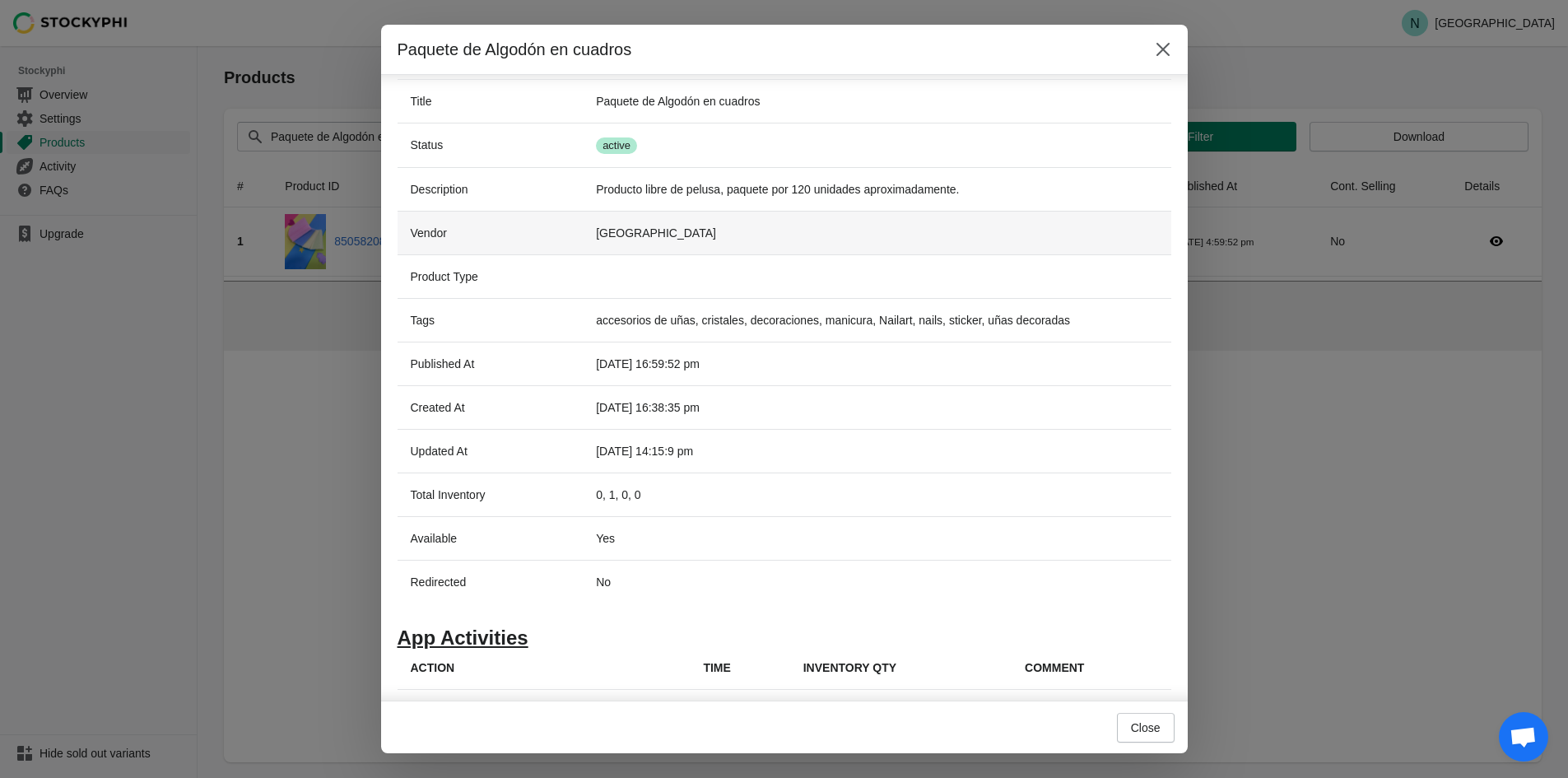
scroll to position [201, 0]
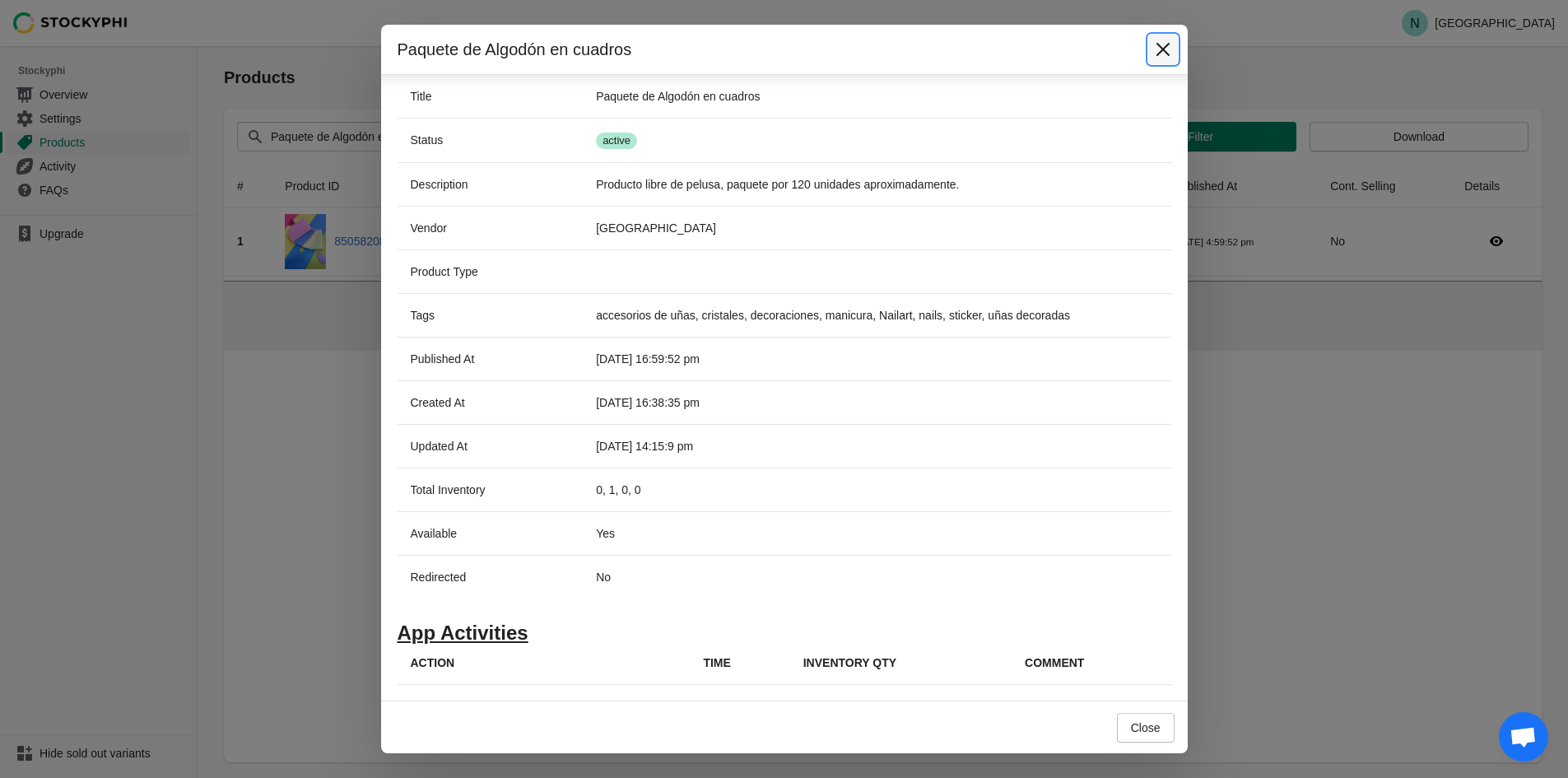
click at [1151, 48] on button "Close" at bounding box center [1163, 49] width 29 height 29
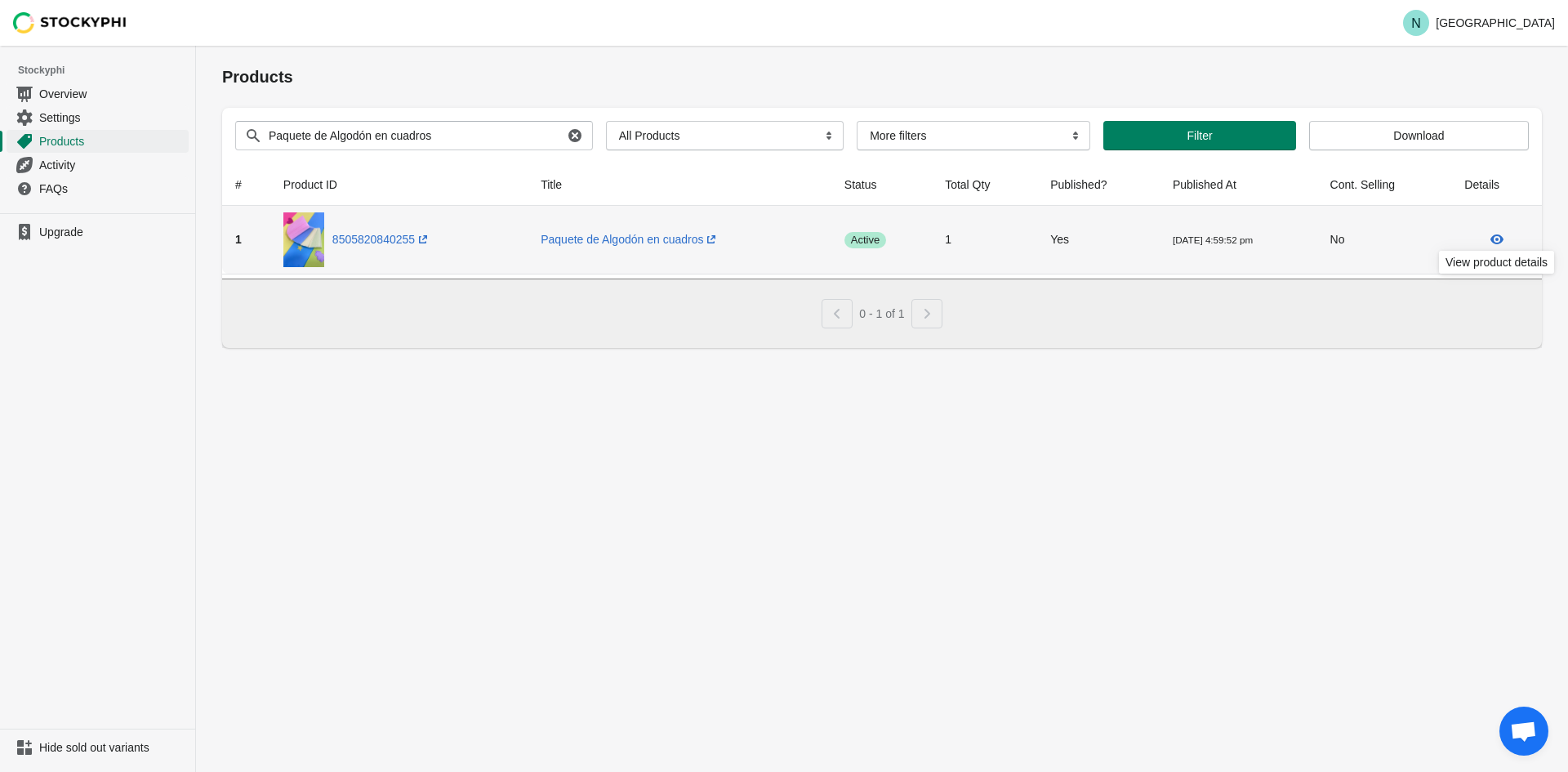
click at [1495, 241] on icon at bounding box center [1496, 239] width 16 height 16
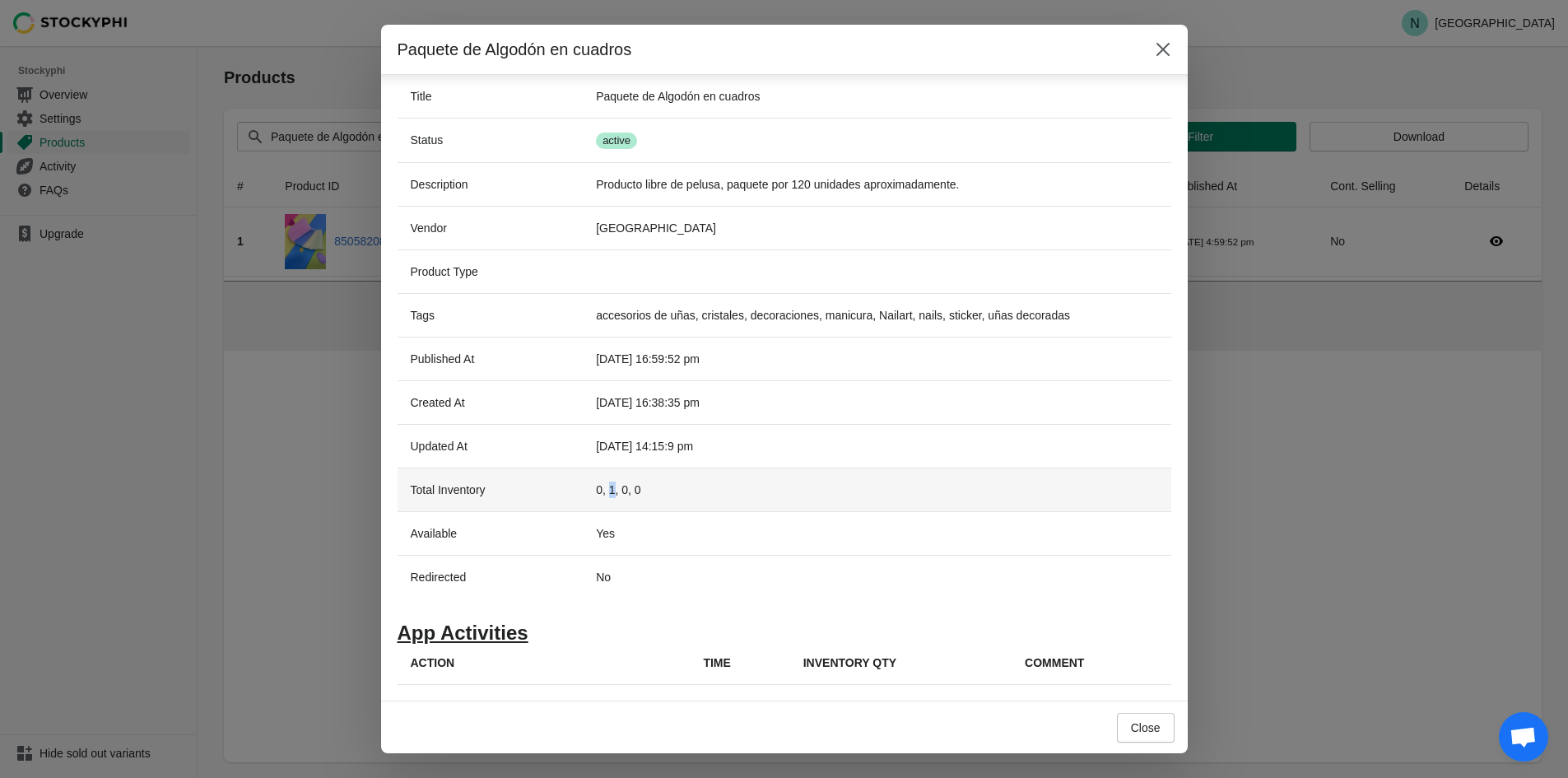
click at [608, 488] on td "0, 1, 0, 0" at bounding box center [877, 489] width 588 height 44
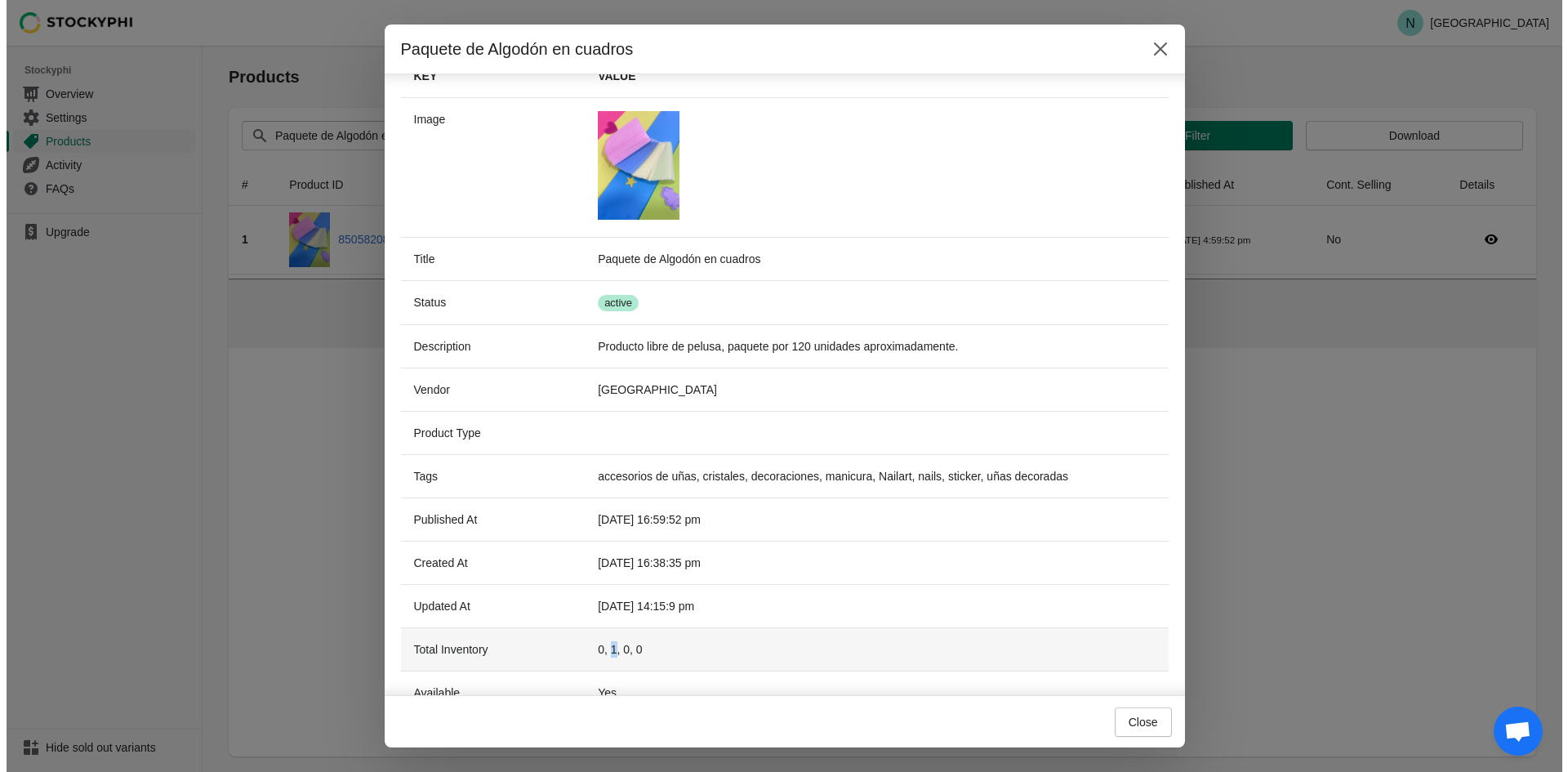
scroll to position [0, 0]
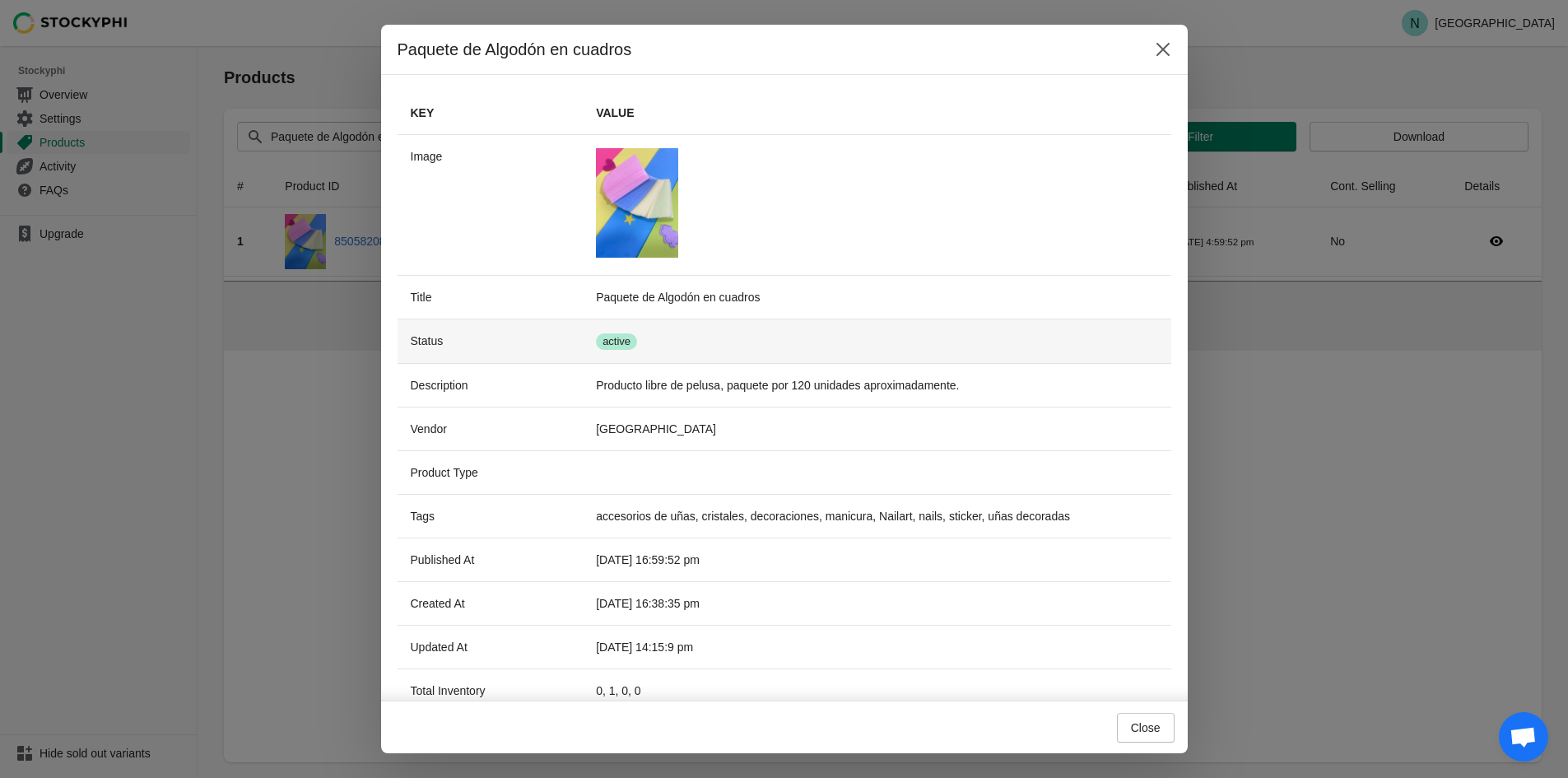
click at [619, 344] on span "Success active" at bounding box center [617, 342] width 41 height 16
click at [1352, 402] on div "Paquete de Algodón en cuadros Key Value Image Title Paquete de Algodón en cuadr…" at bounding box center [784, 389] width 1568 height 729
click at [1163, 45] on icon "Close" at bounding box center [1163, 49] width 16 height 16
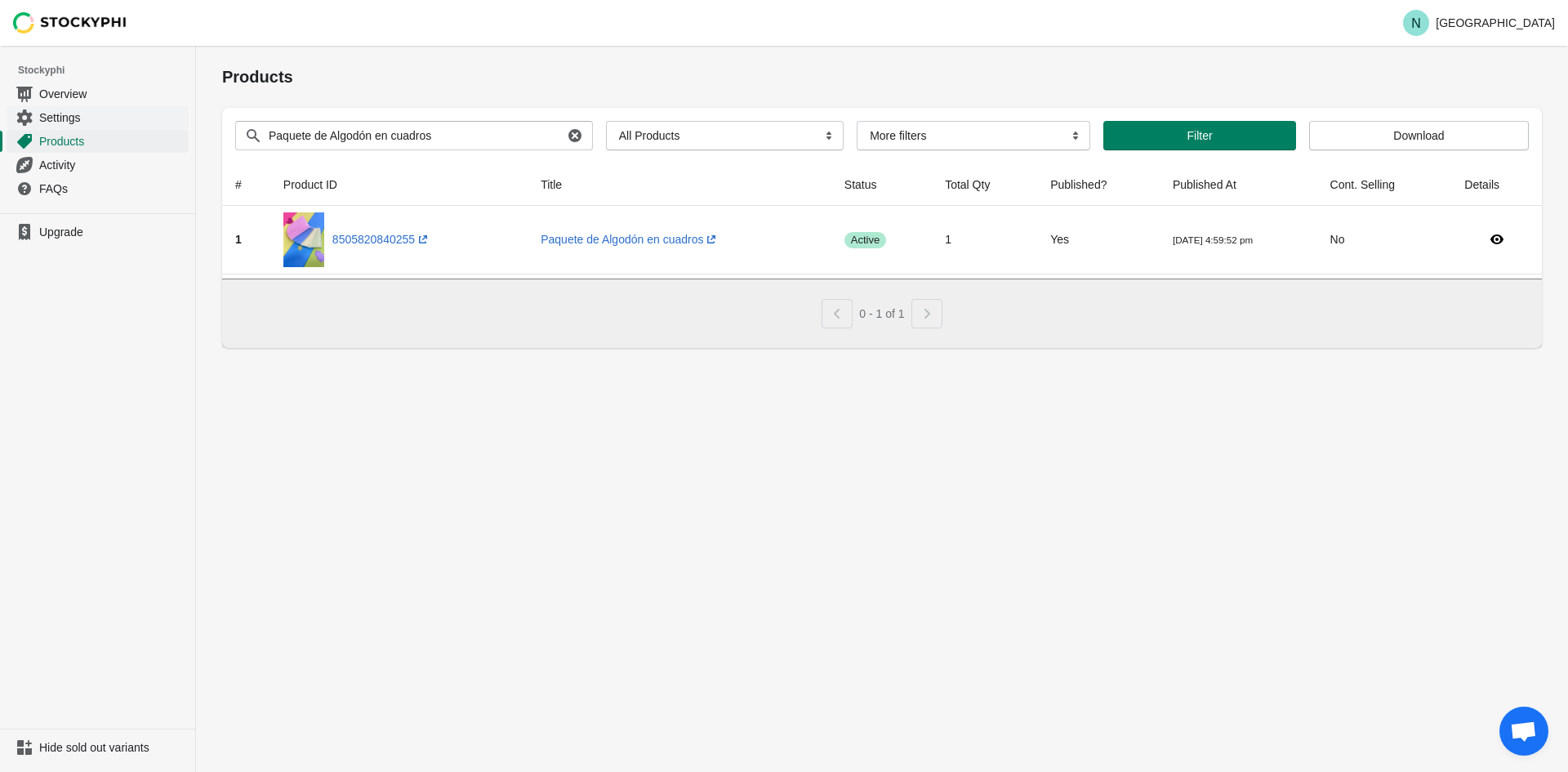
click at [51, 116] on span "Settings" at bounding box center [112, 117] width 146 height 16
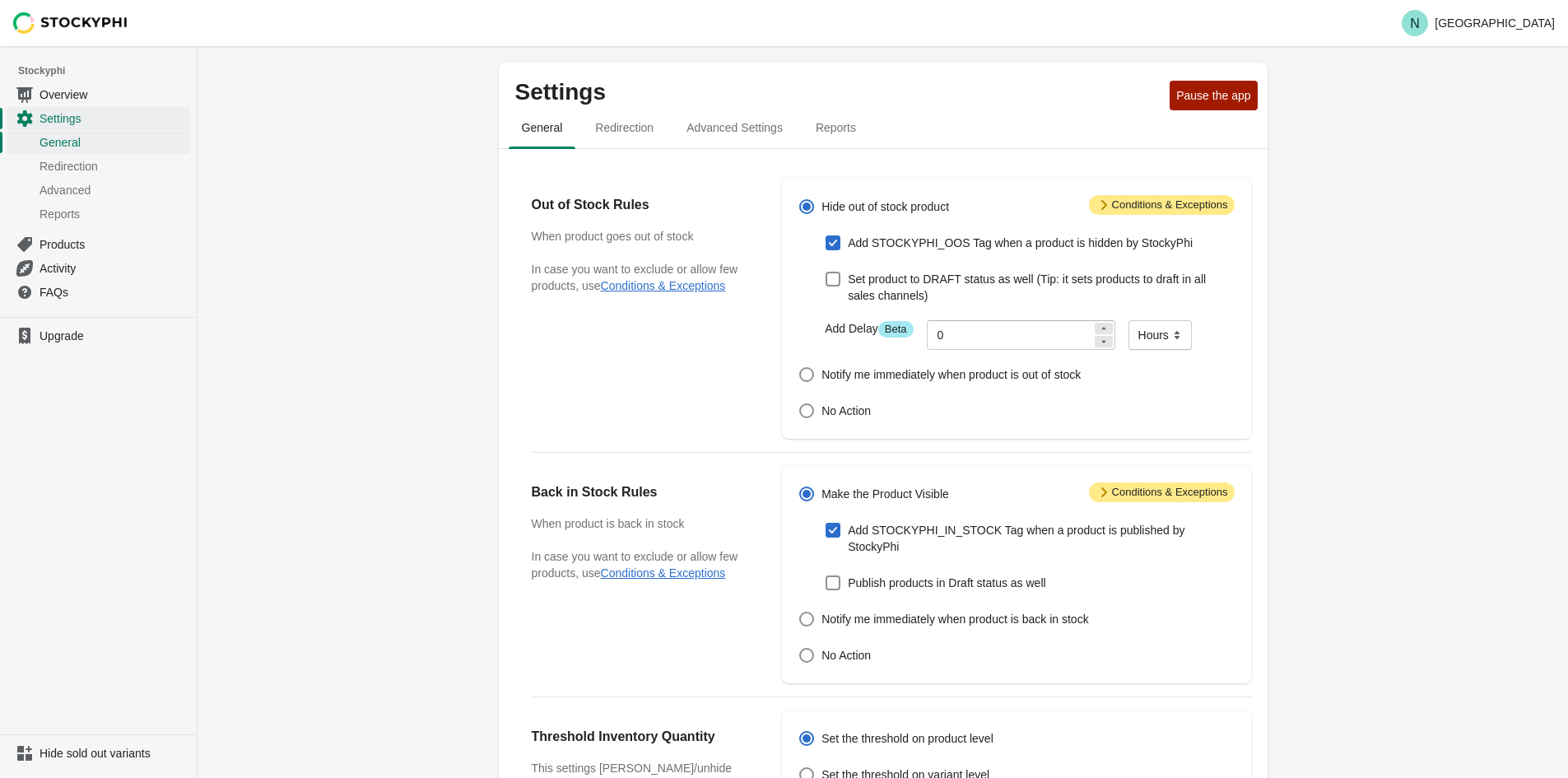
click at [79, 97] on span "Overview" at bounding box center [113, 94] width 147 height 16
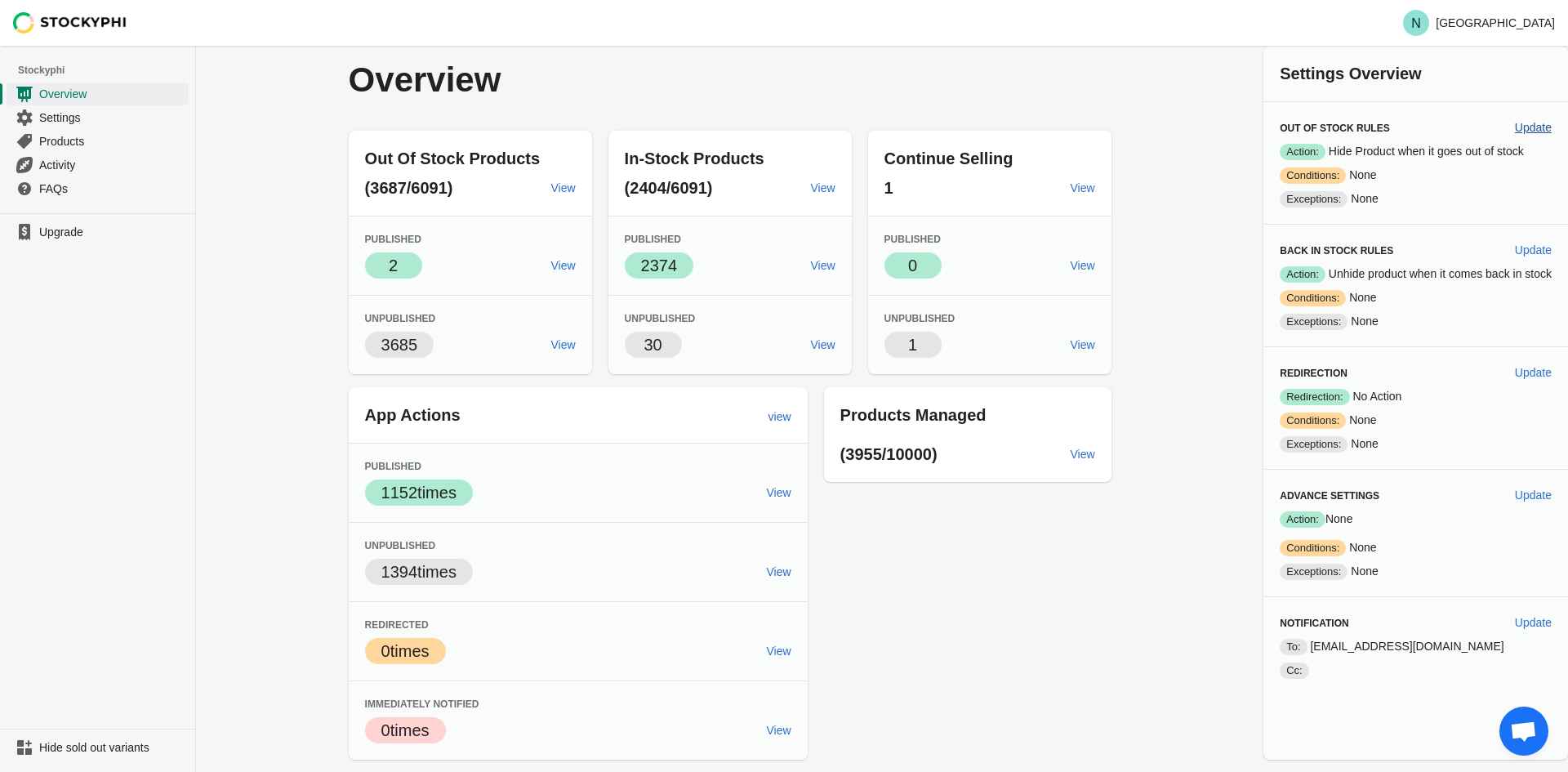
click at [1528, 133] on span "Update" at bounding box center [1533, 127] width 37 height 13
select select "hours"
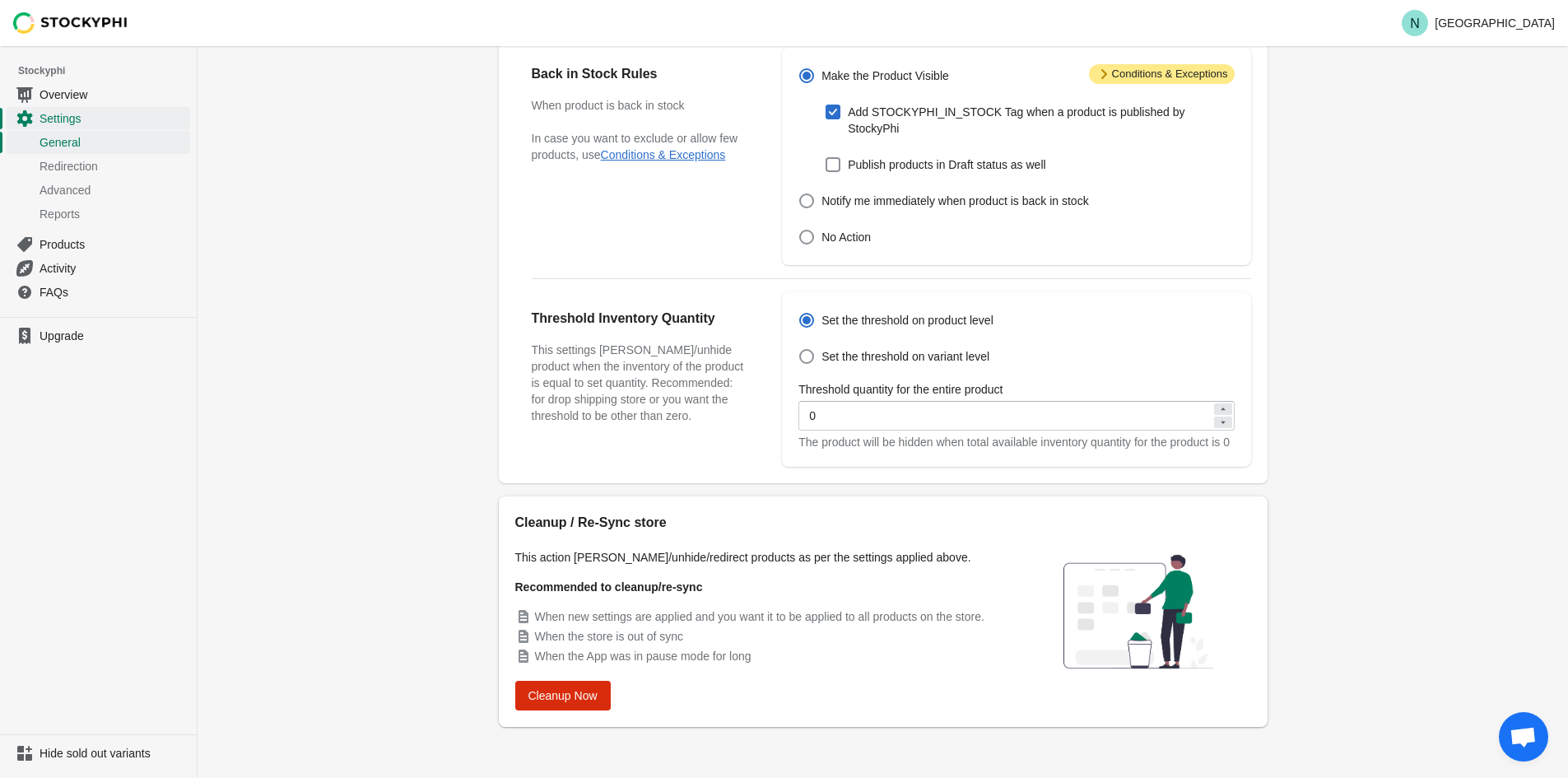
scroll to position [424, 0]
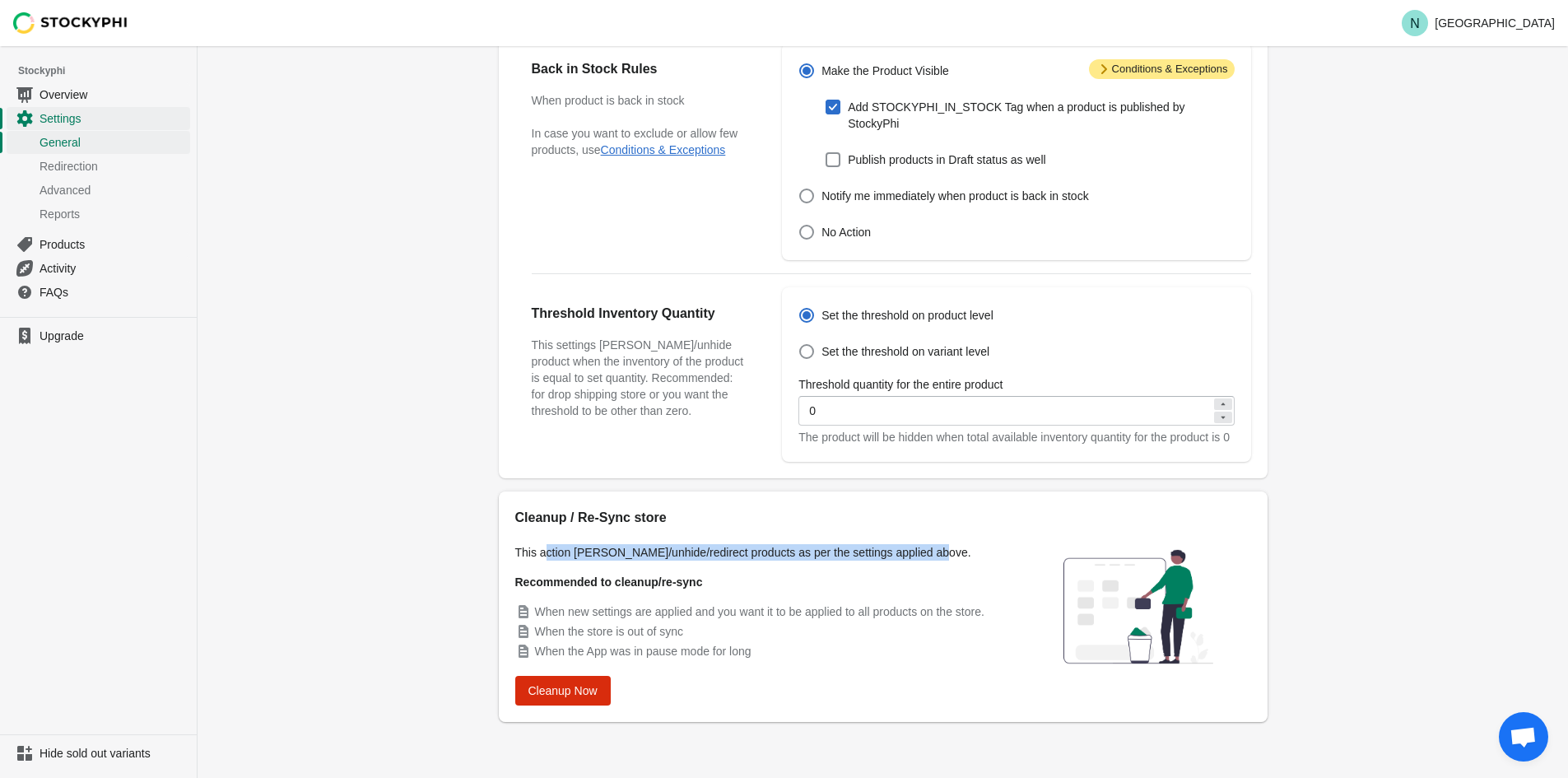
drag, startPoint x: 574, startPoint y: 555, endPoint x: 953, endPoint y: 556, distance: 379.0
click at [953, 556] on p "This action [PERSON_NAME]/unhide/redirect products as per the settings applied …" at bounding box center [762, 552] width 494 height 16
click at [730, 556] on p "This action [PERSON_NAME]/unhide/redirect products as per the settings applied …" at bounding box center [762, 552] width 494 height 16
click at [806, 666] on div "Cleanup / Re-Sync store This action [PERSON_NAME]/unhide/redirect products as p…" at bounding box center [762, 606] width 494 height 198
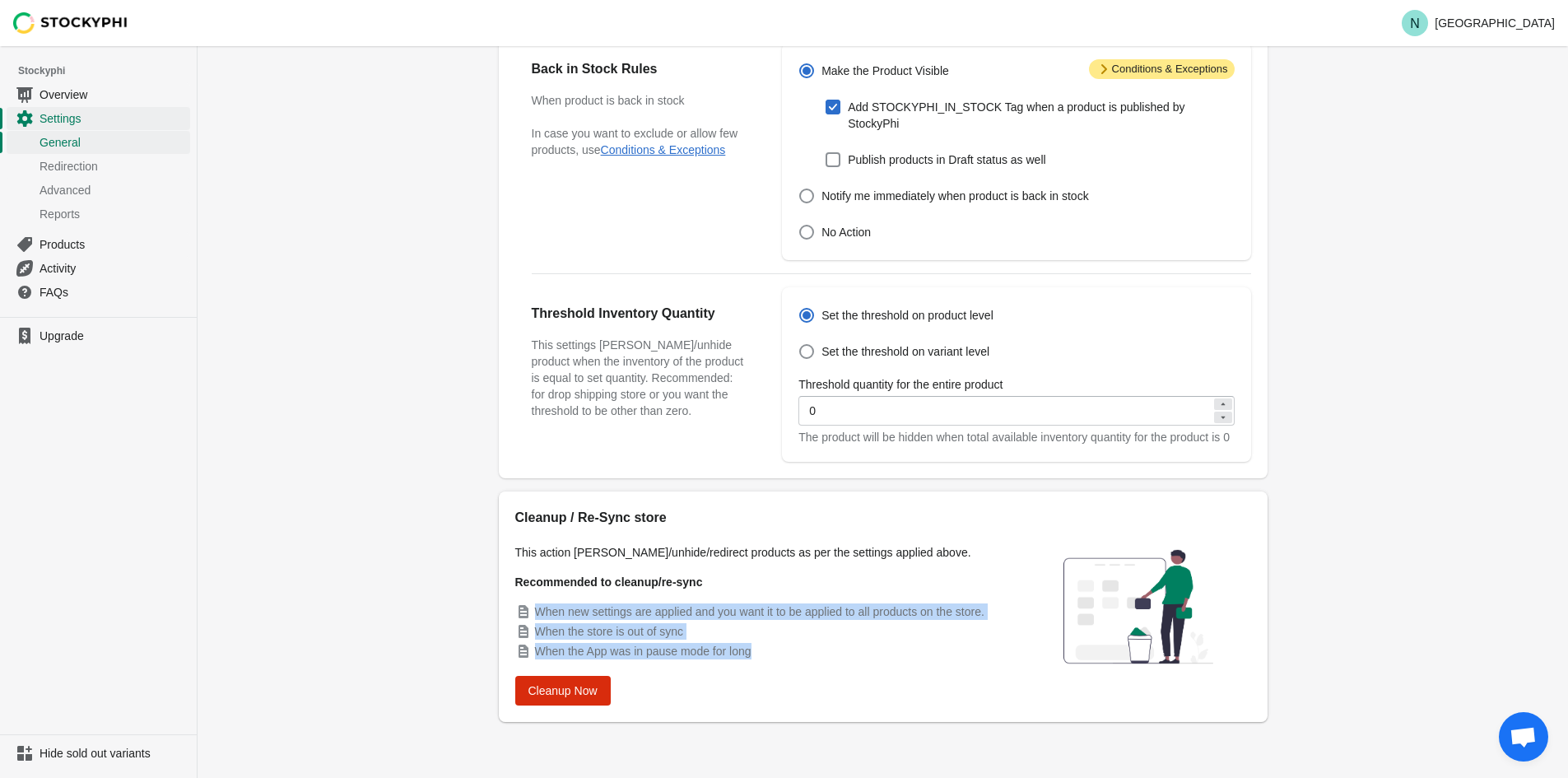
drag, startPoint x: 766, startPoint y: 650, endPoint x: 527, endPoint y: 609, distance: 242.5
click at [527, 609] on ul "When new settings are applied and you want it to be applied to all products on …" at bounding box center [762, 631] width 494 height 56
click at [423, 600] on div "Settings Pause the app General Redirection Advanced Settings Reports General Re…" at bounding box center [882, 200] width 1370 height 1155
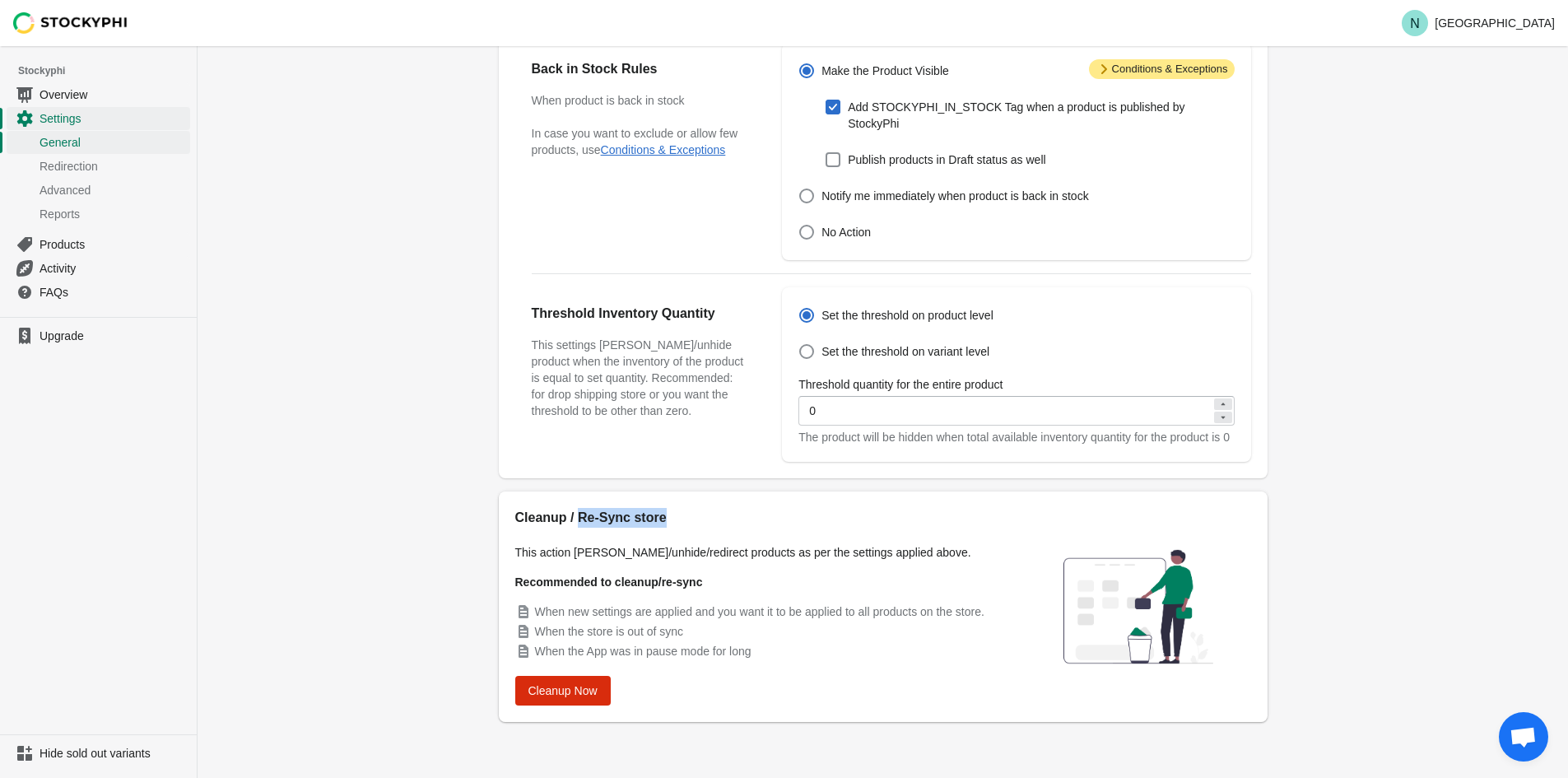
drag, startPoint x: 674, startPoint y: 520, endPoint x: 574, endPoint y: 523, distance: 100.0
click at [574, 523] on h2 "Cleanup / Re-Sync store" at bounding box center [762, 518] width 494 height 20
click at [570, 518] on h2 "Cleanup / Re-Sync store" at bounding box center [762, 518] width 494 height 20
drag, startPoint x: 593, startPoint y: 523, endPoint x: 693, endPoint y: 524, distance: 100.0
click at [693, 524] on h2 "Cleanup / Re-Sync store" at bounding box center [762, 518] width 494 height 20
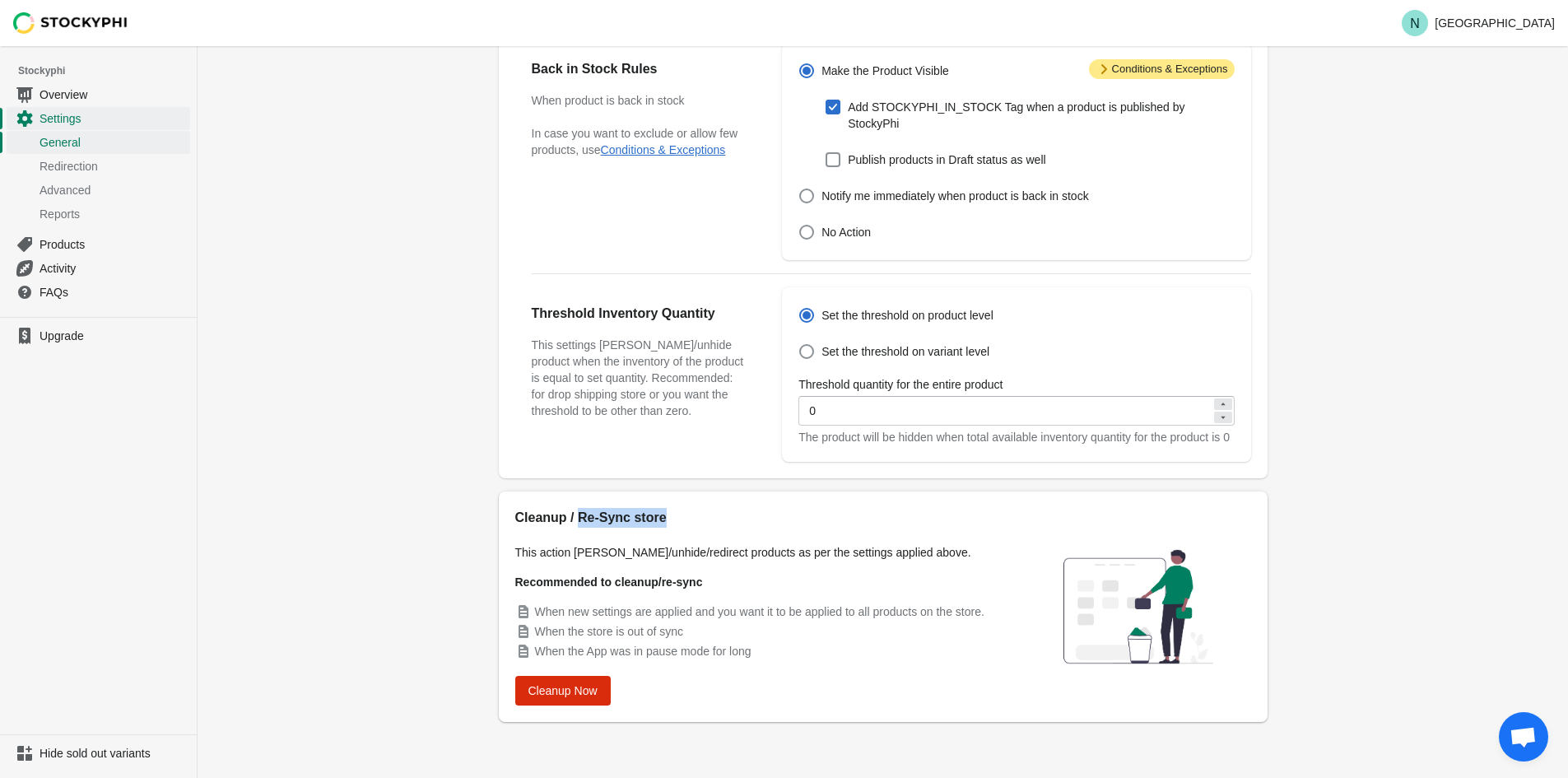
click at [693, 524] on h2 "Cleanup / Re-Sync store" at bounding box center [762, 518] width 494 height 20
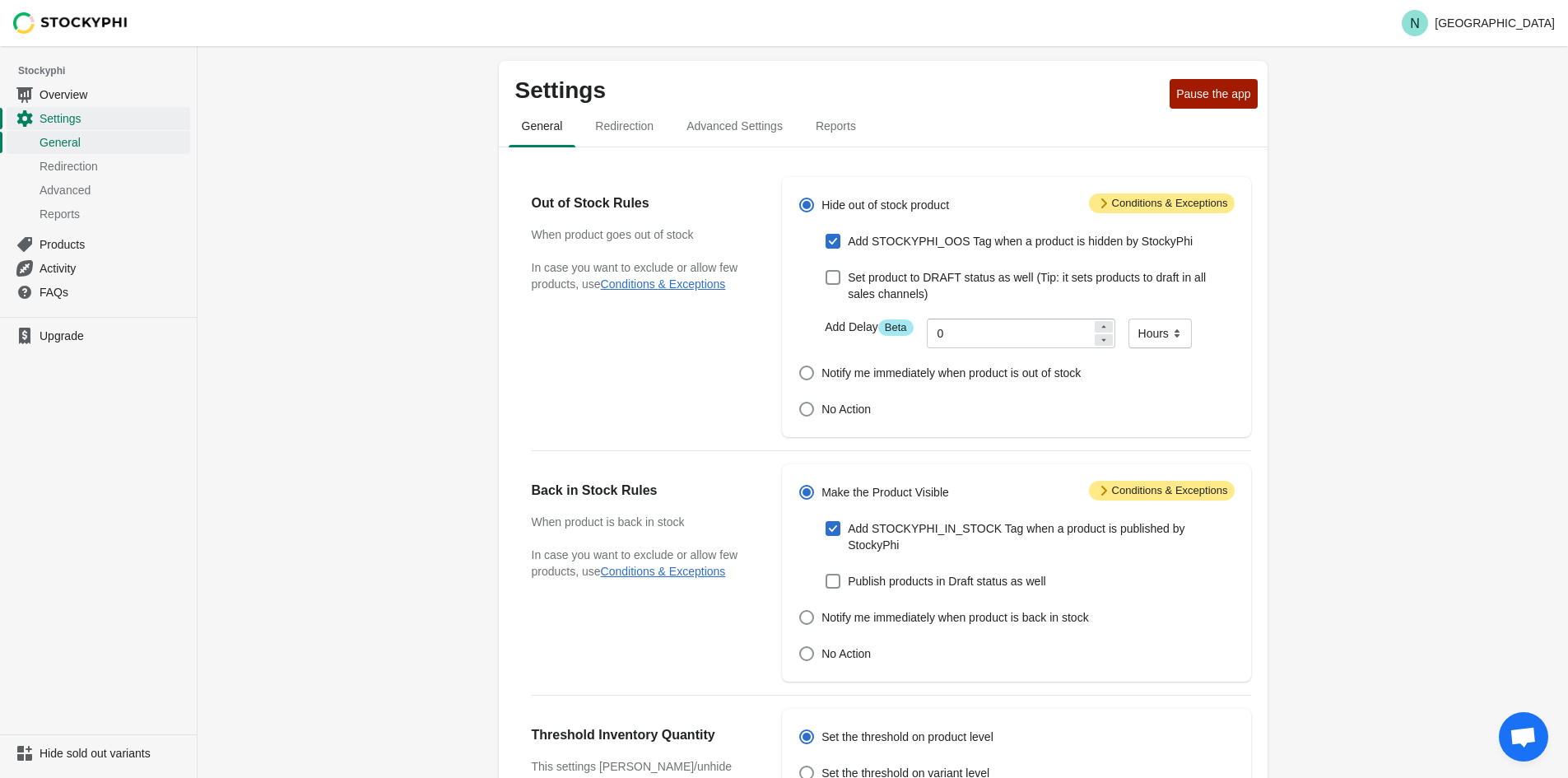
scroll to position [0, 0]
click at [69, 138] on span "General" at bounding box center [113, 142] width 147 height 16
click at [70, 97] on span "Overview" at bounding box center [113, 94] width 147 height 16
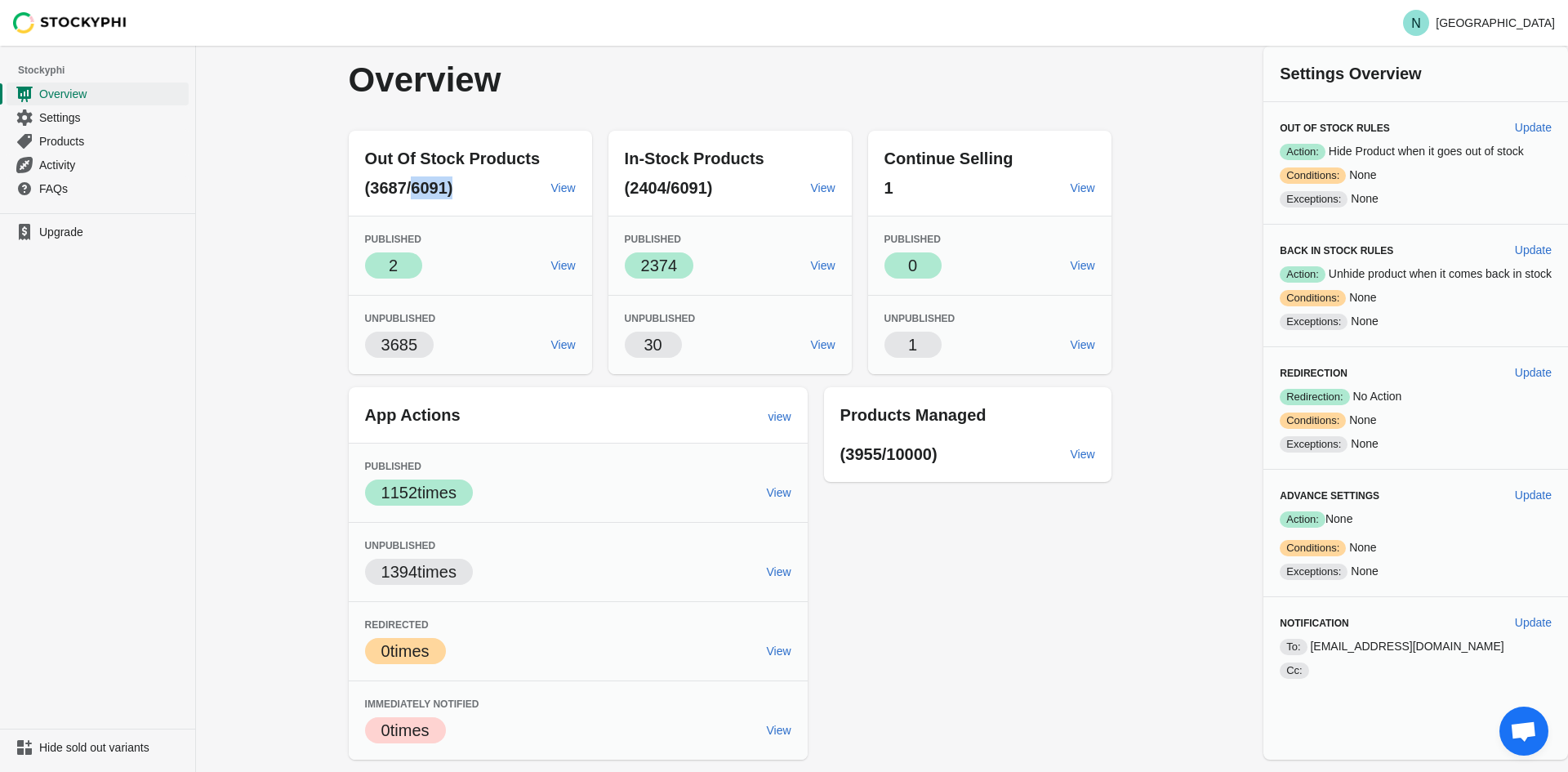
drag, startPoint x: 410, startPoint y: 191, endPoint x: 496, endPoint y: 188, distance: 86.1
click at [451, 192] on span "(3687/6091)" at bounding box center [409, 187] width 88 height 18
click at [562, 185] on span "View" at bounding box center [563, 187] width 25 height 13
click at [978, 748] on div "Out Of Stock Products (3687/6091) View Published Success 2 View Unpublished 368…" at bounding box center [721, 438] width 779 height 642
click at [1083, 353] on link "View" at bounding box center [1083, 345] width 38 height 29
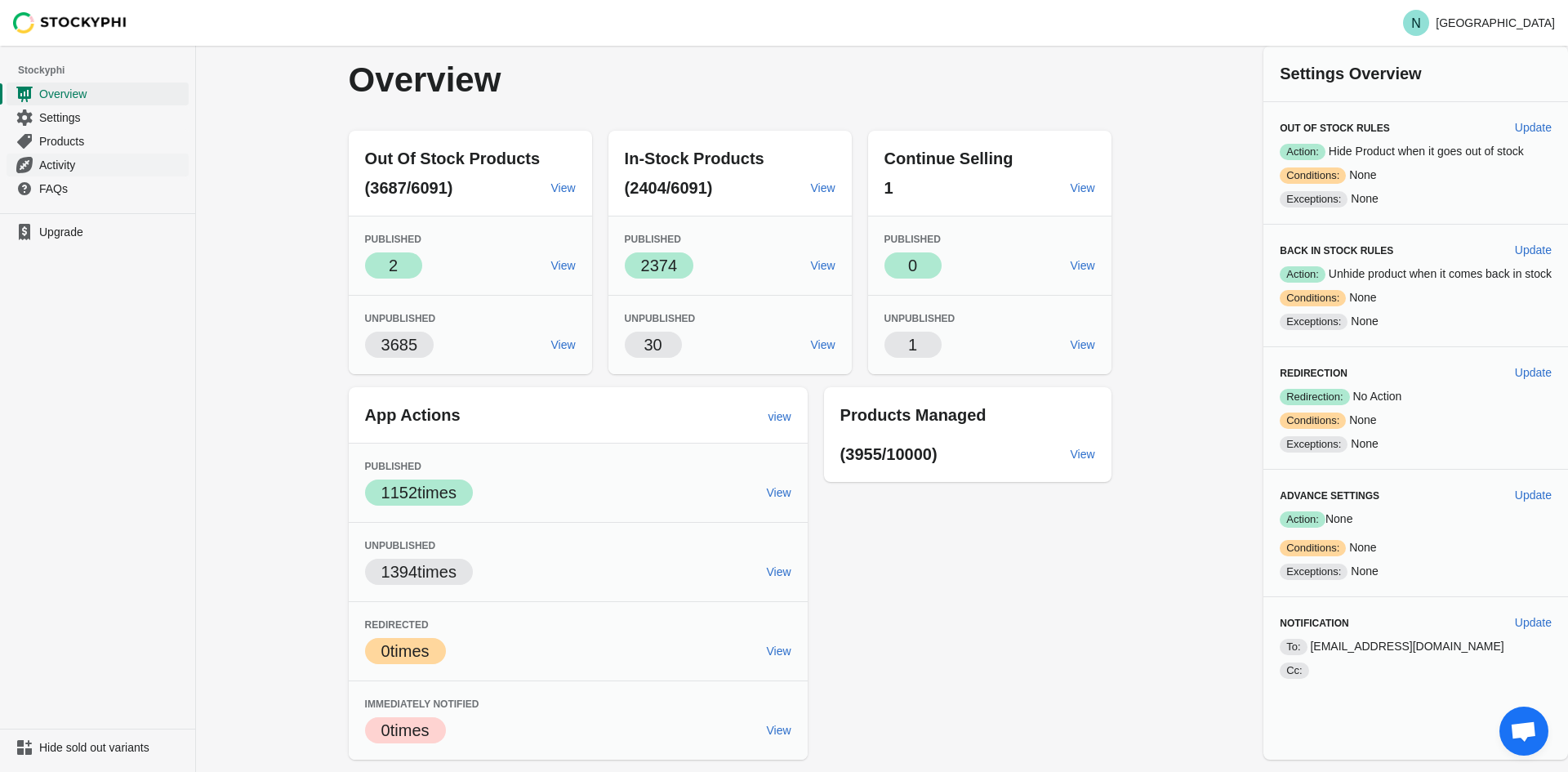
click at [74, 168] on span "Activity" at bounding box center [112, 164] width 146 height 16
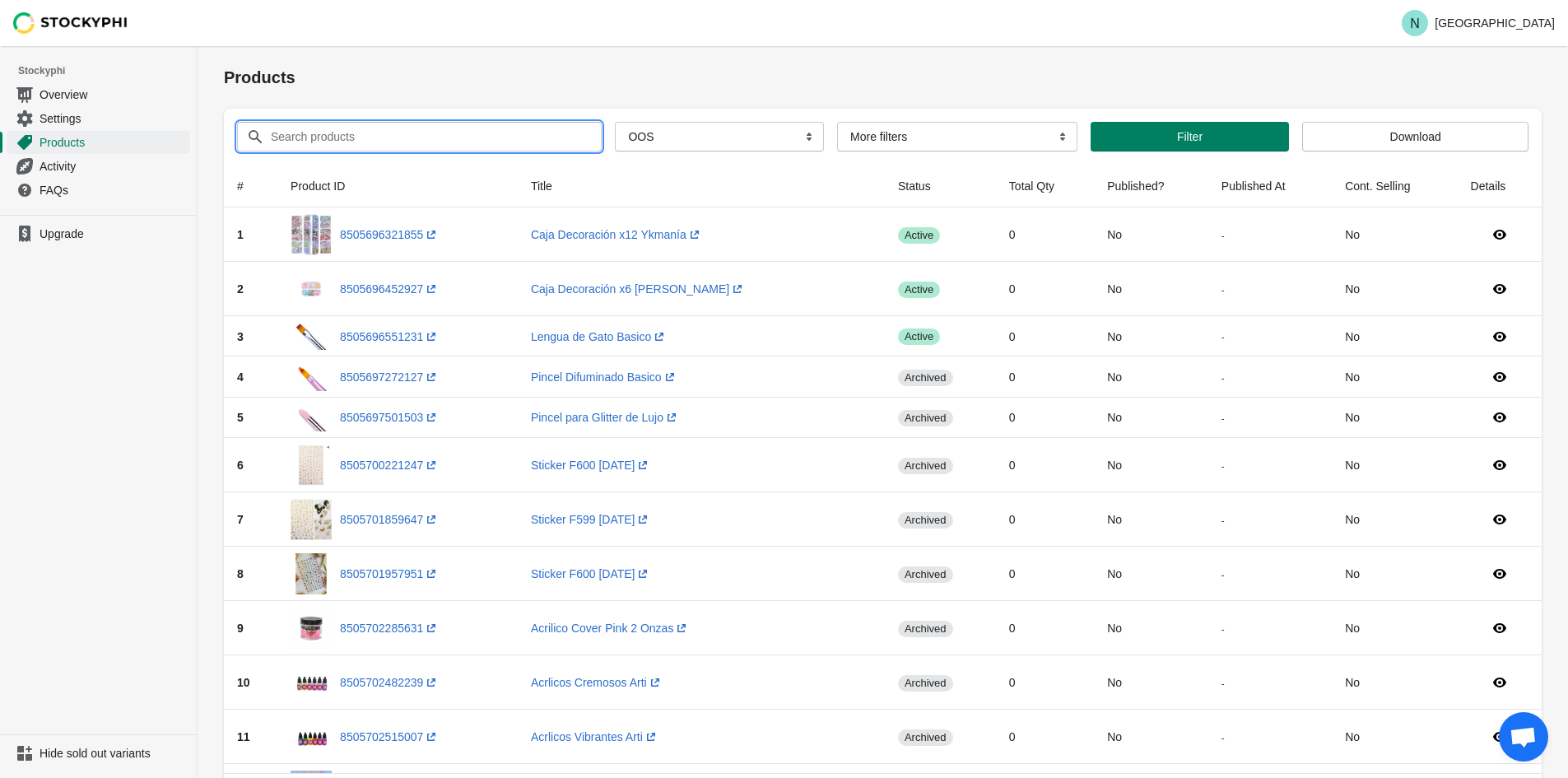
click at [424, 136] on input "Search products" at bounding box center [421, 136] width 302 height 29
paste input "Paquete de Algodón en cuadros"
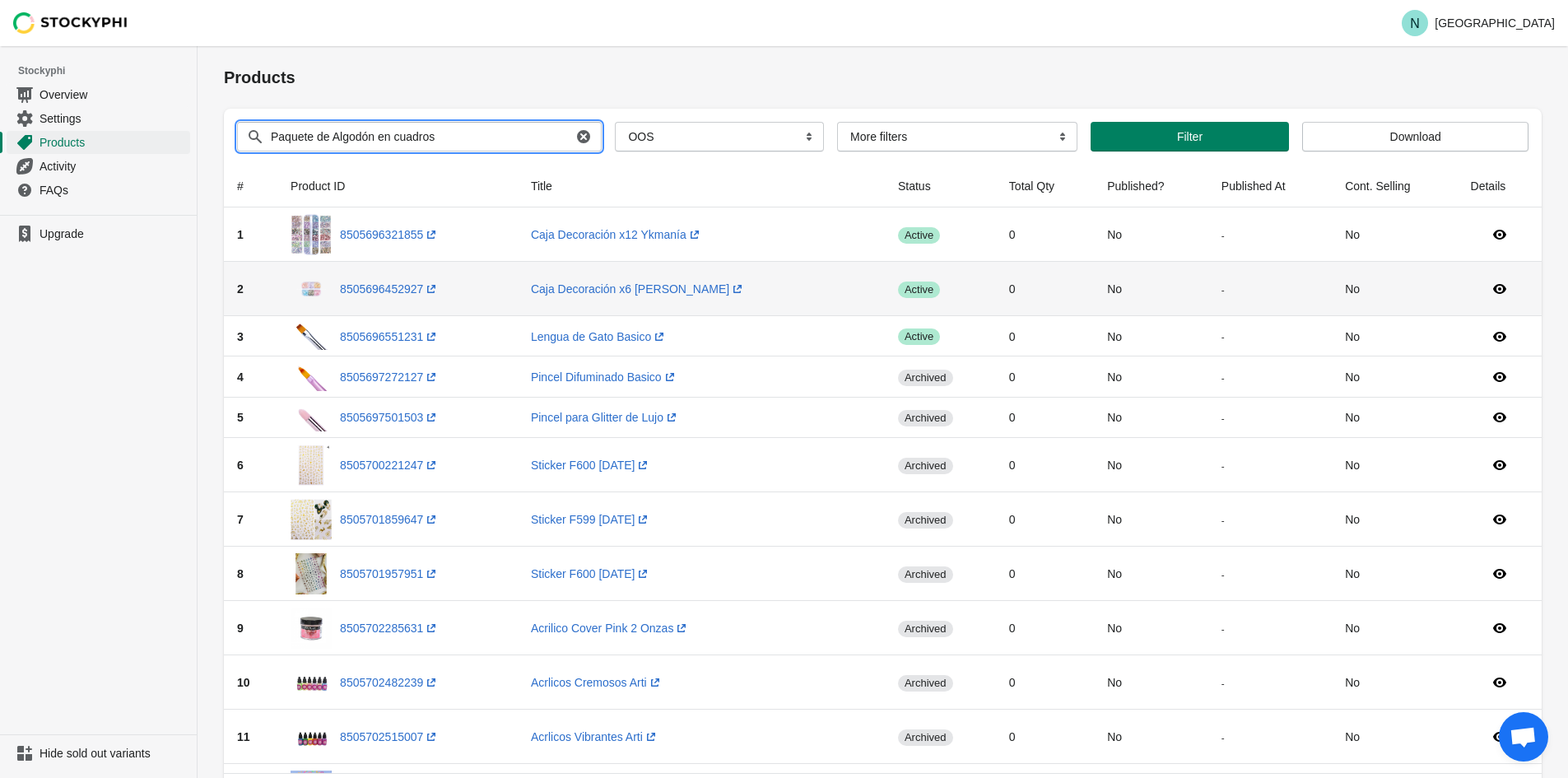
type input "Paquete de Algodón en cuadros"
click at [224, 46] on button "Submit" at bounding box center [248, 54] width 47 height 17
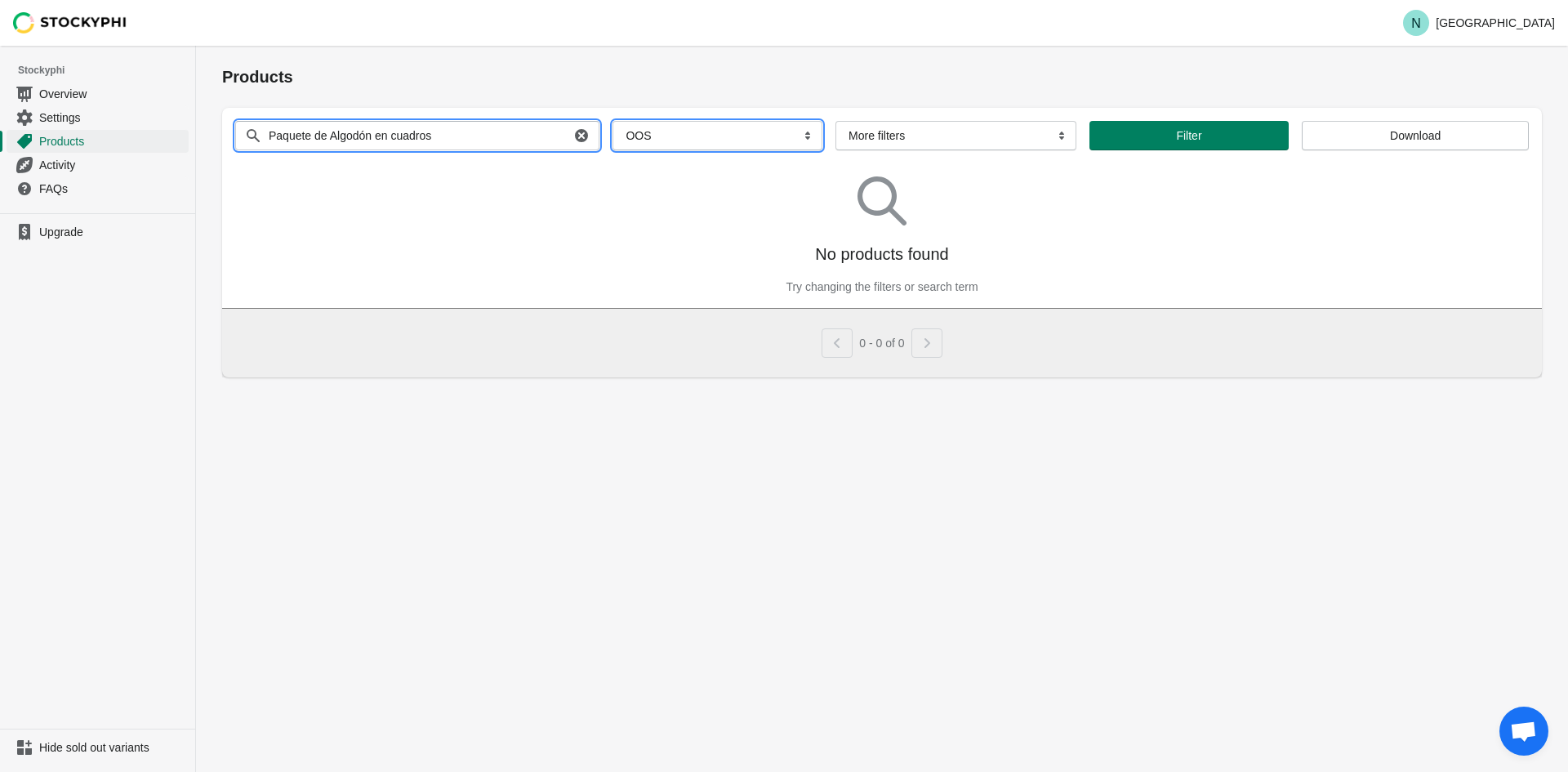
click at [641, 134] on select "All Products InStock InStock Published InStock Un-Published OOS OOS Published O…" at bounding box center [717, 135] width 210 height 29
select select
click at [612, 121] on select "All Products InStock InStock Published InStock Un-Published OOS OOS Published O…" at bounding box center [717, 135] width 210 height 29
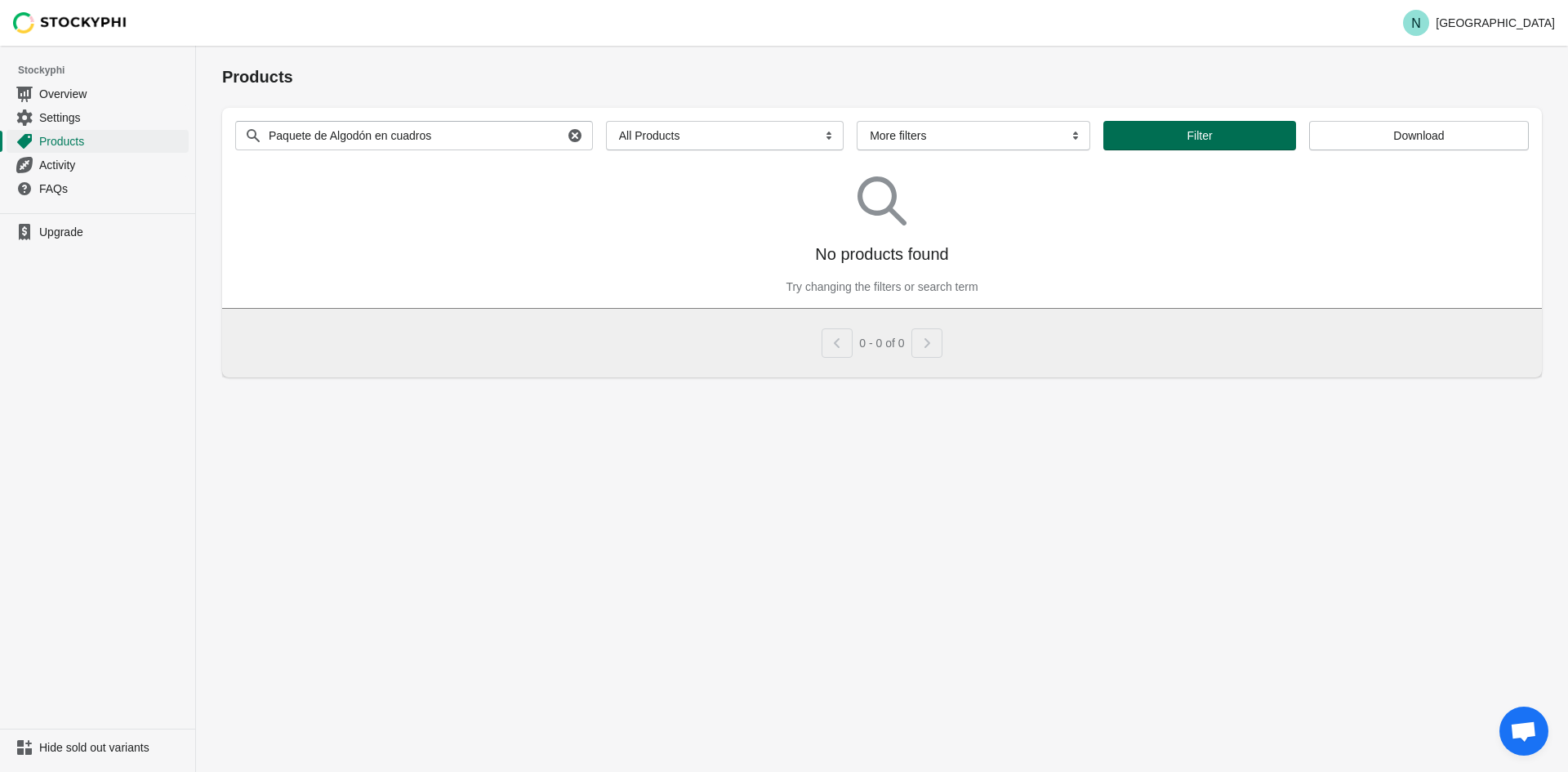
click at [1255, 122] on button "Filter" at bounding box center [1199, 135] width 192 height 29
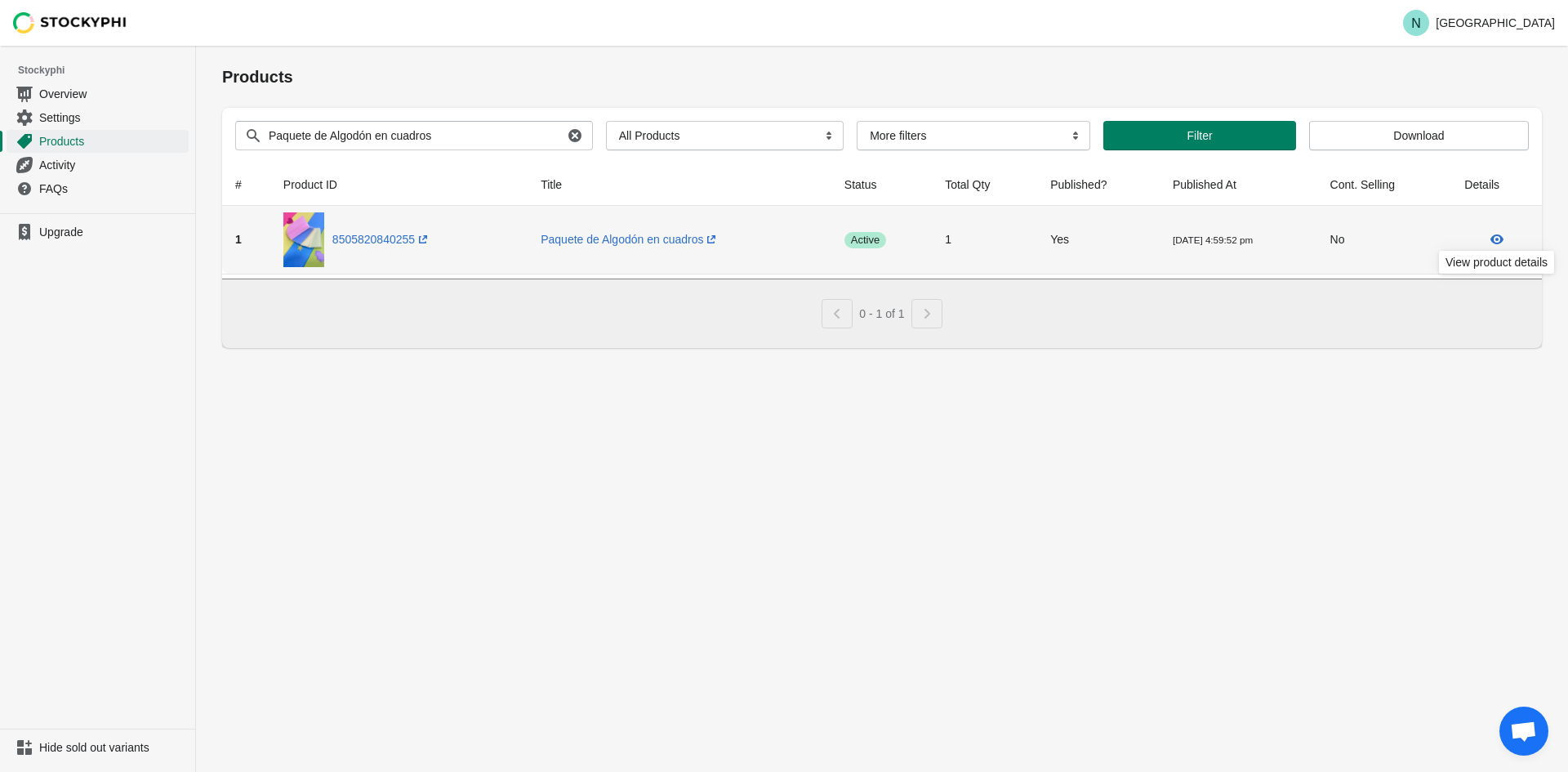
click at [1499, 240] on icon at bounding box center [1496, 239] width 13 height 9
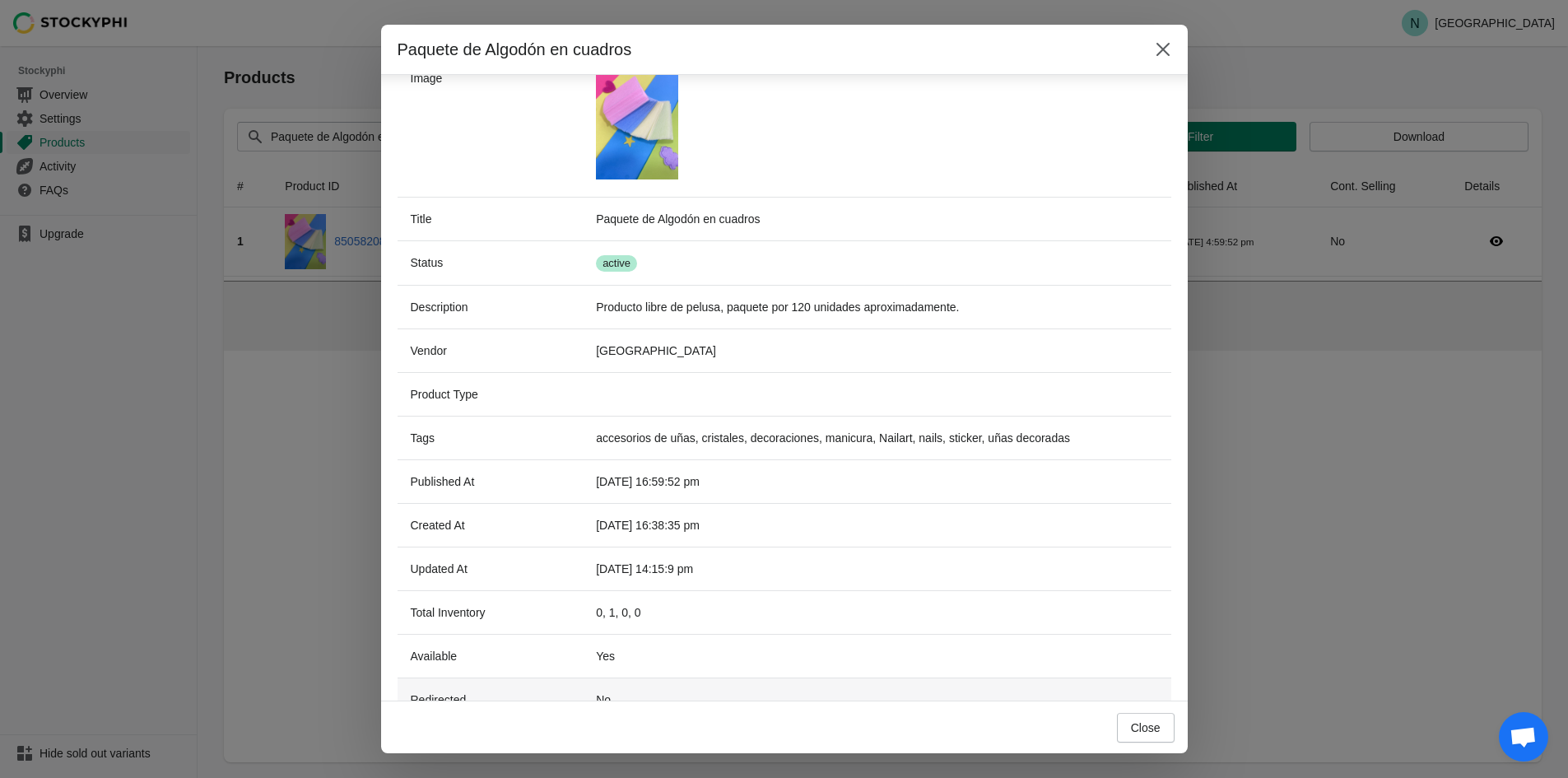
scroll to position [201, 0]
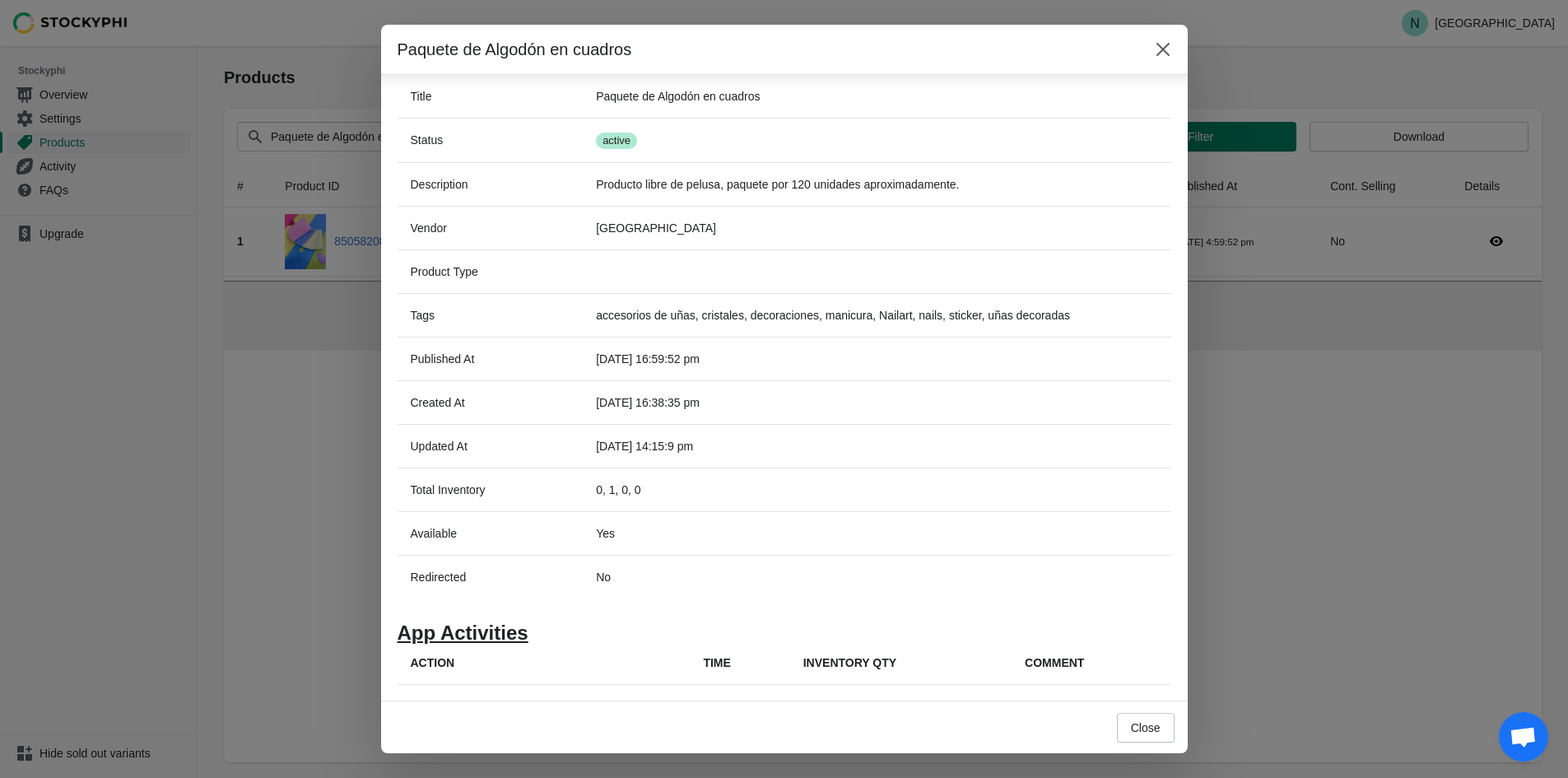
click at [421, 662] on th "Action" at bounding box center [544, 663] width 293 height 44
drag, startPoint x: 436, startPoint y: 637, endPoint x: 492, endPoint y: 642, distance: 56.2
click at [443, 637] on h1 "App Activities" at bounding box center [784, 632] width 774 height 16
drag, startPoint x: 494, startPoint y: 643, endPoint x: 499, endPoint y: 654, distance: 12.1
click at [496, 647] on th "Action" at bounding box center [544, 663] width 293 height 44
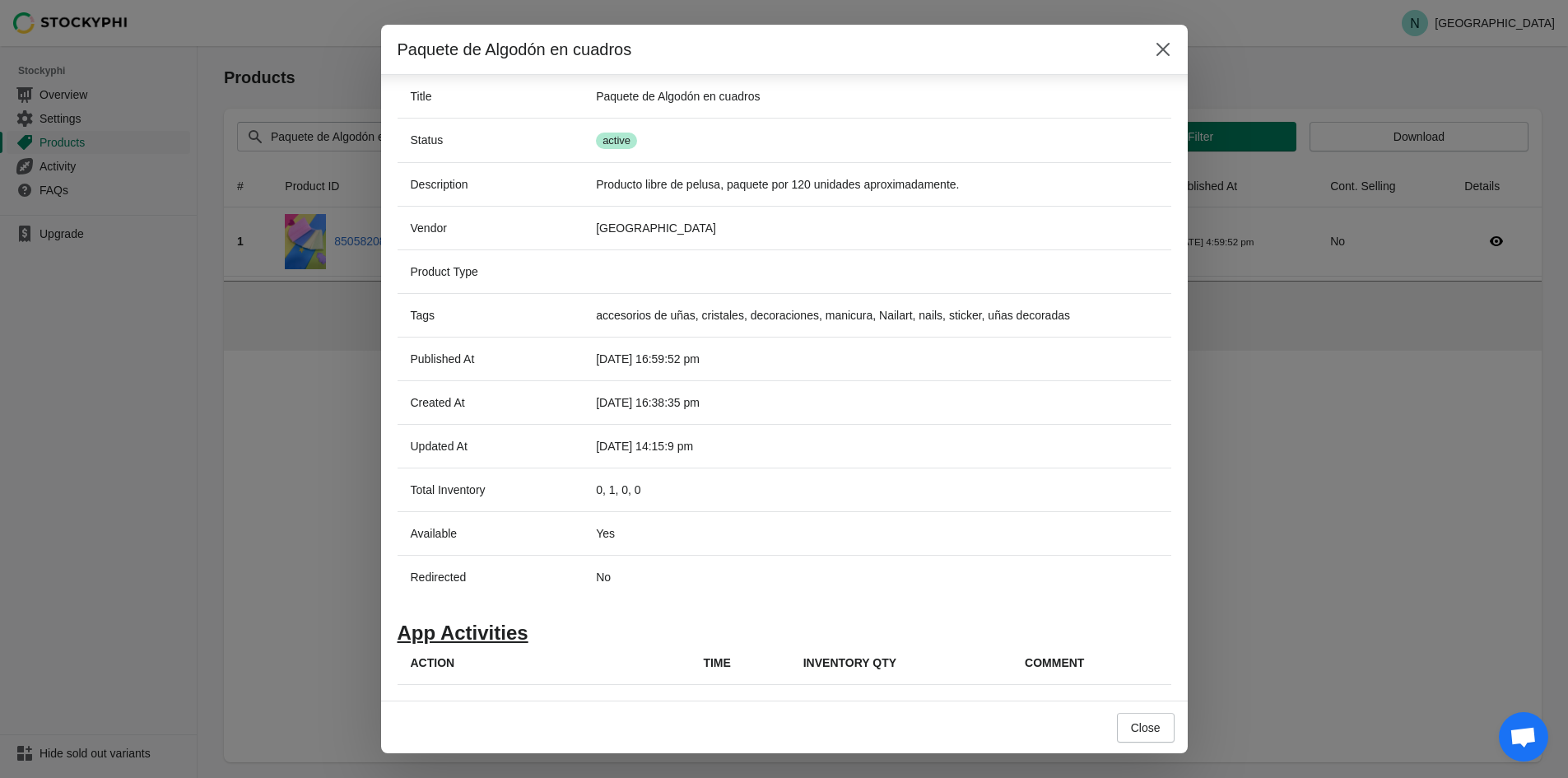
click at [498, 661] on th "Action" at bounding box center [544, 663] width 293 height 44
drag, startPoint x: 743, startPoint y: 680, endPoint x: 518, endPoint y: 676, distance: 225.0
click at [562, 675] on tr "Action Time Inventory Qty Comment" at bounding box center [784, 663] width 774 height 44
click at [487, 674] on th "Action" at bounding box center [544, 663] width 293 height 44
click at [1151, 733] on span "Close" at bounding box center [1145, 727] width 29 height 13
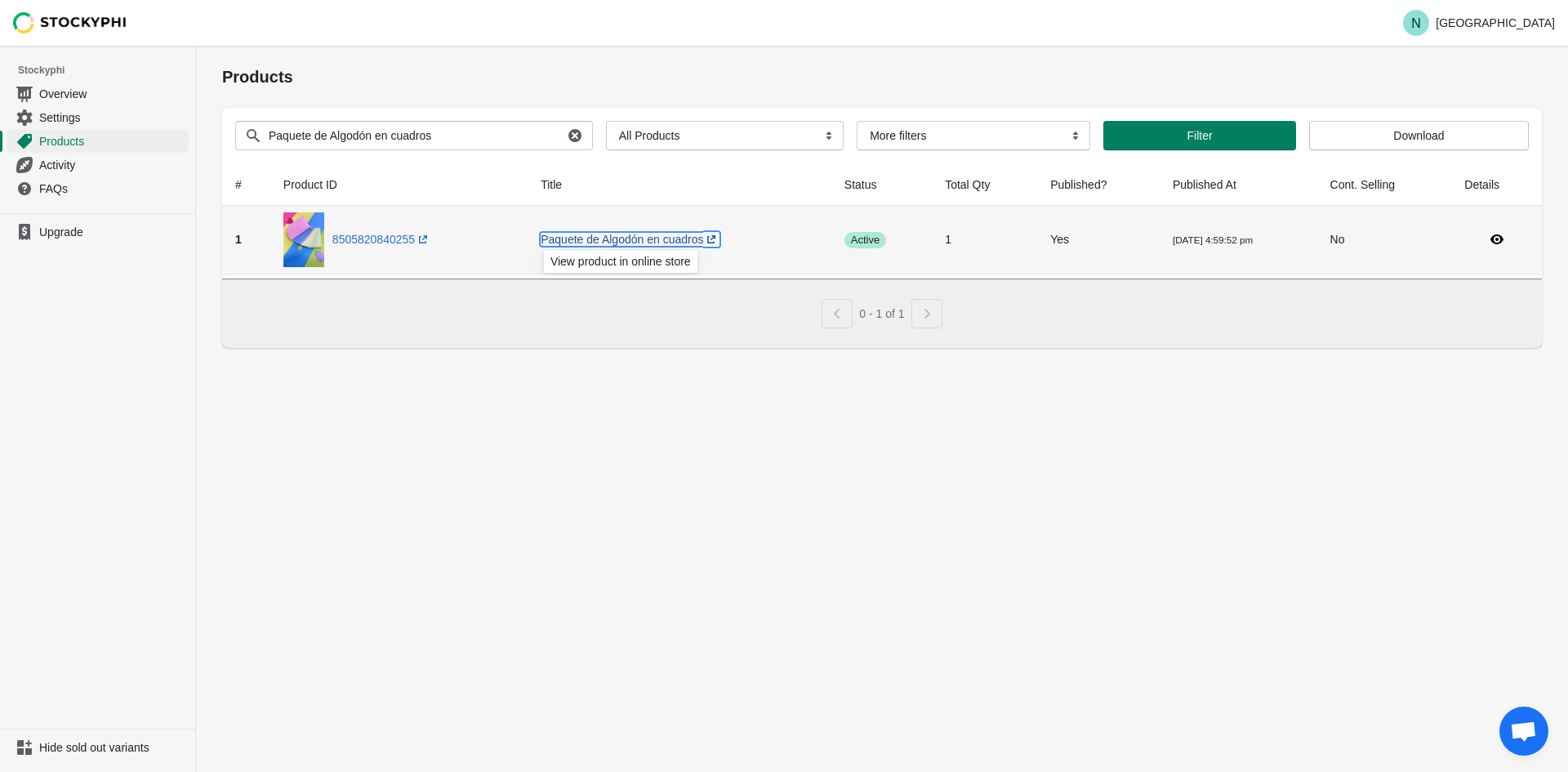
click at [676, 242] on link "Paquete de Algodón en cuadros (opens a new window)" at bounding box center [630, 239] width 179 height 13
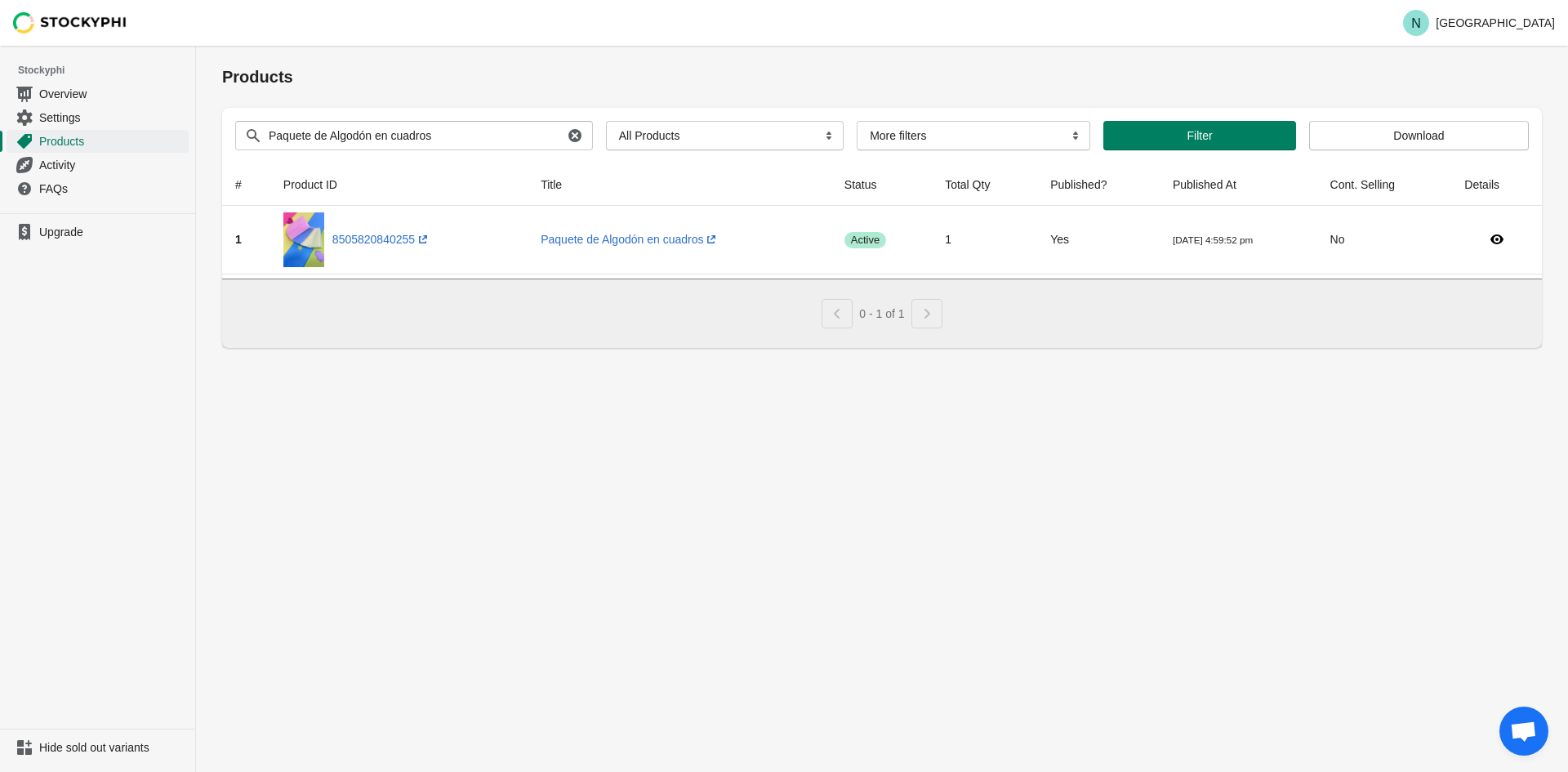
click at [646, 402] on div "Products Submit Search products Paquete de Algodón en cuadros Clear All Product…" at bounding box center [882, 408] width 1372 height 727
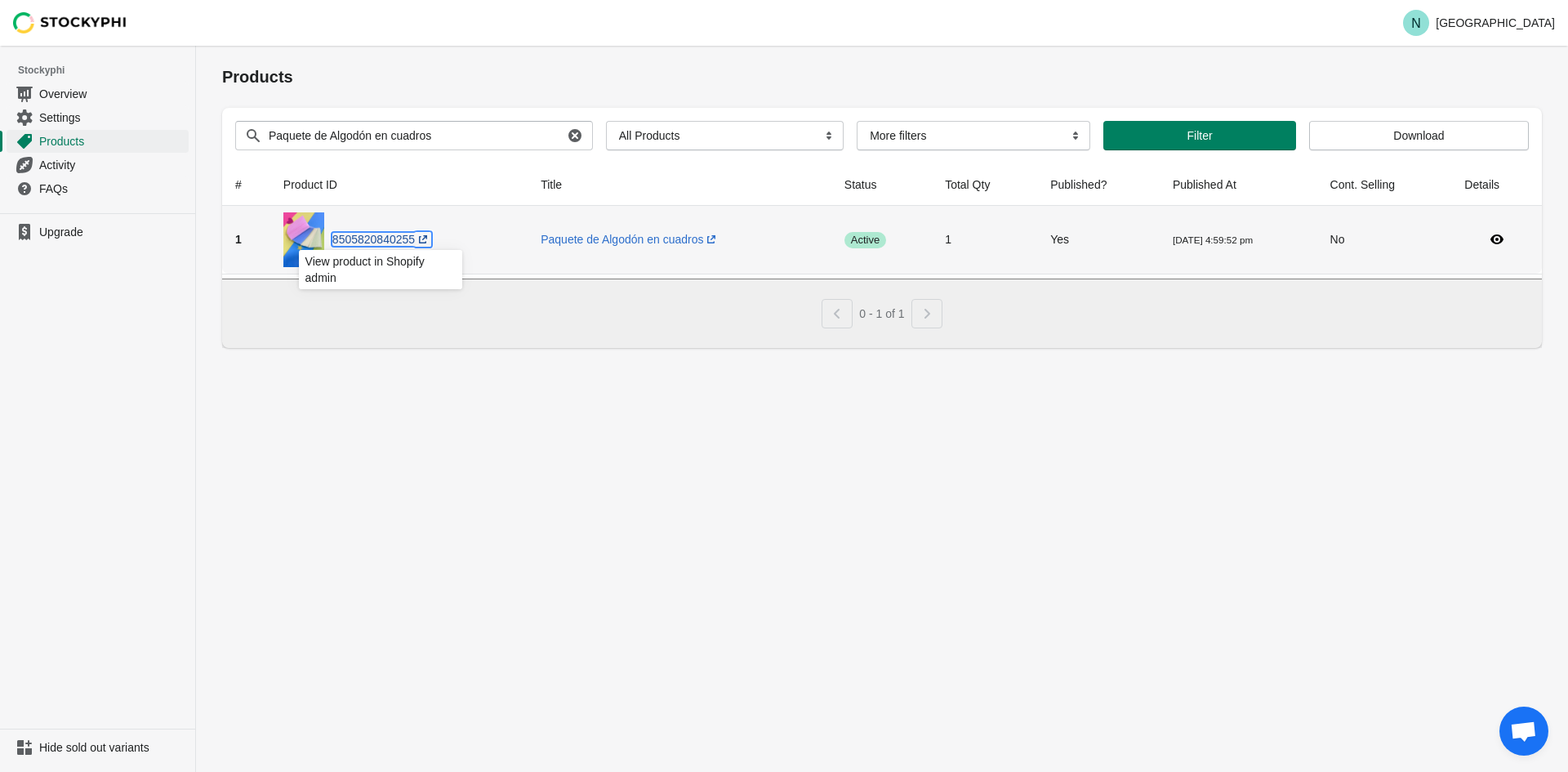
click at [374, 238] on link "8505820840255 (opens a new window)" at bounding box center [381, 239] width 98 height 13
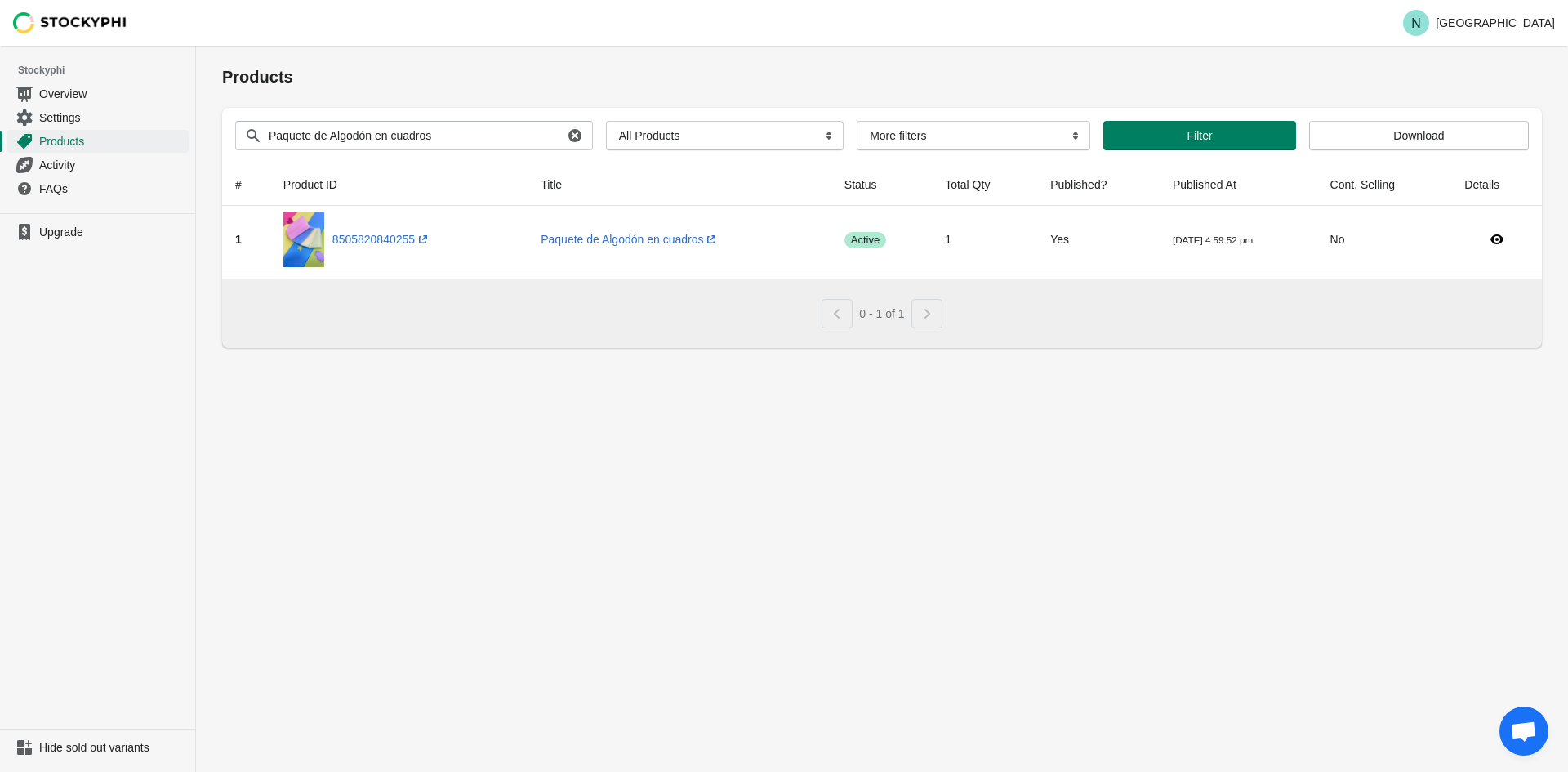
click at [553, 423] on div "Products Submit Search products Paquete de Algodón en cuadros Clear All Product…" at bounding box center [882, 408] width 1372 height 727
drag, startPoint x: 493, startPoint y: 135, endPoint x: 157, endPoint y: 137, distance: 336.0
click at [157, 137] on div "Skip to content N Nails Station Stockyphi Overview Settings Products Activity F…" at bounding box center [784, 386] width 1568 height 772
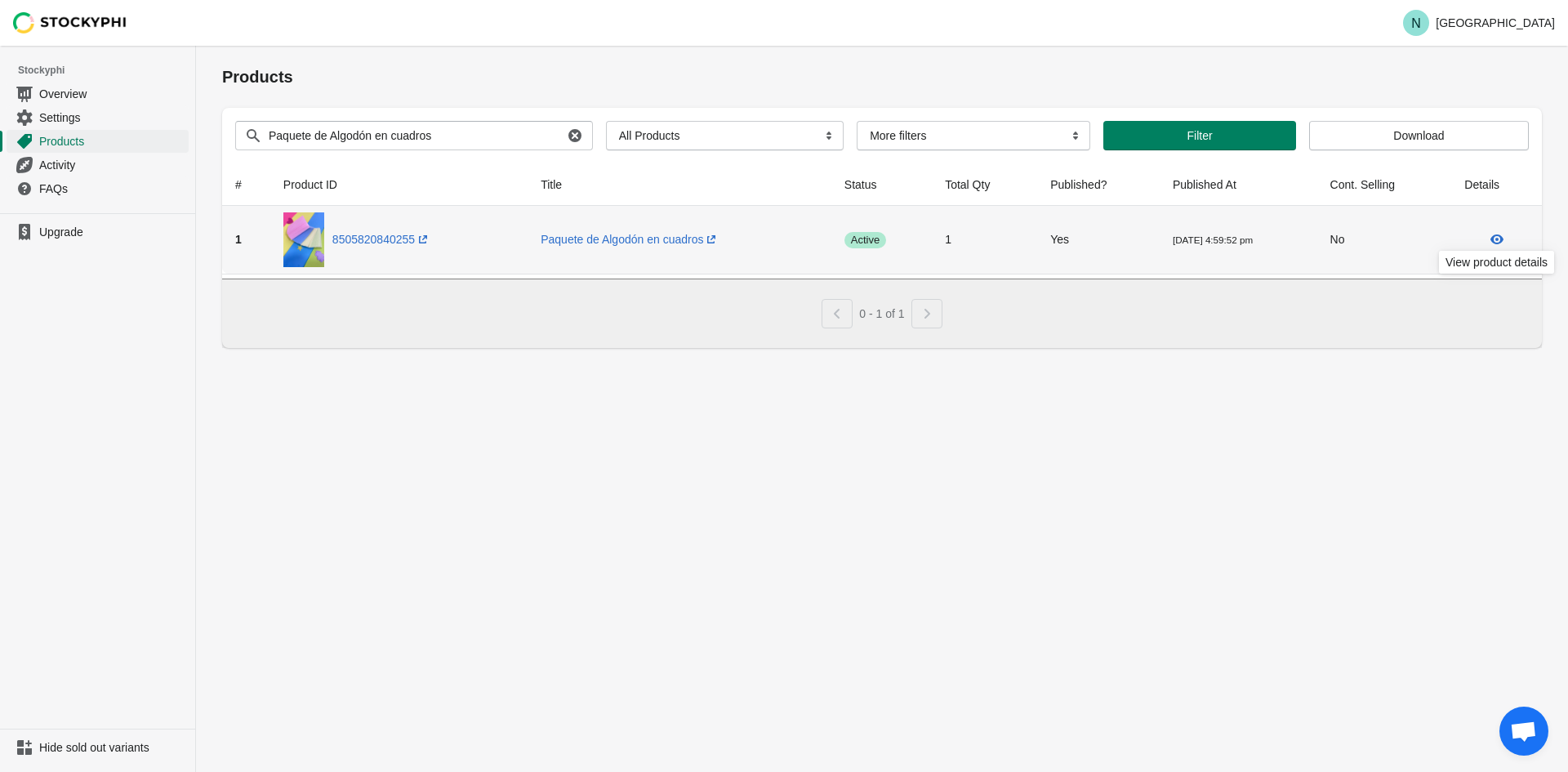
click at [1489, 235] on icon at bounding box center [1496, 239] width 16 height 16
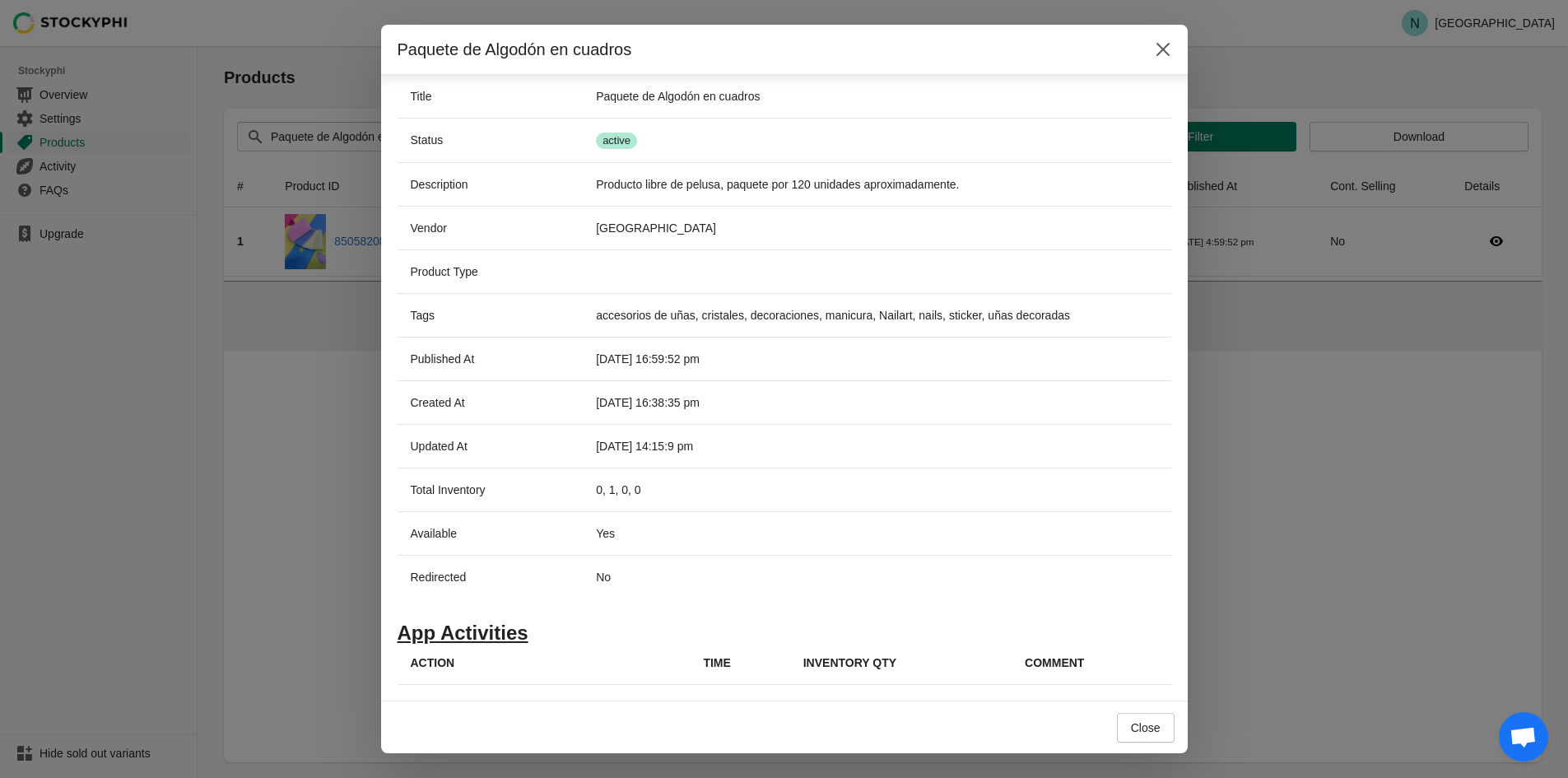
click at [1525, 736] on span "Open chat" at bounding box center [1523, 738] width 27 height 23
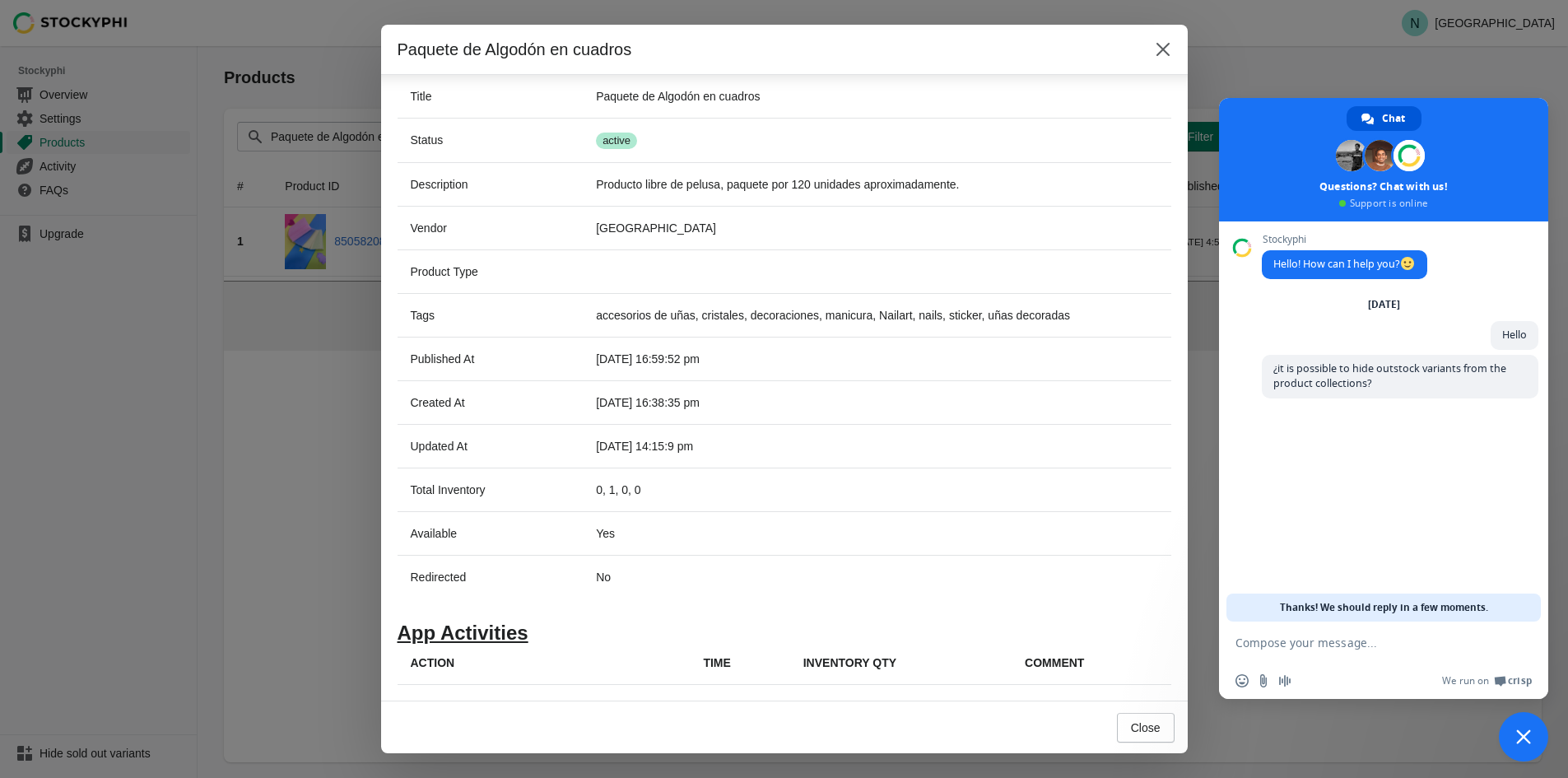
click at [1369, 646] on textarea "Compose your message..." at bounding box center [1366, 643] width 260 height 15
click at [839, 583] on td "No" at bounding box center [877, 576] width 588 height 44
click at [425, 642] on th "Action" at bounding box center [544, 663] width 293 height 44
click at [432, 634] on h1 "App Activities" at bounding box center [784, 632] width 774 height 16
drag, startPoint x: 434, startPoint y: 652, endPoint x: 434, endPoint y: 664, distance: 12.0
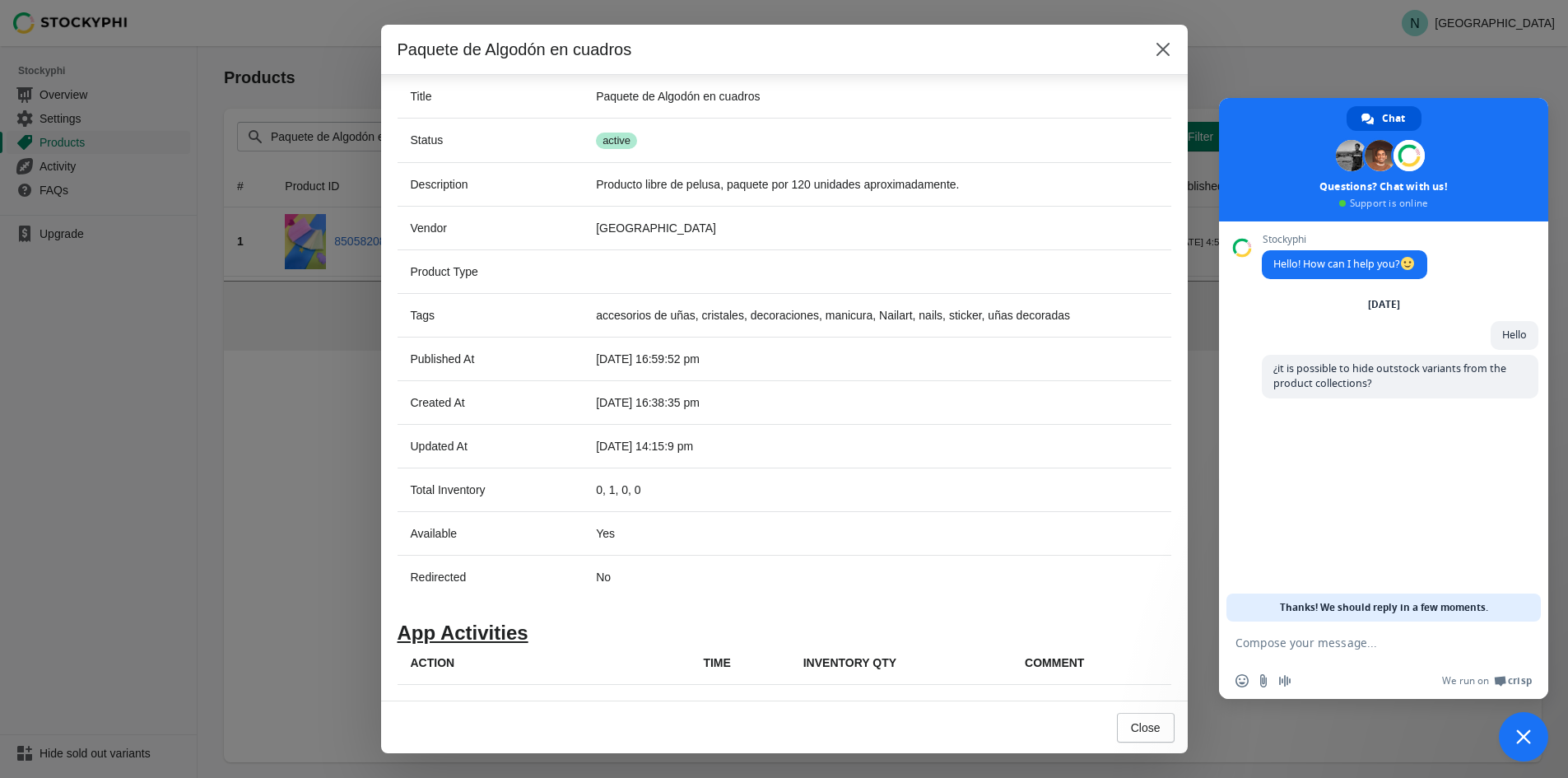
click at [434, 656] on th "Action" at bounding box center [544, 663] width 293 height 44
click at [434, 667] on th "Action" at bounding box center [544, 663] width 293 height 44
click at [1519, 737] on span "Close chat" at bounding box center [1523, 737] width 15 height 15
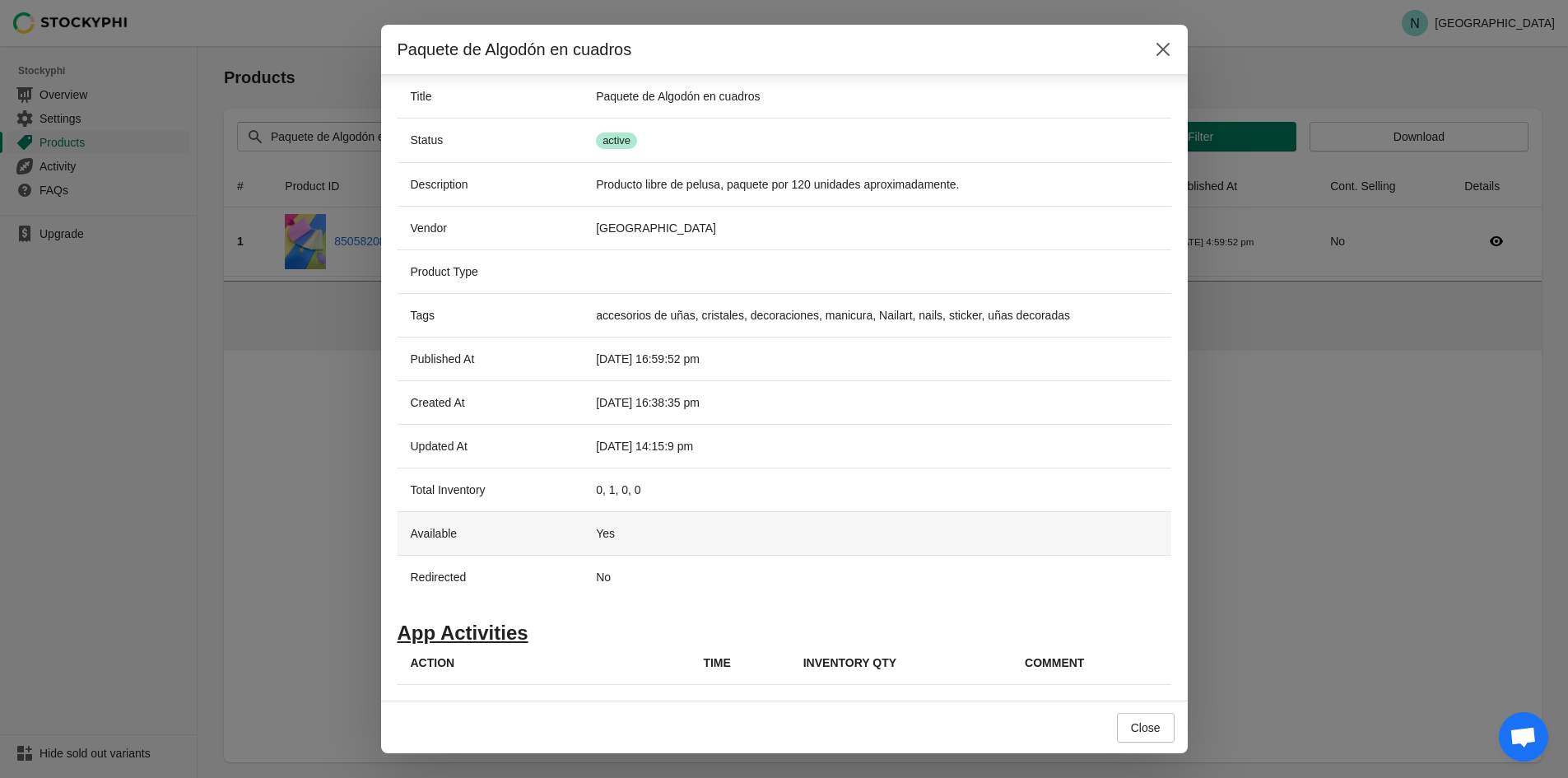
click at [602, 534] on td "Yes" at bounding box center [877, 533] width 588 height 44
click at [666, 519] on td "Yes" at bounding box center [877, 533] width 588 height 44
click at [1117, 724] on div "Close" at bounding box center [1143, 725] width 64 height 36
click at [1139, 725] on span "Close" at bounding box center [1145, 727] width 29 height 13
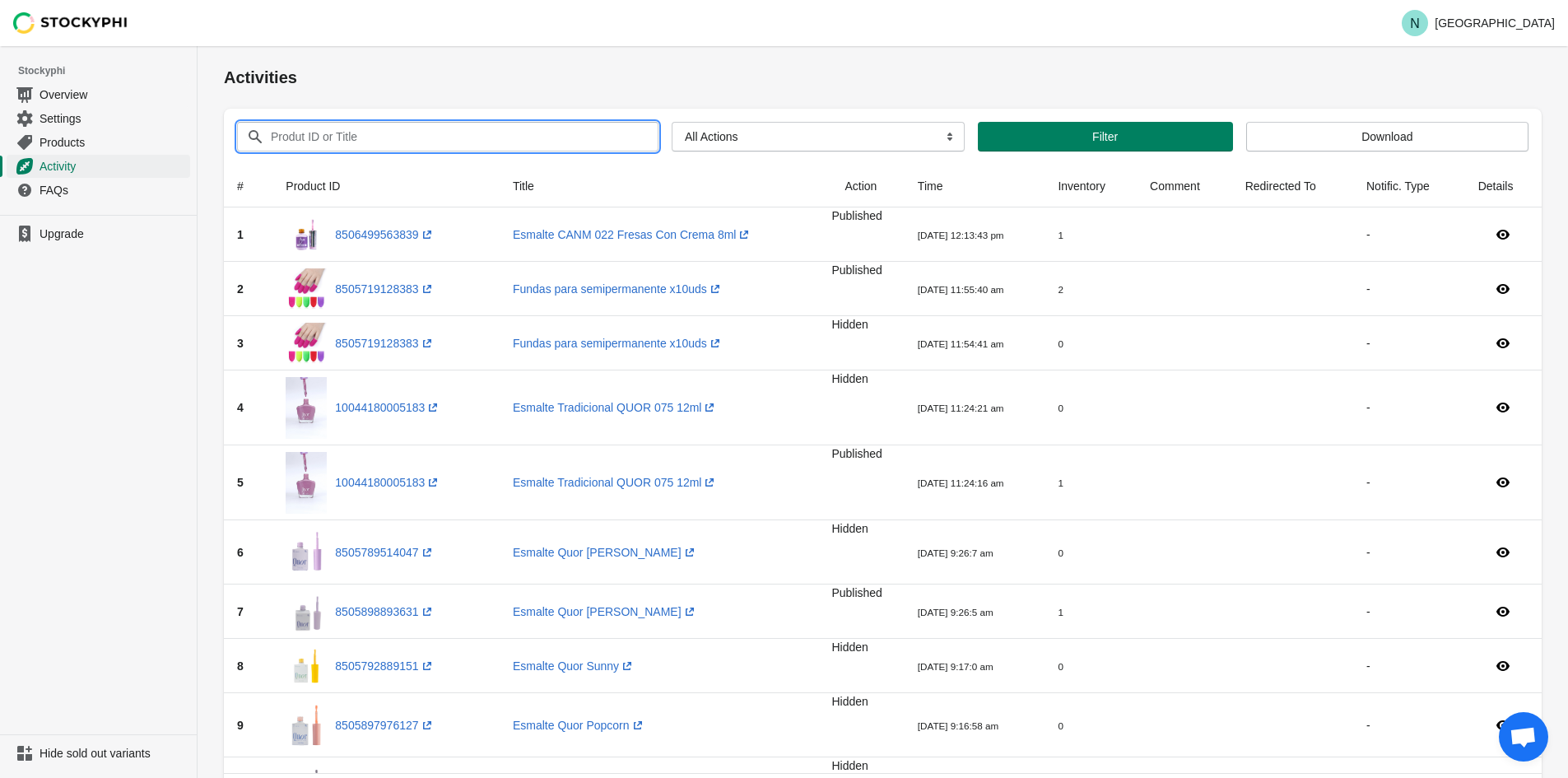
click at [520, 146] on input "Produt ID or Title" at bounding box center [449, 136] width 359 height 29
paste input "https://ehzgx1r08iisxjo8-78392492351.shopifypreview.com"
type input "https://ehzgx1r08iisxjo8-78392492351.shopifypreview.com"
click at [455, 135] on input "Produt ID or Title" at bounding box center [449, 136] width 359 height 29
paste input "Paquete de Algodón en cuadros"
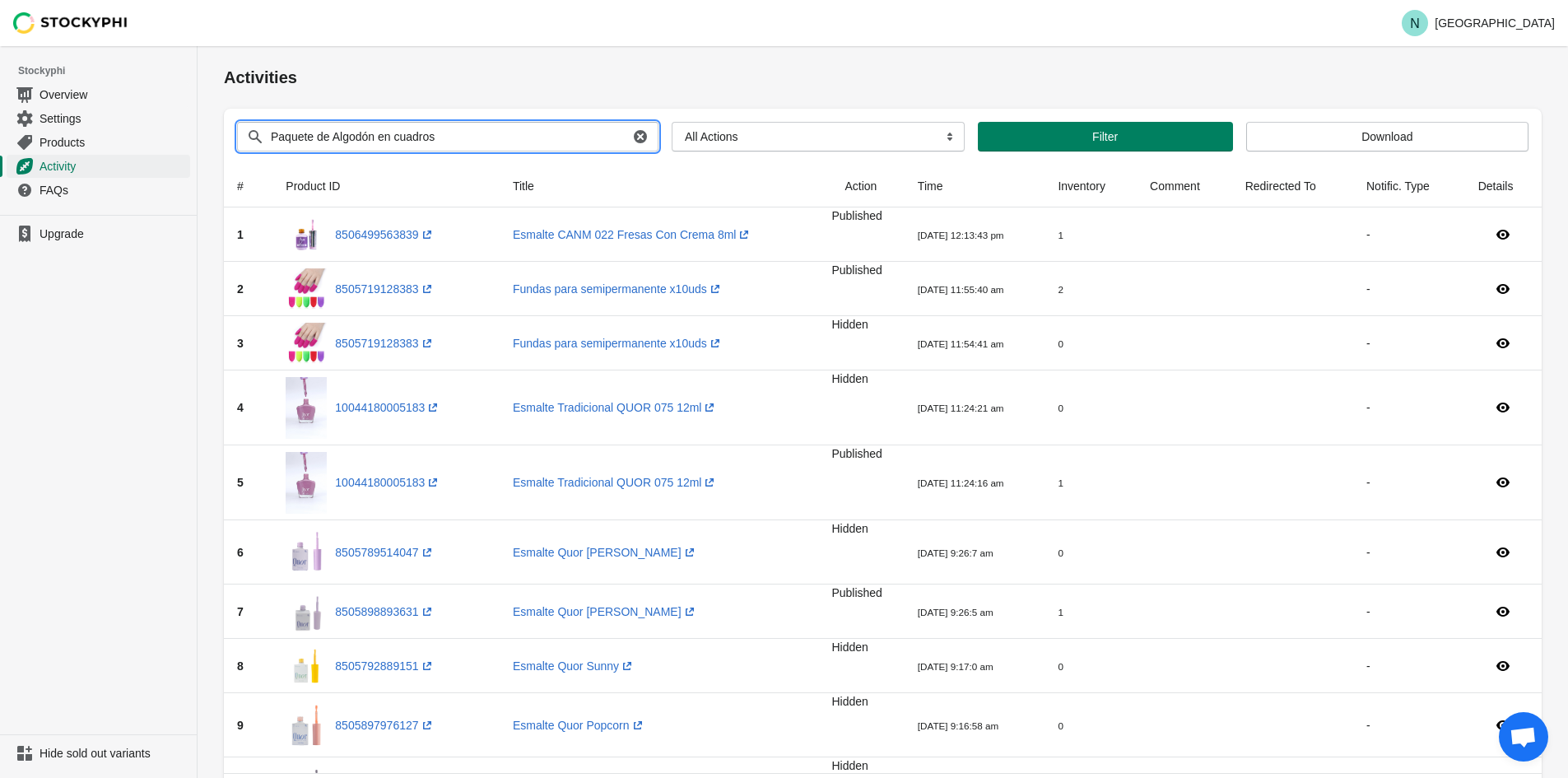
type input "Paquete de Algodón en cuadros"
click at [224, 46] on button "Submit" at bounding box center [248, 54] width 47 height 17
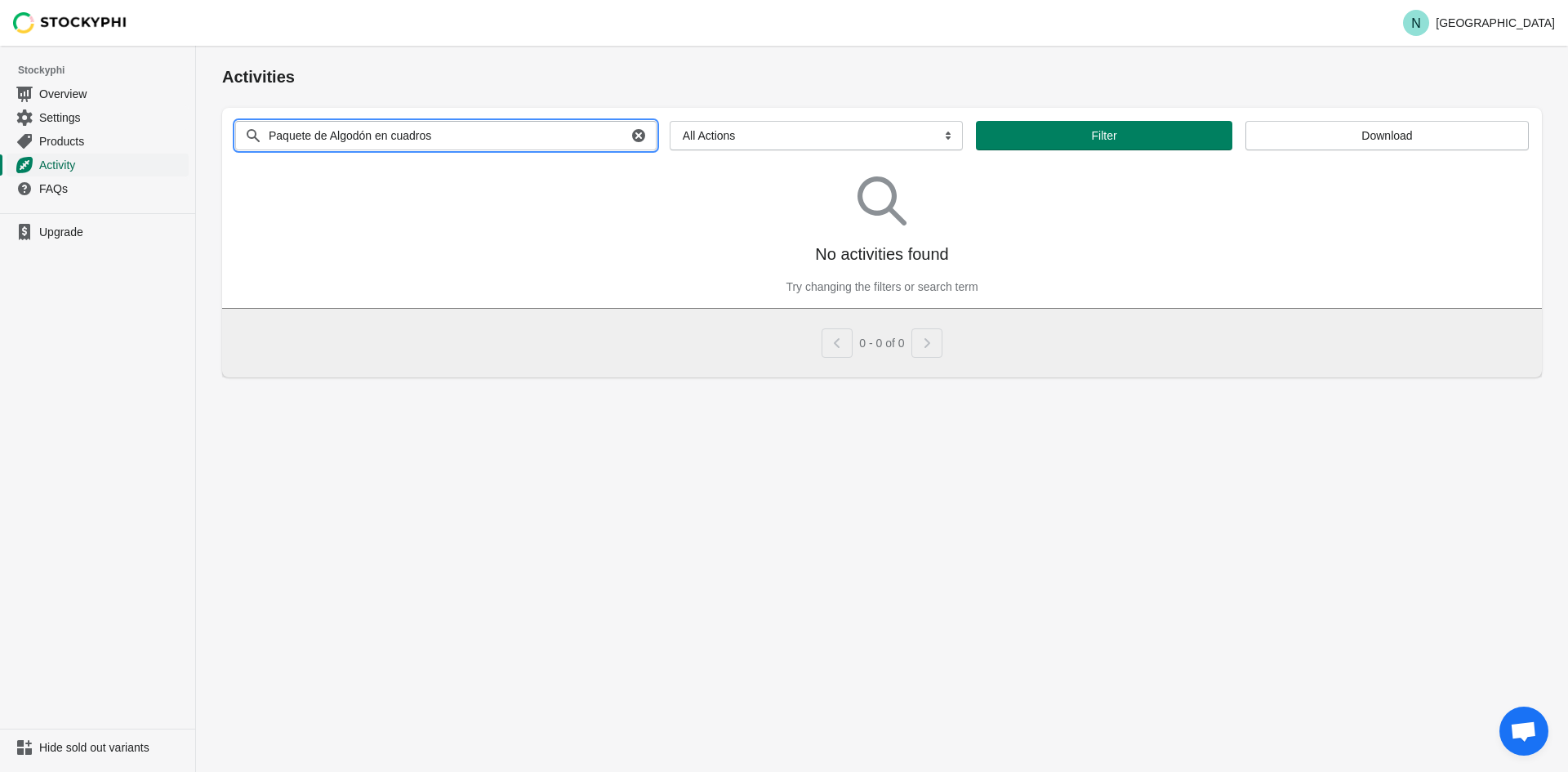
drag, startPoint x: 489, startPoint y: 136, endPoint x: 170, endPoint y: 153, distance: 319.5
click at [170, 153] on div "Skip to content N Nails Station Stockyphi Overview Settings Products Activity F…" at bounding box center [784, 386] width 1568 height 772
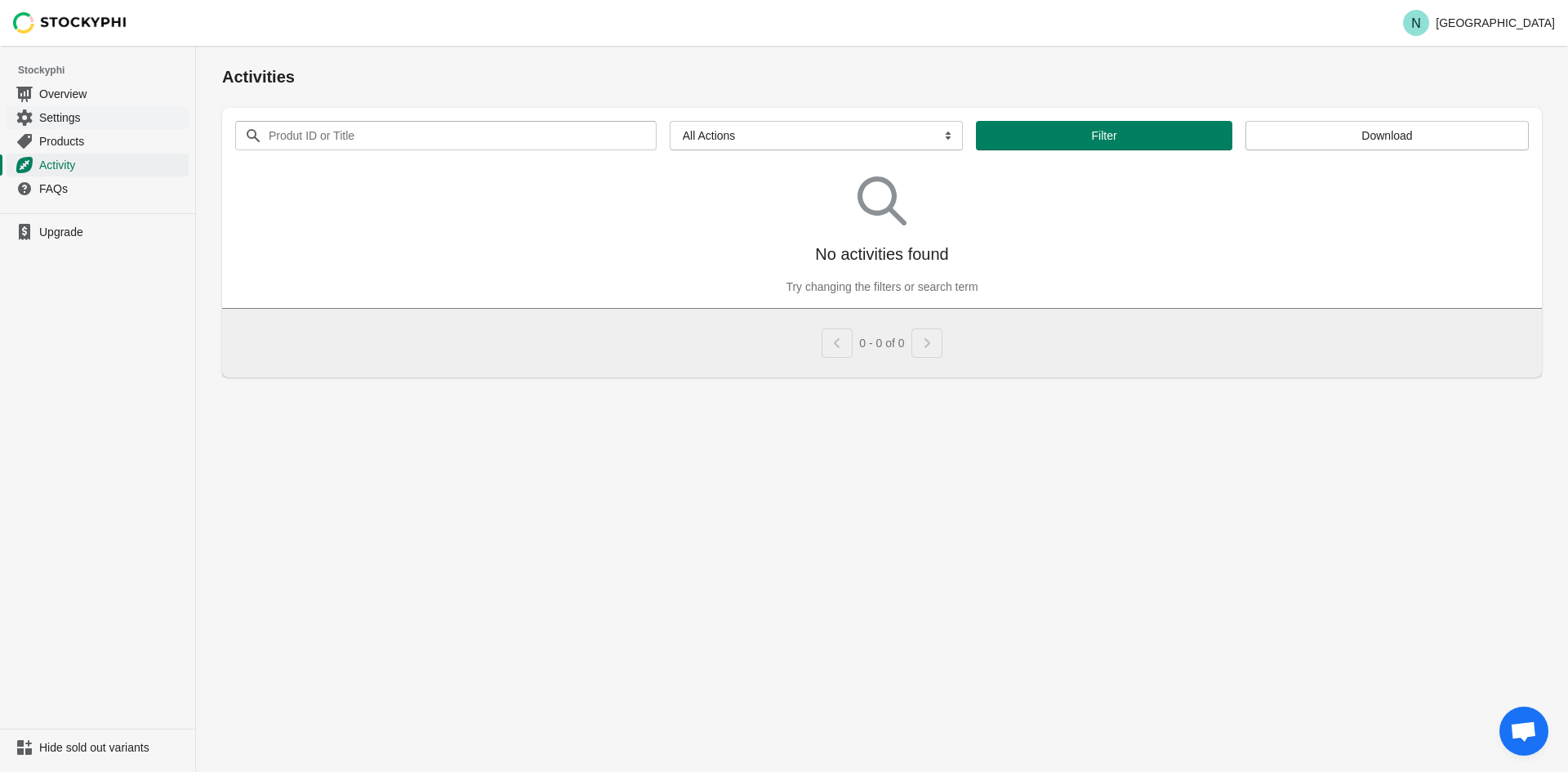
click at [42, 107] on link "Settings" at bounding box center [98, 117] width 182 height 24
click at [46, 100] on span "Overview" at bounding box center [112, 93] width 146 height 16
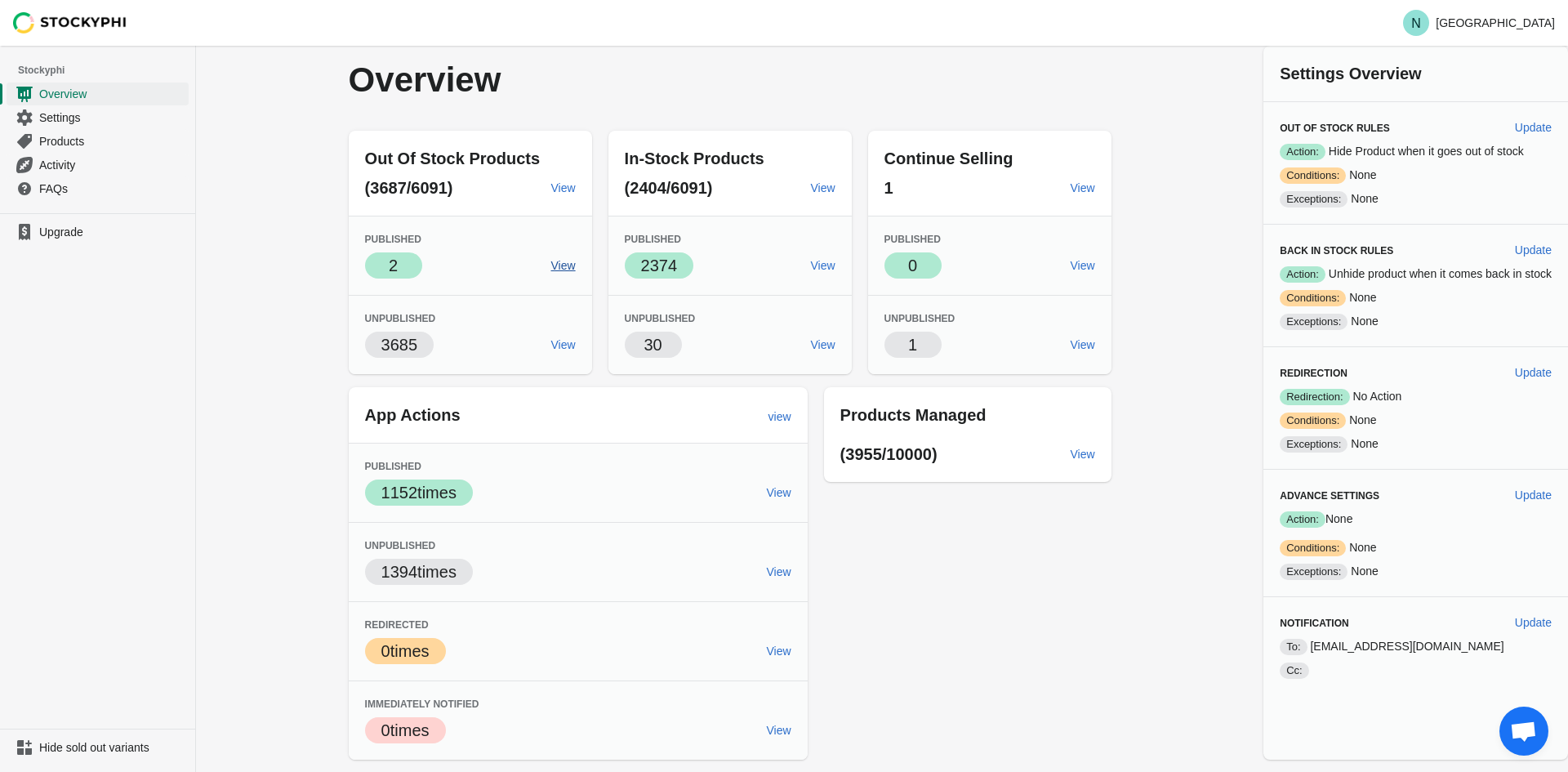
click at [559, 264] on span "View" at bounding box center [563, 265] width 25 height 13
click at [1079, 347] on span "View" at bounding box center [1082, 344] width 25 height 13
click at [1531, 132] on span "Update" at bounding box center [1533, 127] width 37 height 13
select select "hours"
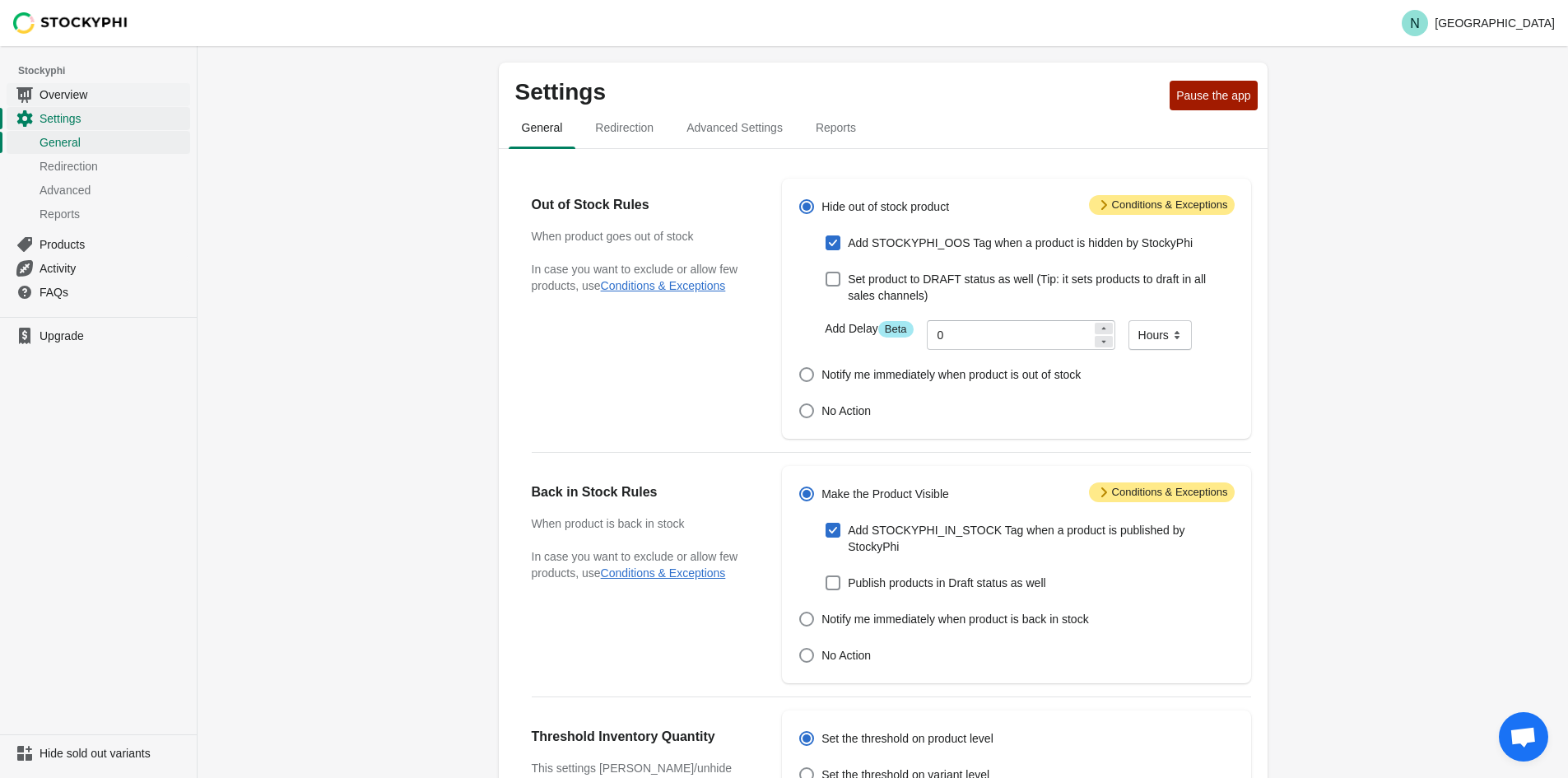
click at [60, 100] on span "Overview" at bounding box center [113, 94] width 147 height 16
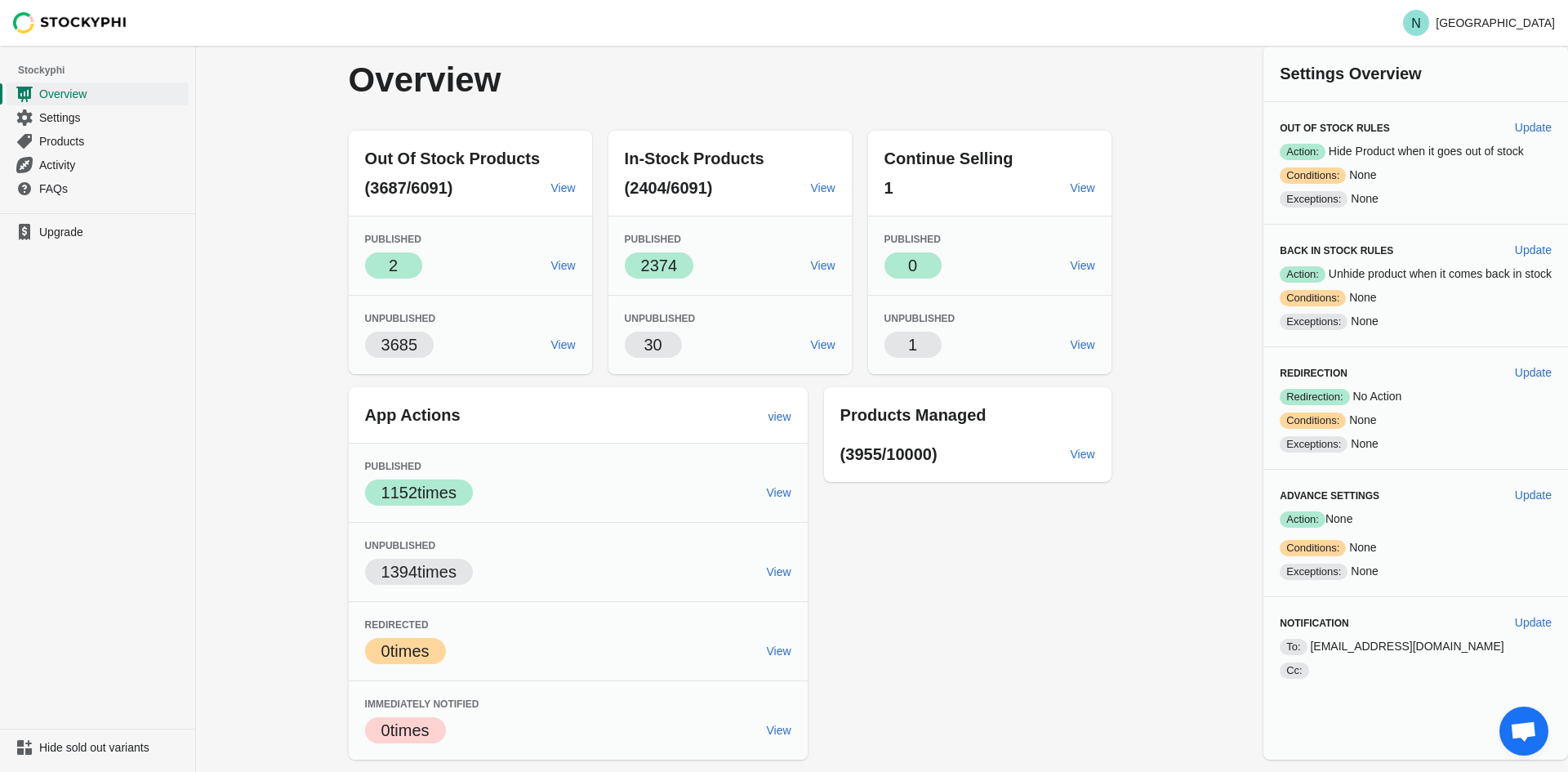
click at [1518, 736] on span "Open chat" at bounding box center [1523, 733] width 27 height 23
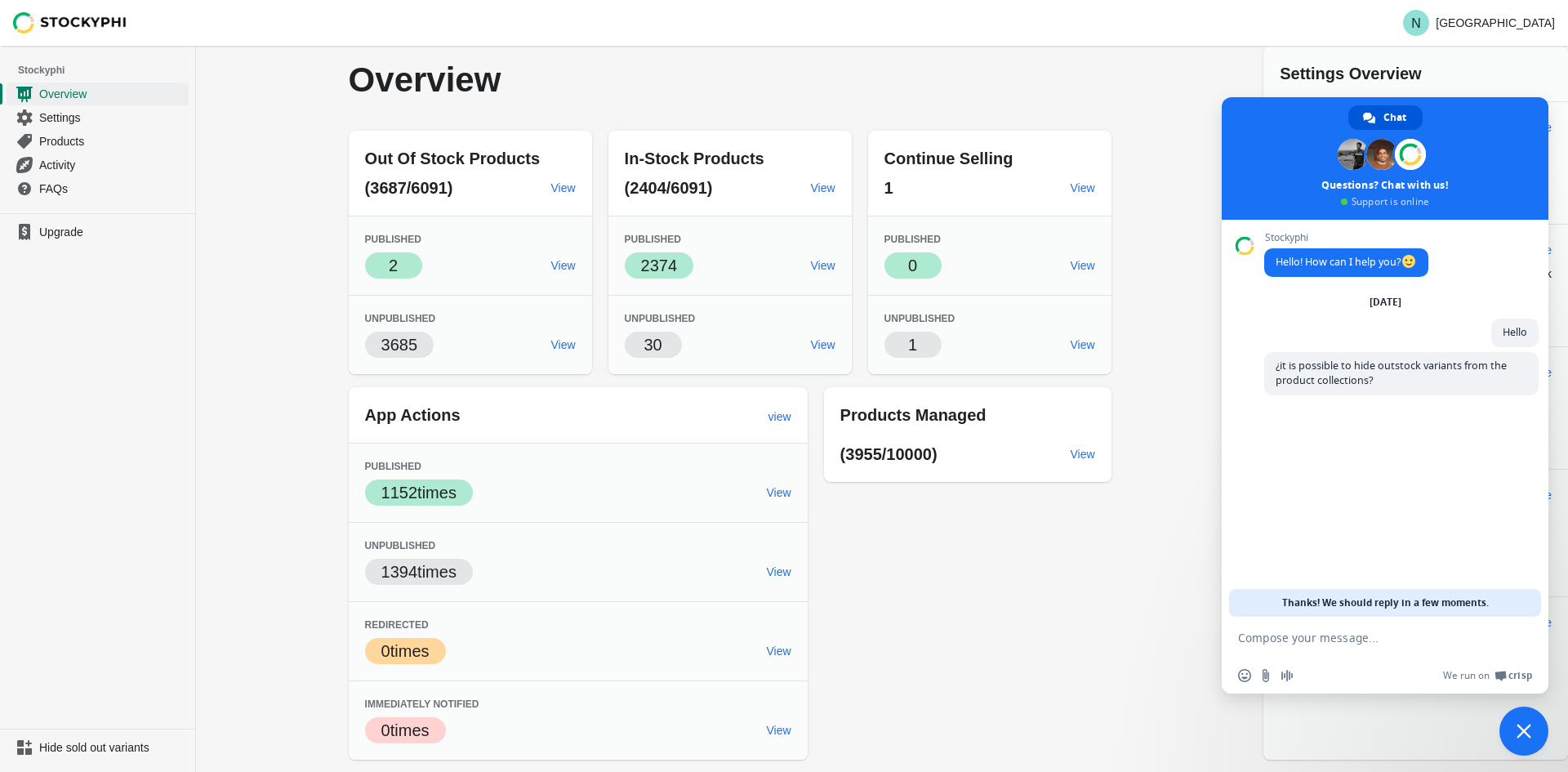
click at [1312, 641] on textarea "Compose your message..." at bounding box center [1367, 638] width 258 height 15
paste textarea "that is out of stock"
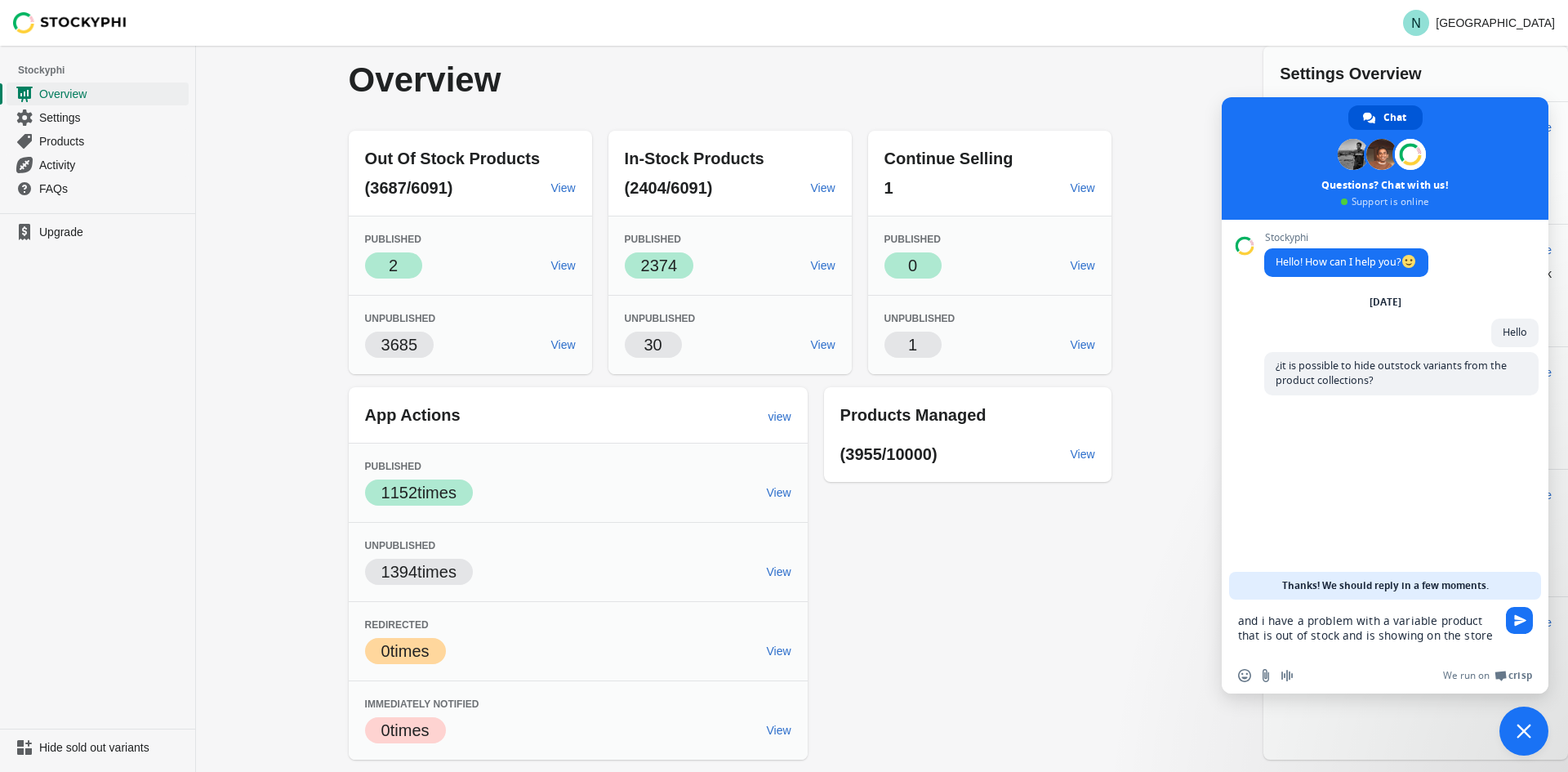
paste textarea ", can you help me?"
type textarea "and i have a problem with a variable product that is out of stock and is showin…"
click at [1518, 623] on span "Send" at bounding box center [1520, 621] width 12 height 12
